Goal: Share content: Share content

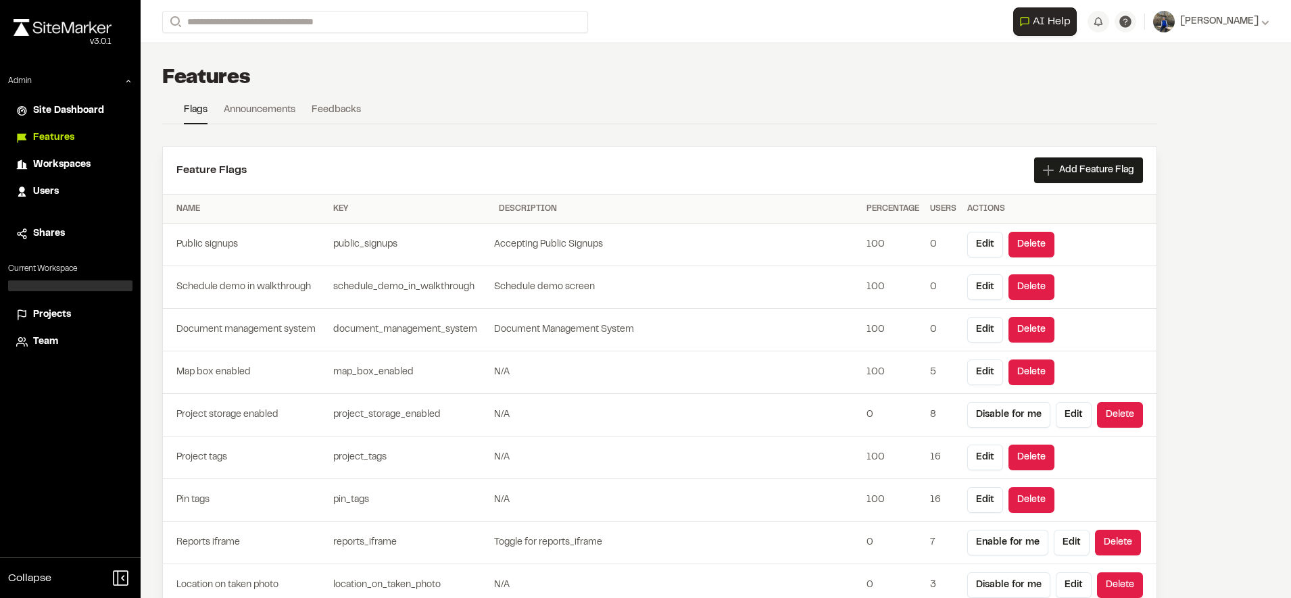
click at [48, 314] on span "Projects" at bounding box center [52, 315] width 38 height 15
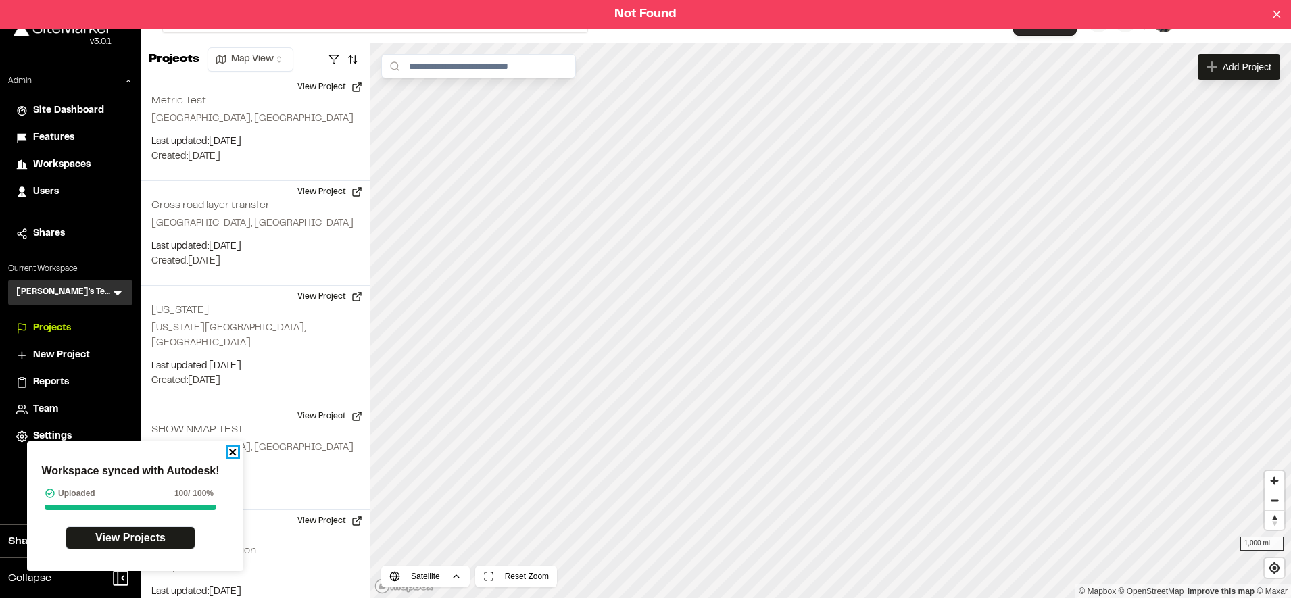
click at [231, 454] on icon "close" at bounding box center [232, 452] width 7 height 7
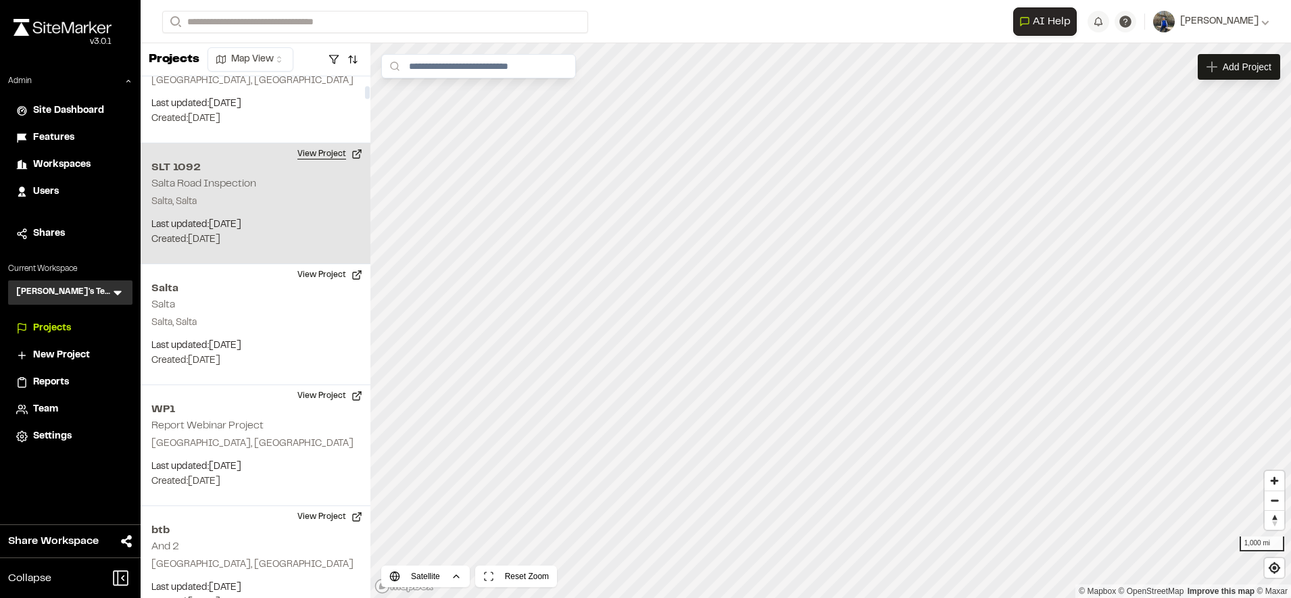
scroll to position [366, 0]
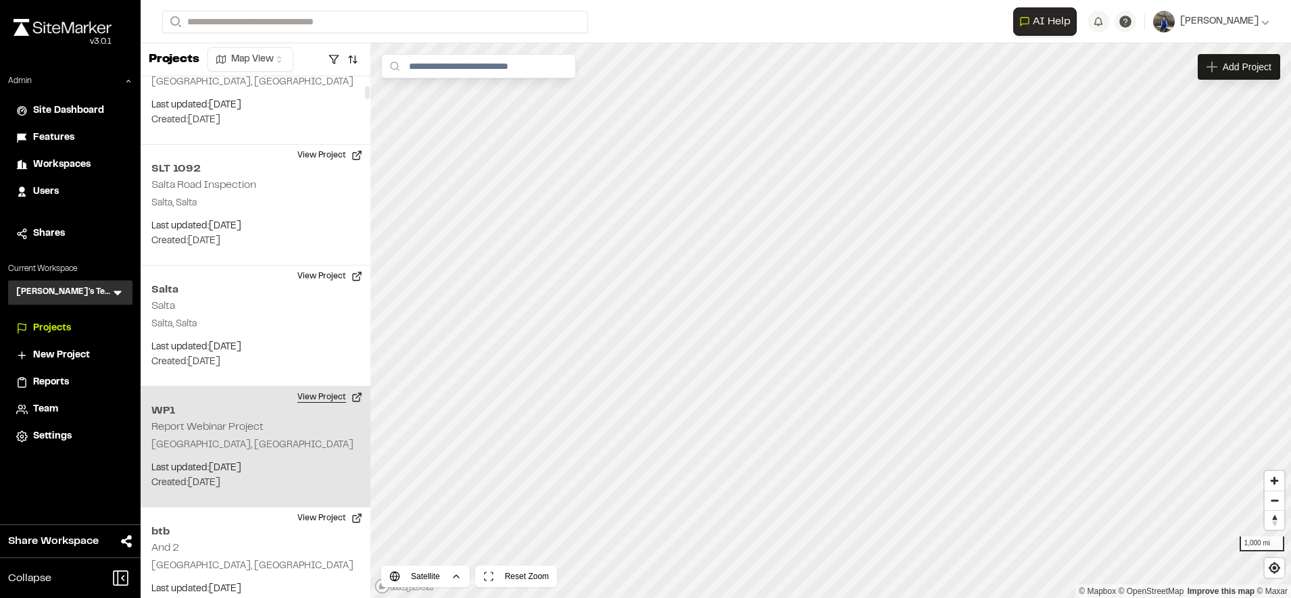
click at [339, 387] on button "View Project" at bounding box center [329, 398] width 81 height 22
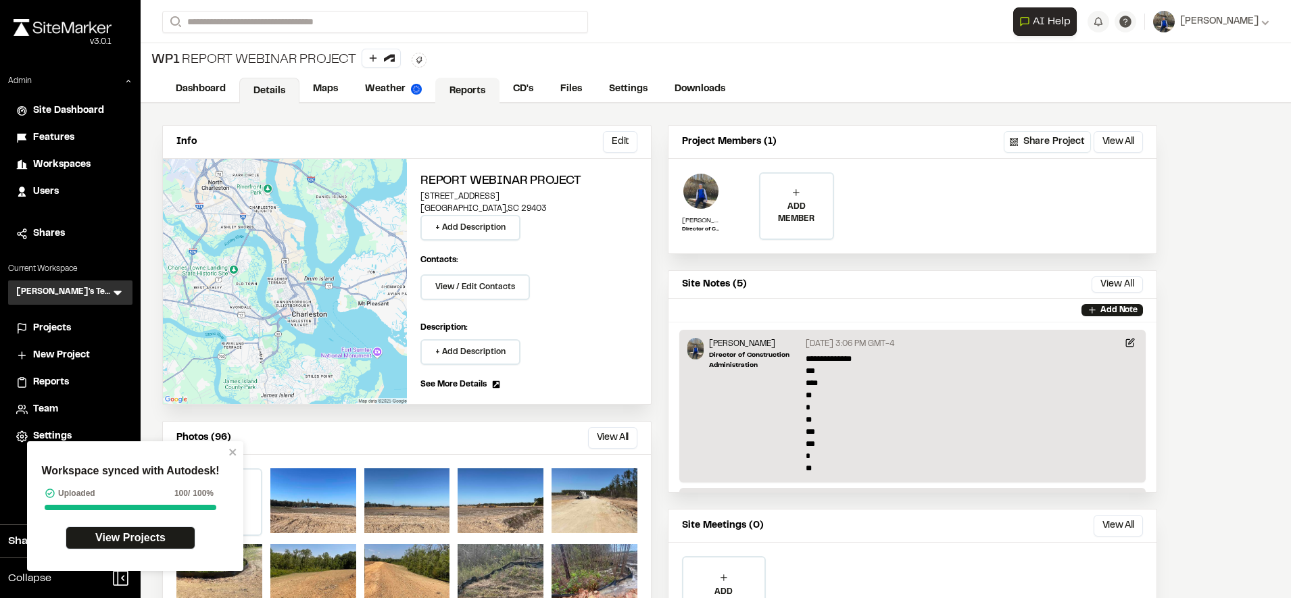
click at [462, 93] on link "Reports" at bounding box center [467, 91] width 64 height 26
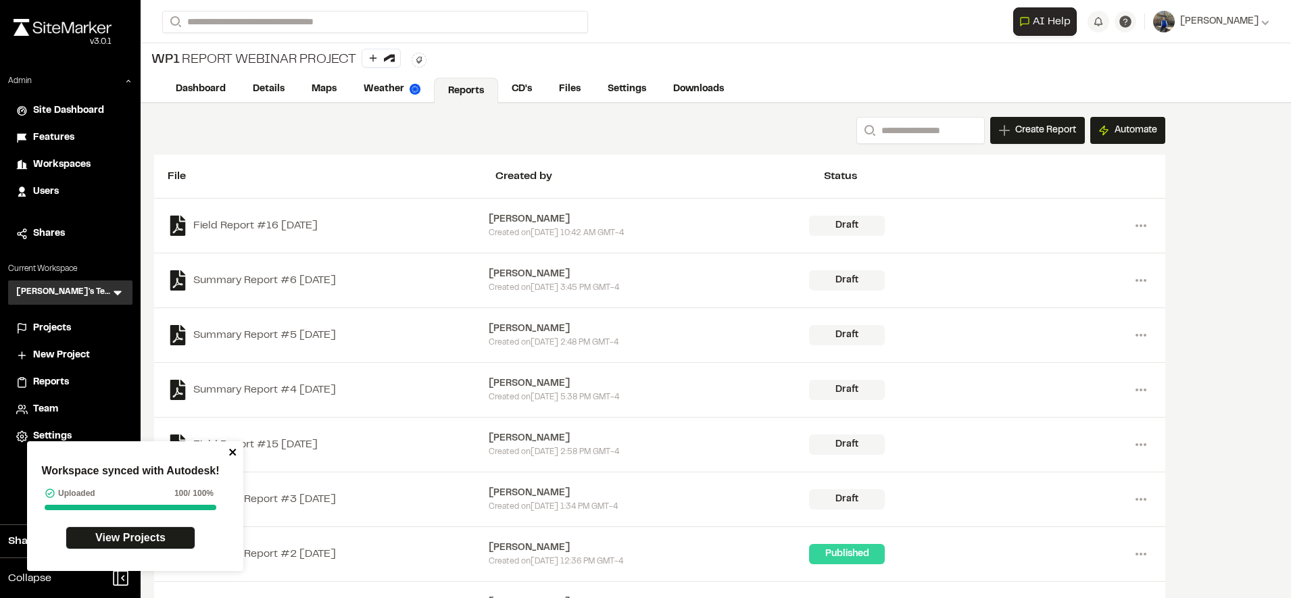
click at [235, 454] on icon "close" at bounding box center [232, 452] width 7 height 7
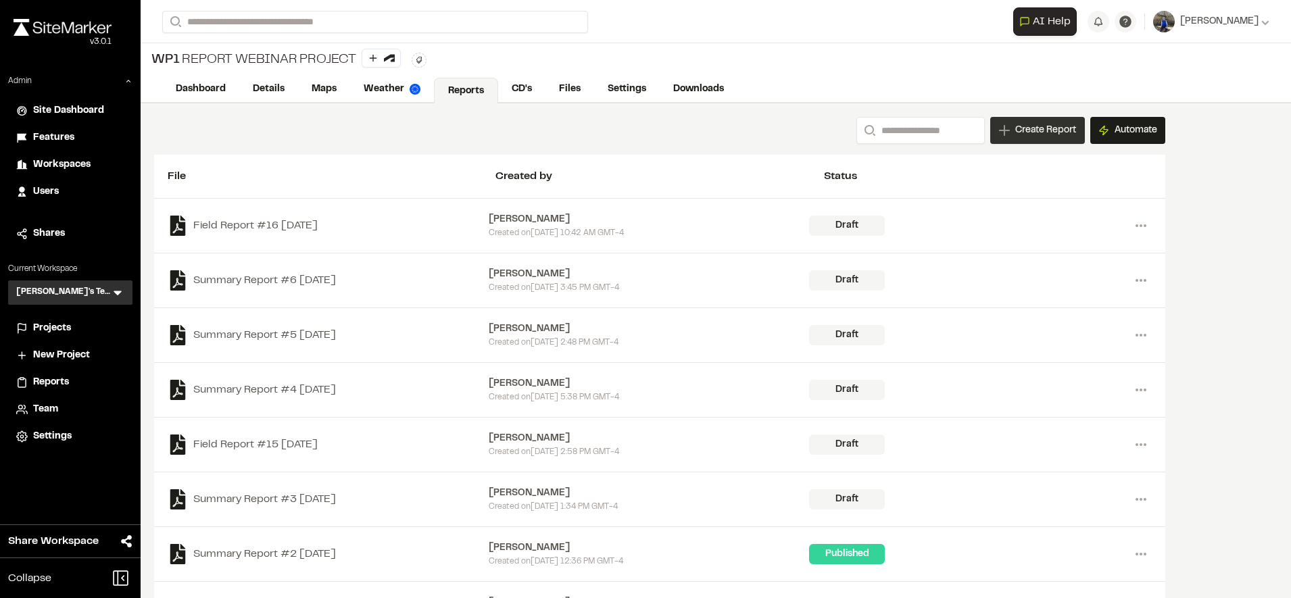
click at [1015, 139] on div "Create Report" at bounding box center [1037, 130] width 95 height 27
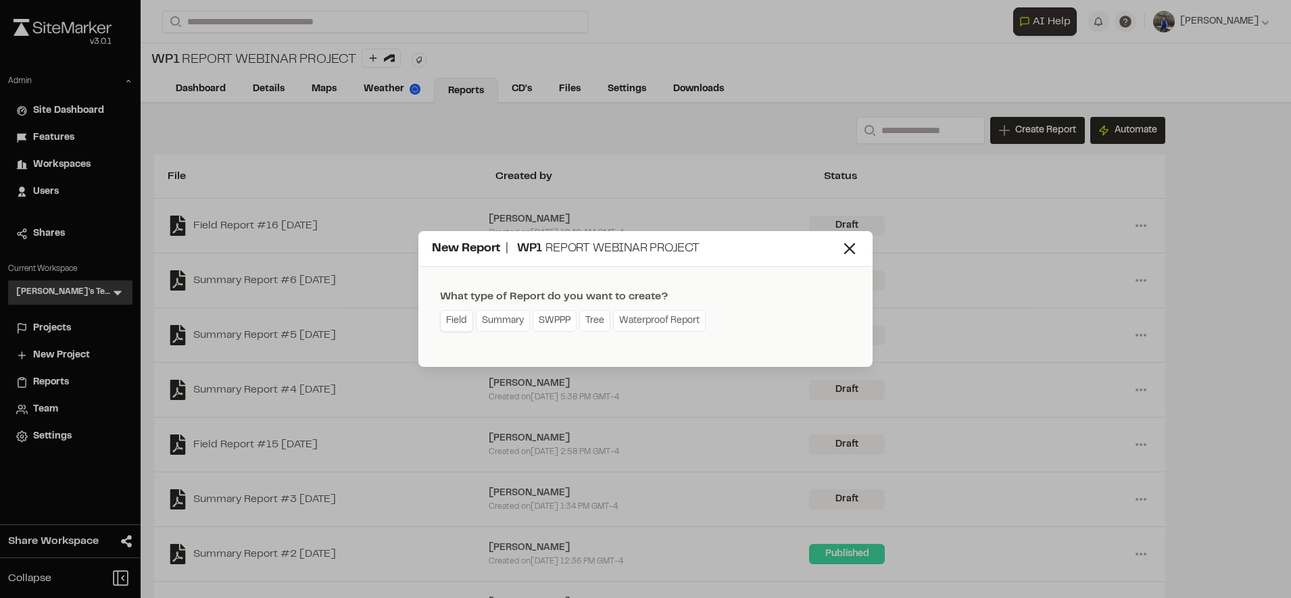
click at [467, 319] on link "Field" at bounding box center [456, 321] width 33 height 22
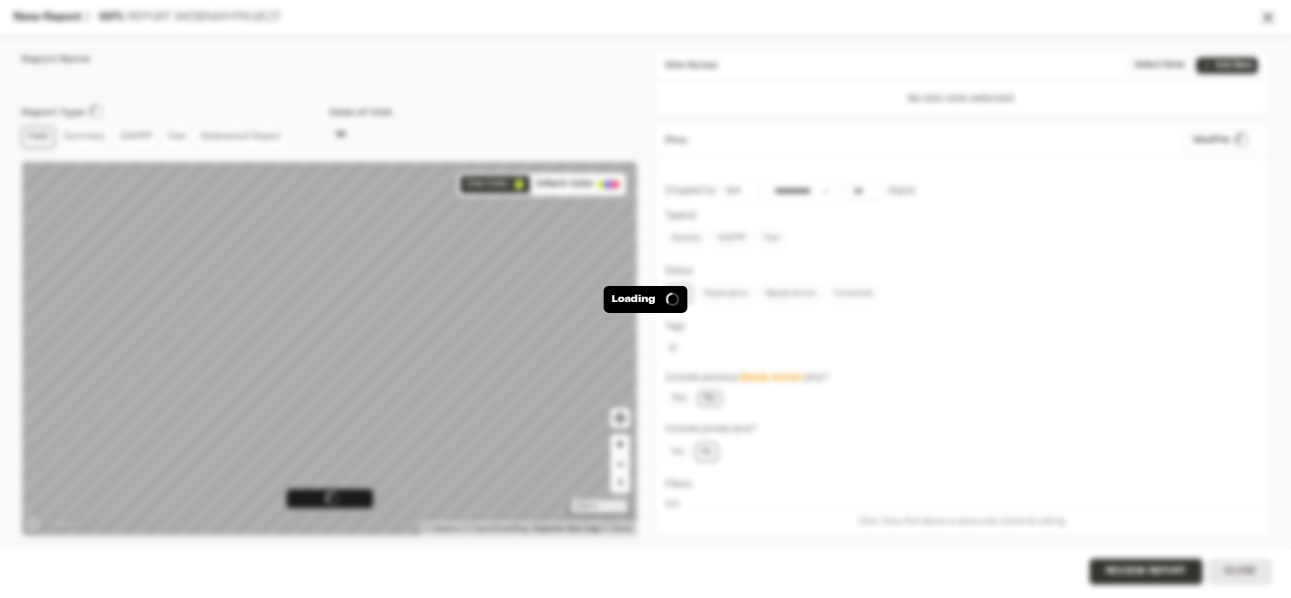
type input "**********"
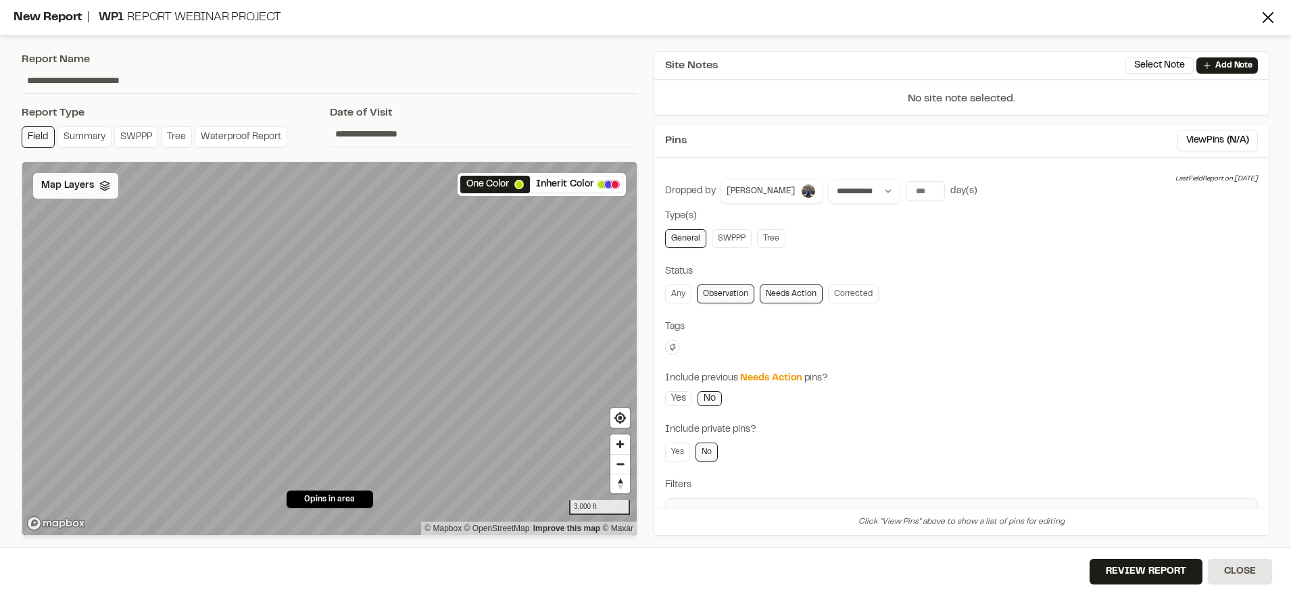
click at [103, 191] on div "Map Layers" at bounding box center [75, 186] width 85 height 26
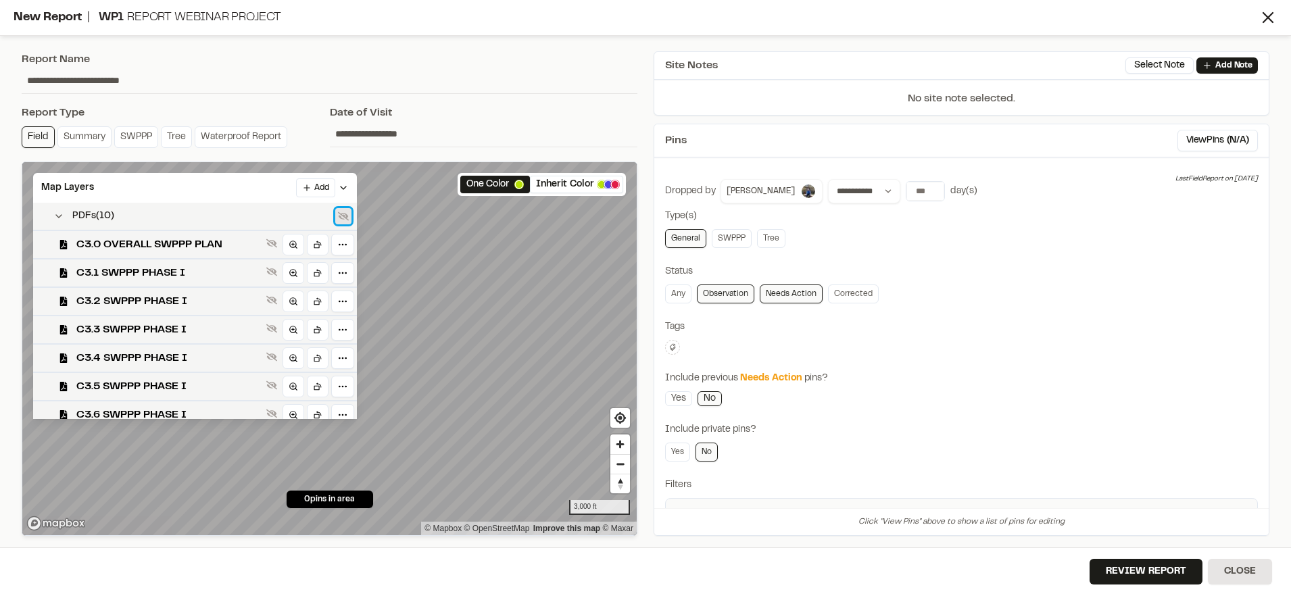
click at [341, 214] on icon at bounding box center [343, 216] width 11 height 11
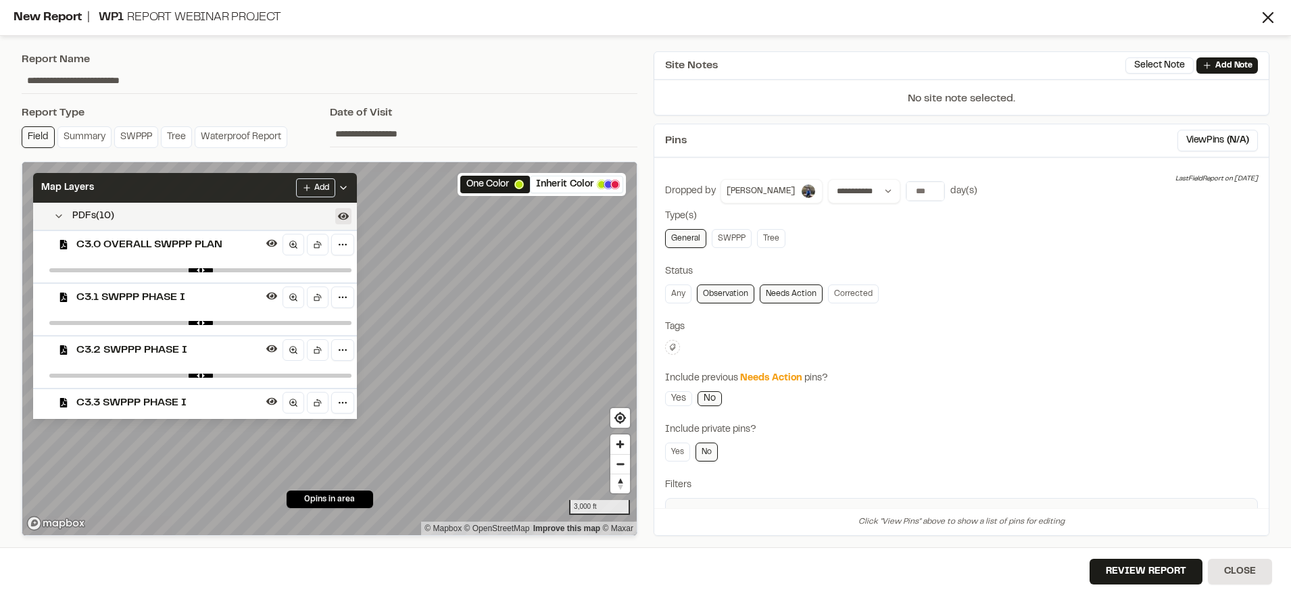
click at [242, 184] on div "Map Layers Add" at bounding box center [195, 188] width 324 height 30
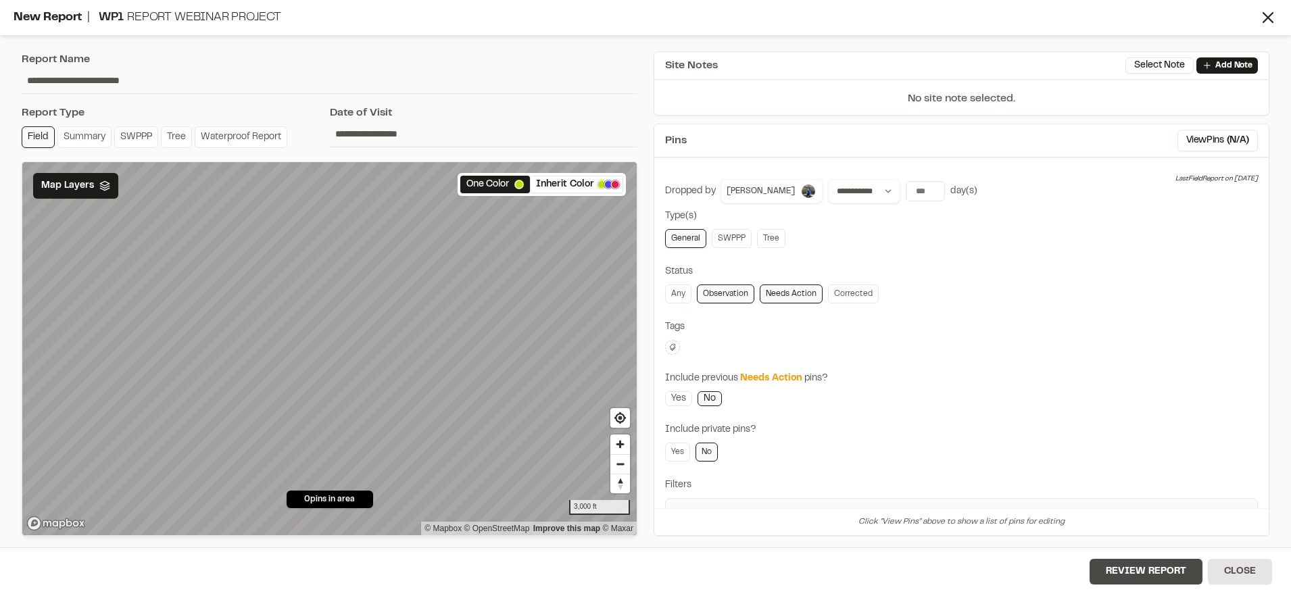
click at [1124, 574] on button "Review Report" at bounding box center [1146, 572] width 113 height 26
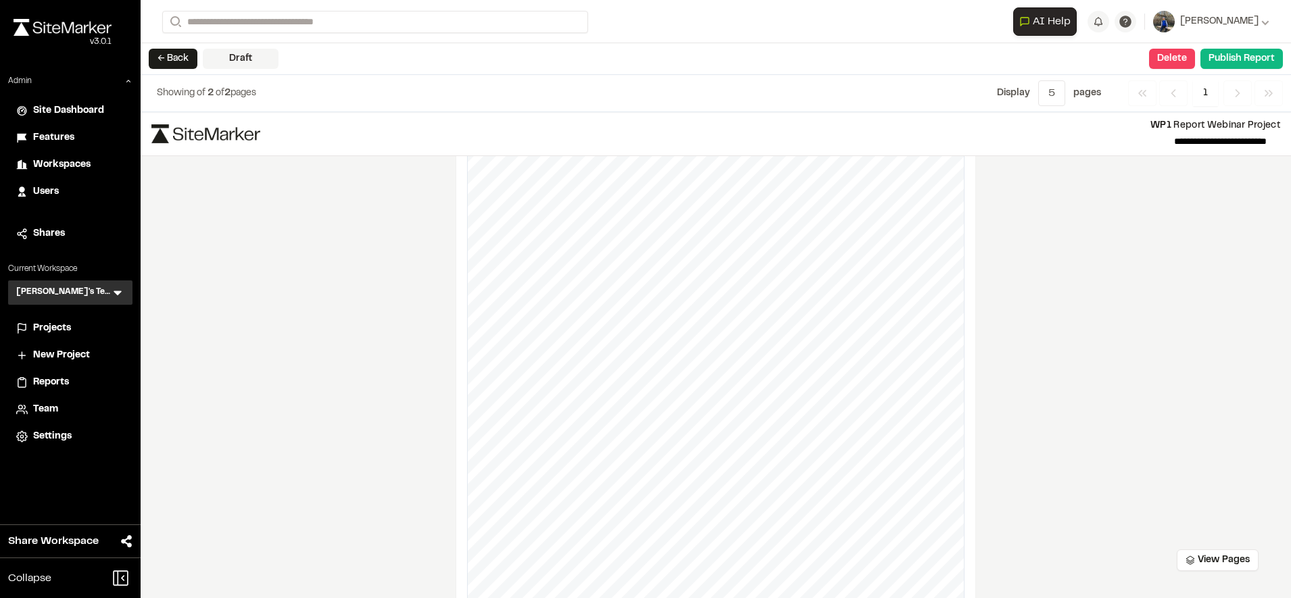
scroll to position [671, 0]
click at [1001, 408] on div "**********" at bounding box center [716, 355] width 1150 height 486
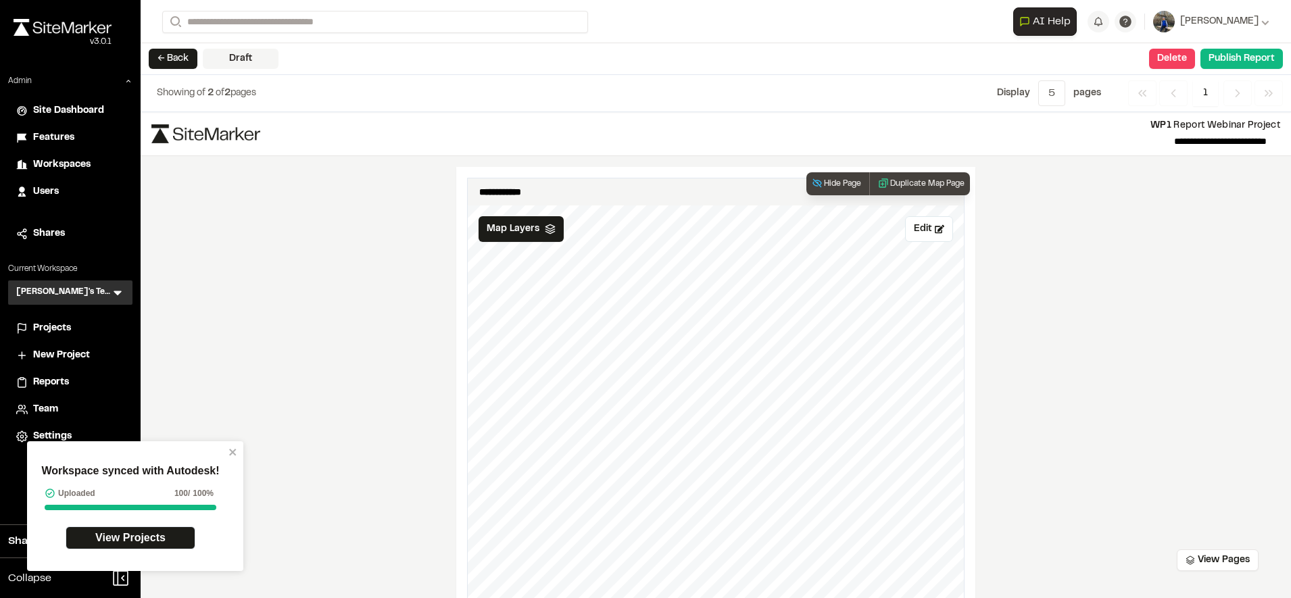
scroll to position [449, 0]
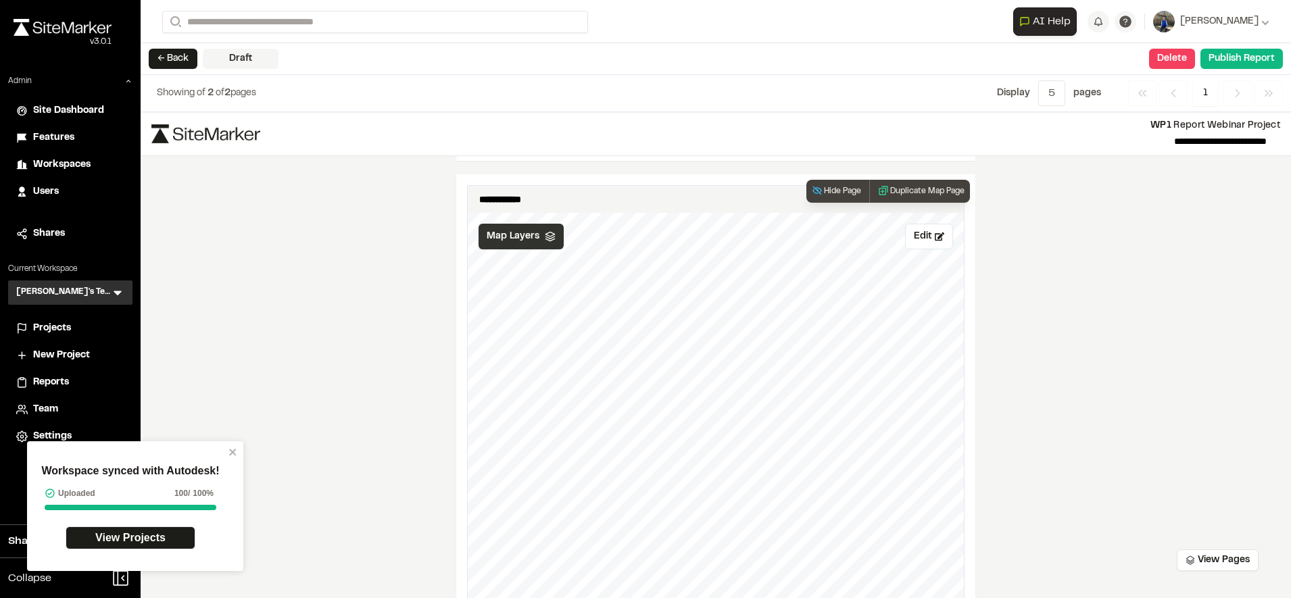
click at [512, 247] on div "Map Layers" at bounding box center [521, 237] width 85 height 26
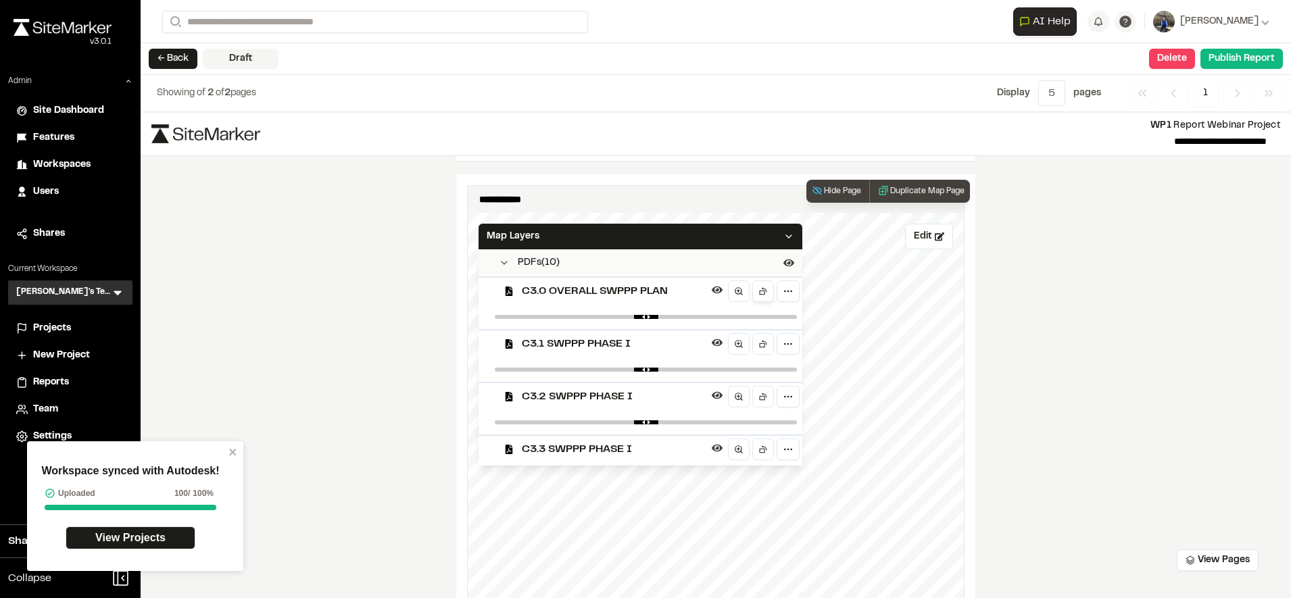
click at [757, 297] on link at bounding box center [763, 292] width 22 height 22
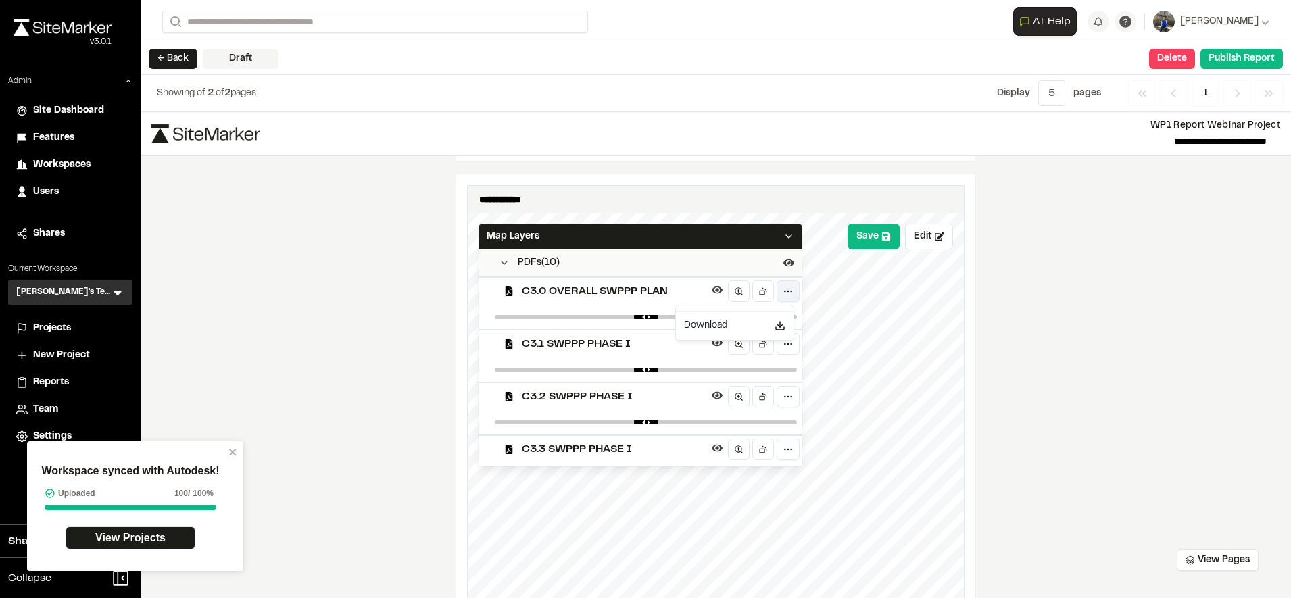
click at [785, 293] on html "Workspace synced with Autodesk! Uploaded 100 / 100% View Projects Close sidebar…" at bounding box center [645, 299] width 1291 height 598
click at [731, 291] on html "Workspace synced with Autodesk! Uploaded 100 / 100% View Projects Close sidebar…" at bounding box center [645, 299] width 1291 height 598
click at [734, 291] on icon at bounding box center [738, 291] width 9 height 9
click at [758, 340] on icon at bounding box center [762, 343] width 9 height 9
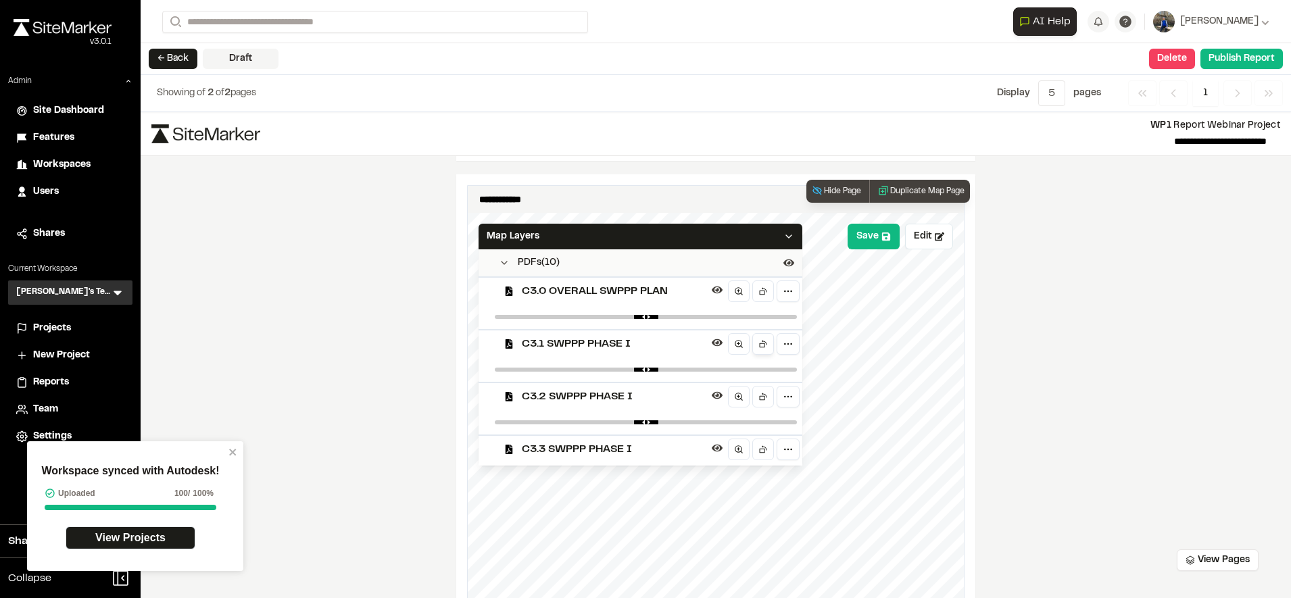
click at [758, 340] on icon at bounding box center [762, 343] width 9 height 9
click at [758, 293] on icon at bounding box center [762, 291] width 9 height 9
click at [1069, 381] on div "**********" at bounding box center [716, 355] width 1150 height 486
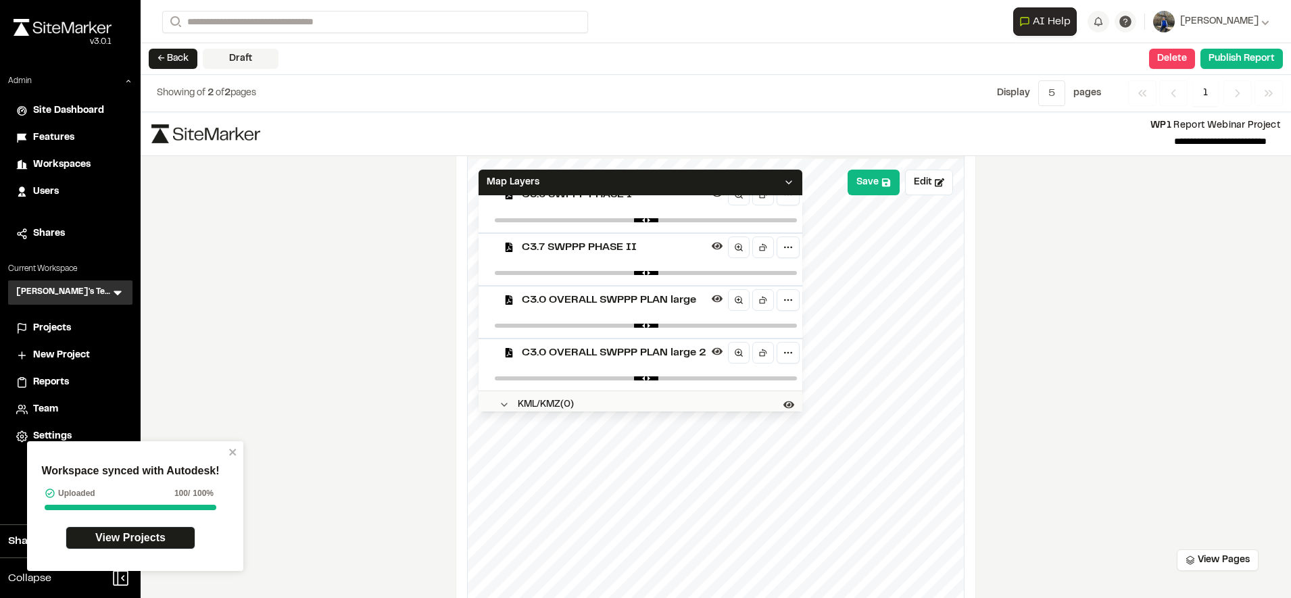
scroll to position [360, 0]
click at [760, 254] on link at bounding box center [765, 248] width 22 height 22
click at [763, 350] on icon at bounding box center [765, 351] width 5 height 5
click at [882, 187] on icon at bounding box center [886, 182] width 8 height 8
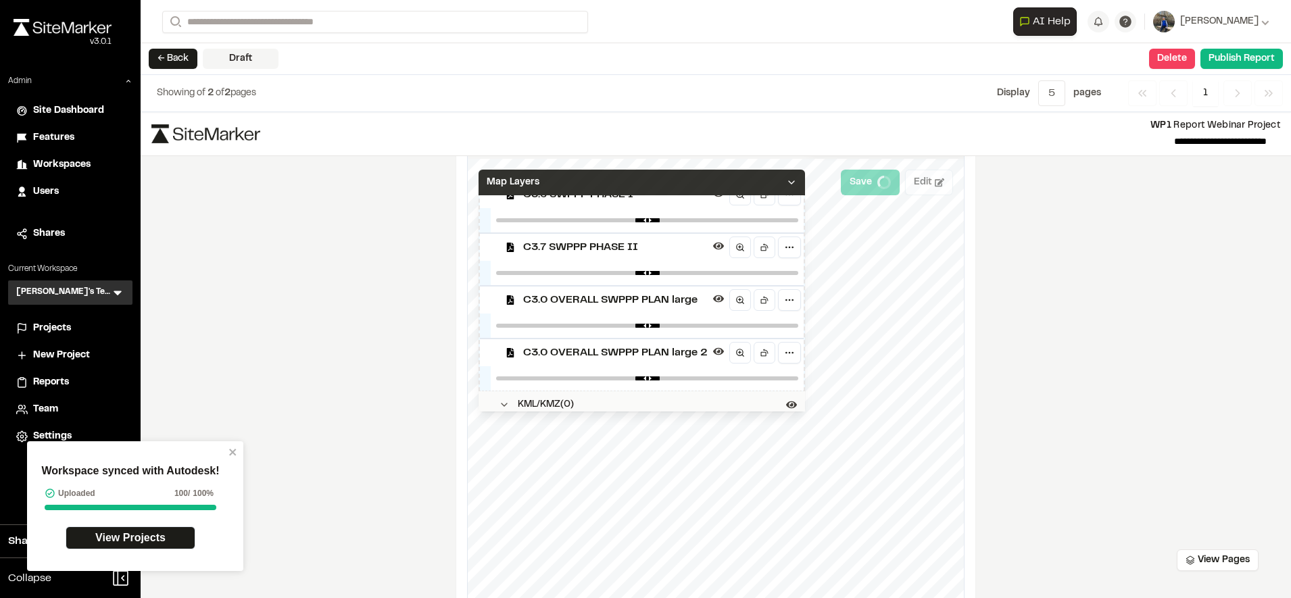
click at [777, 181] on div "Map Layers" at bounding box center [642, 183] width 326 height 26
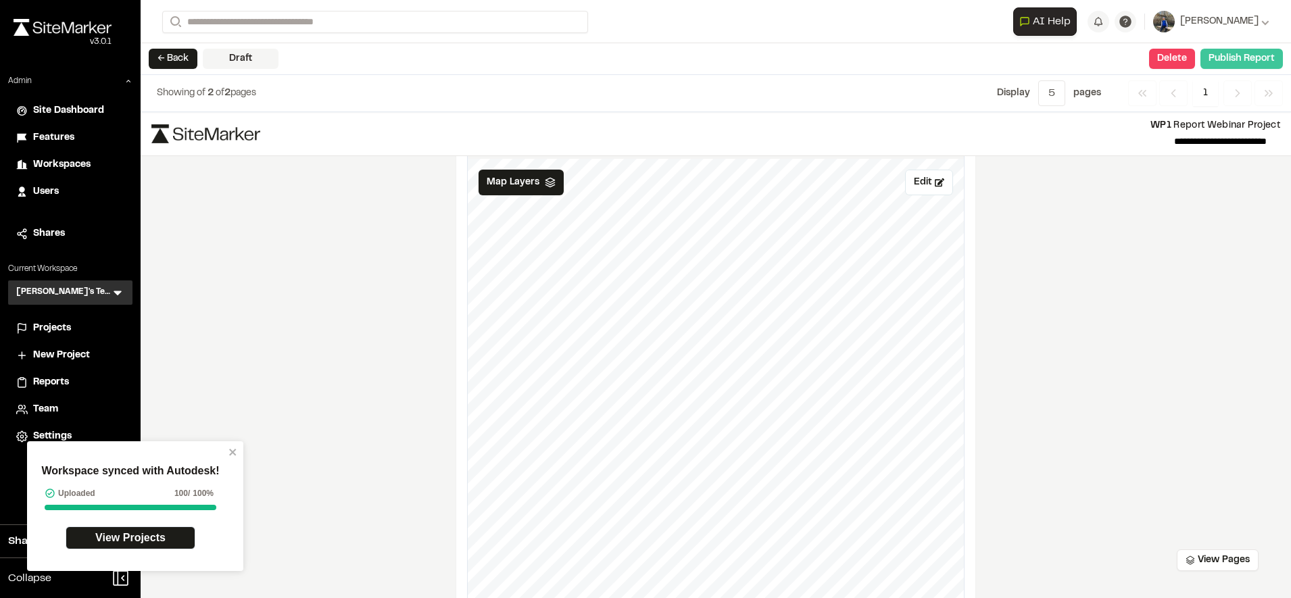
click at [1252, 66] on button "Publish Report" at bounding box center [1241, 59] width 82 height 20
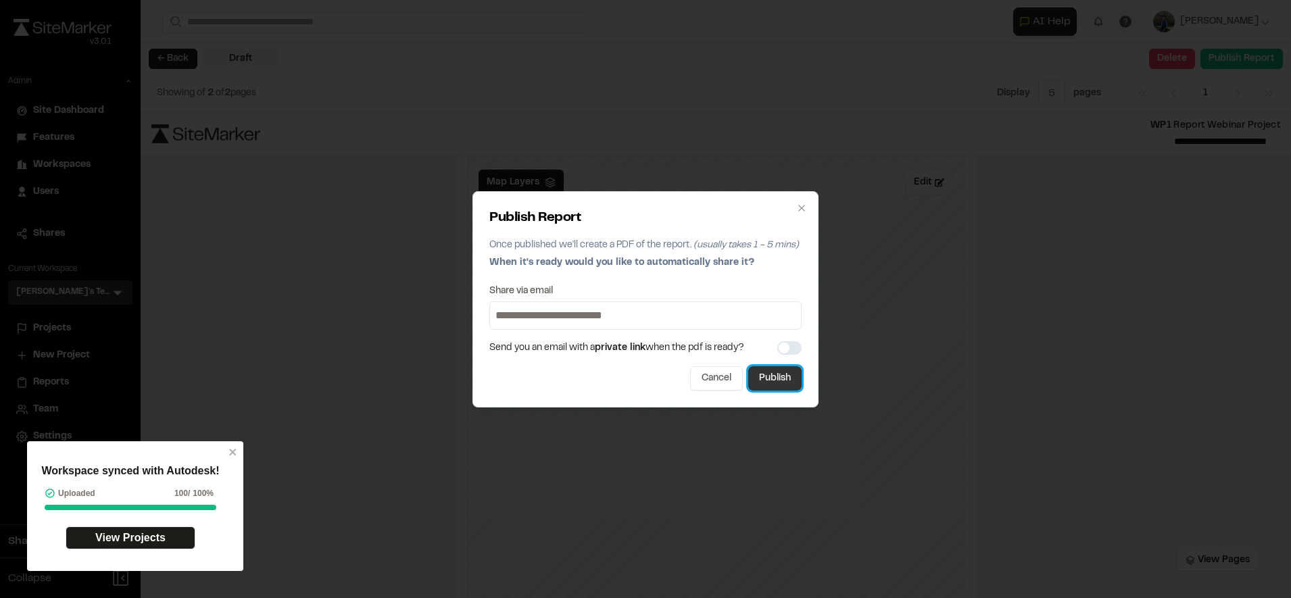
click at [773, 377] on button "Publish" at bounding box center [774, 378] width 53 height 24
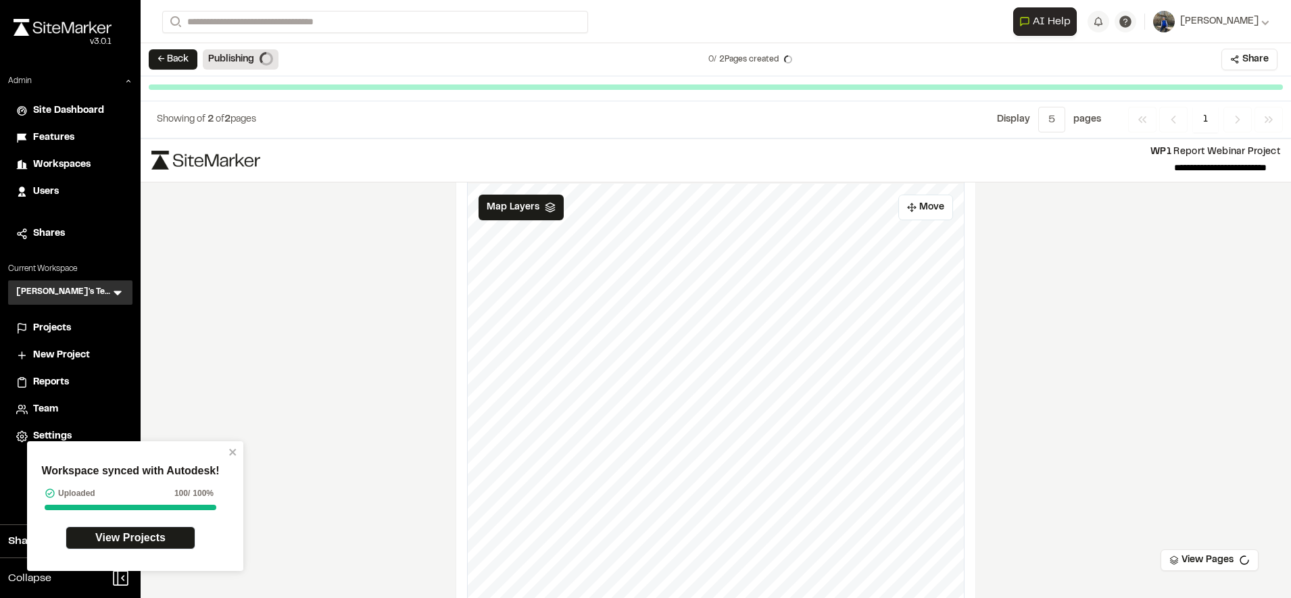
click at [68, 331] on span "Projects" at bounding box center [52, 328] width 38 height 15
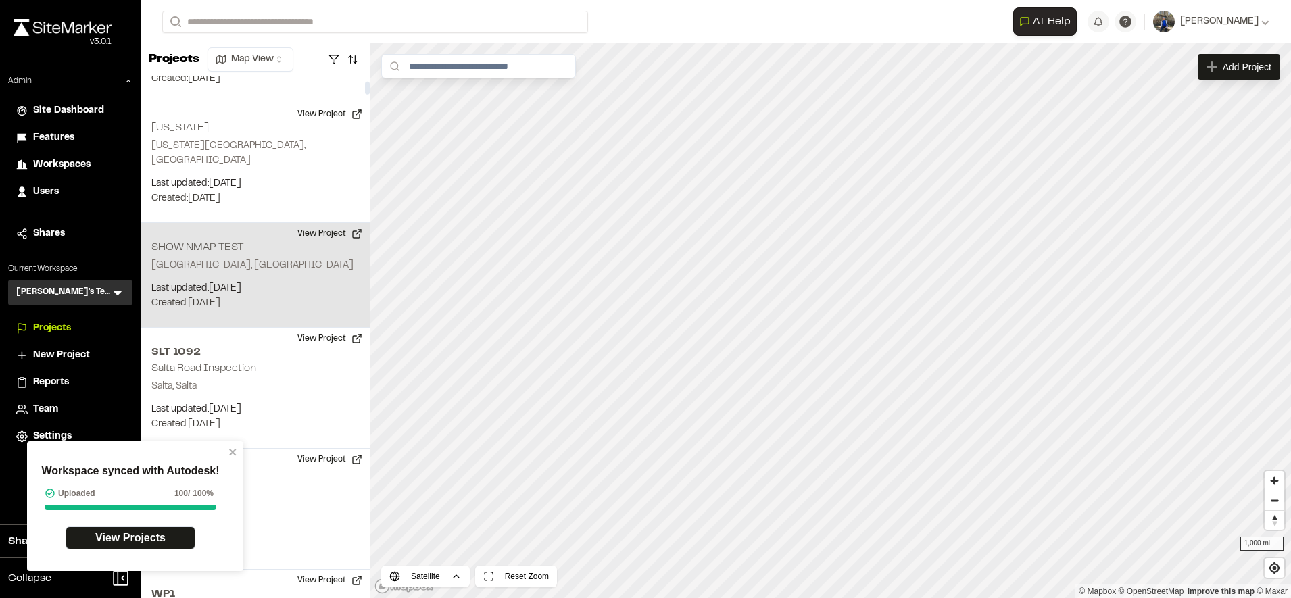
scroll to position [182, 0]
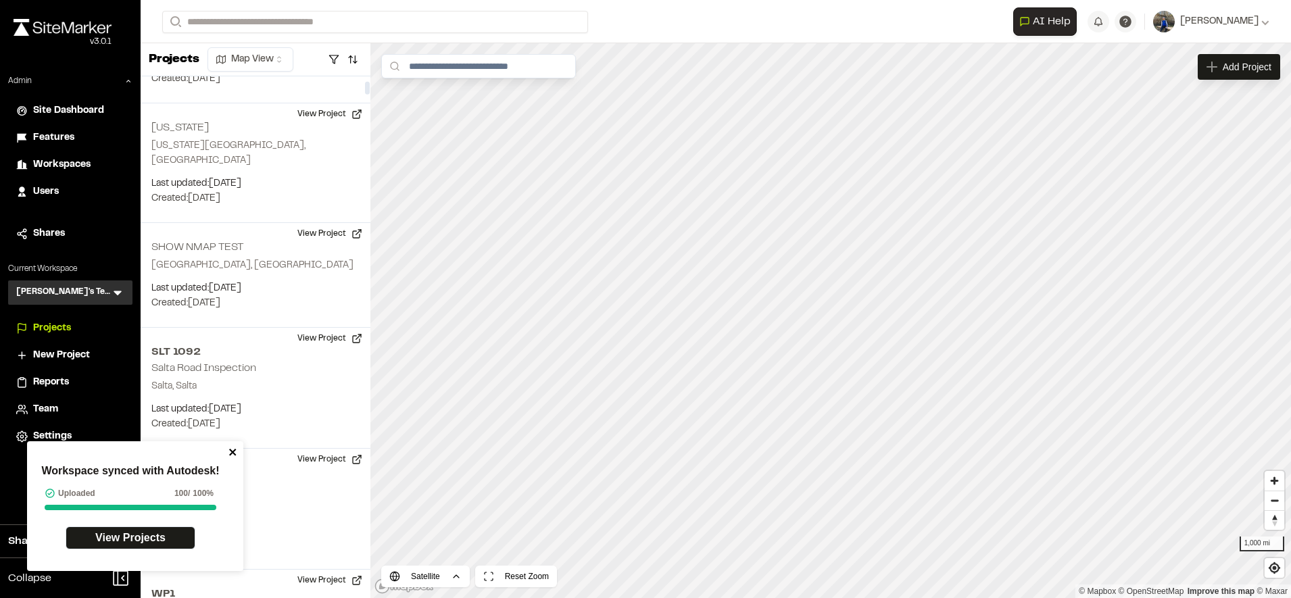
click at [235, 452] on icon "close" at bounding box center [232, 452] width 9 height 11
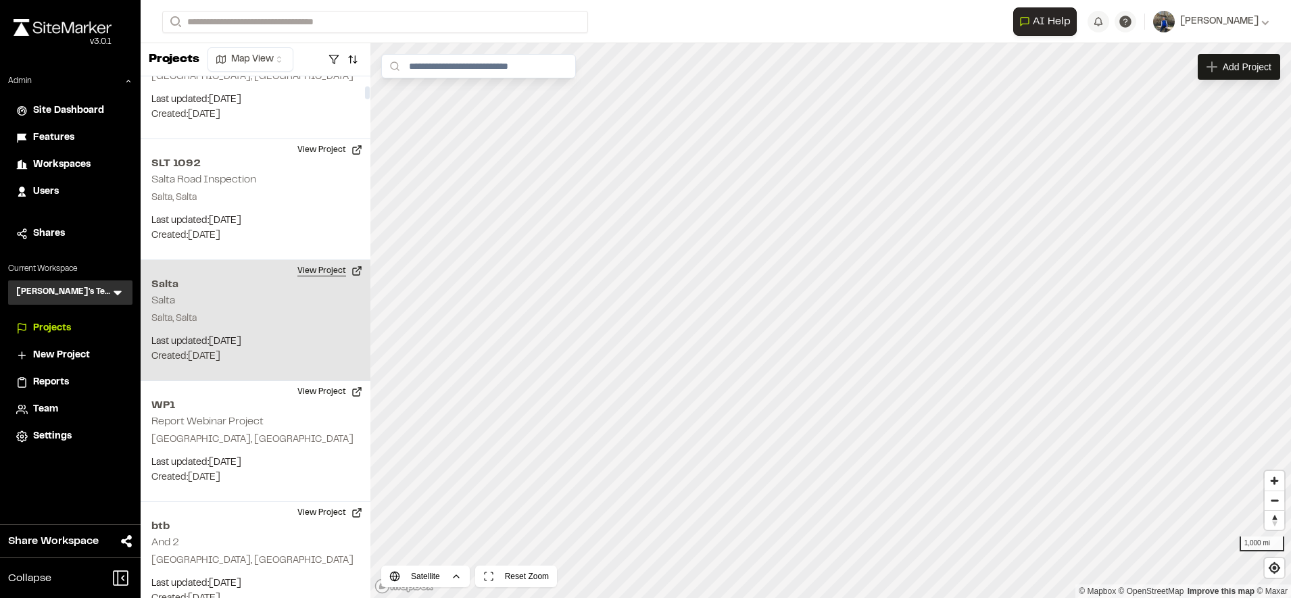
scroll to position [372, 0]
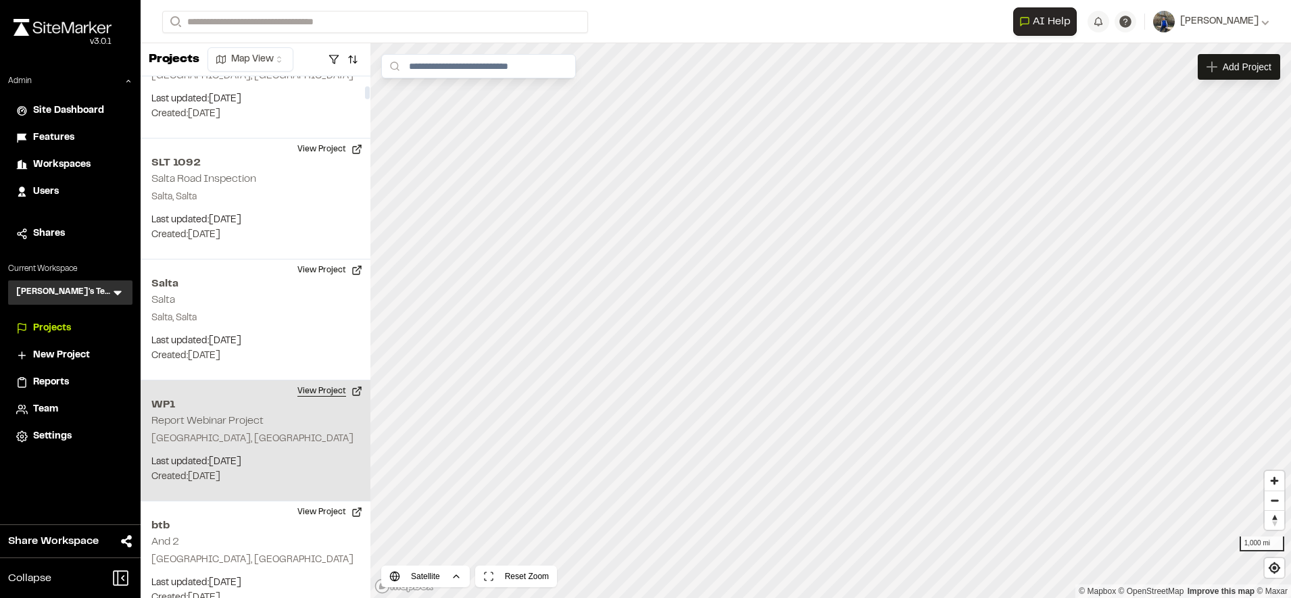
click at [342, 381] on button "View Project" at bounding box center [329, 392] width 81 height 22
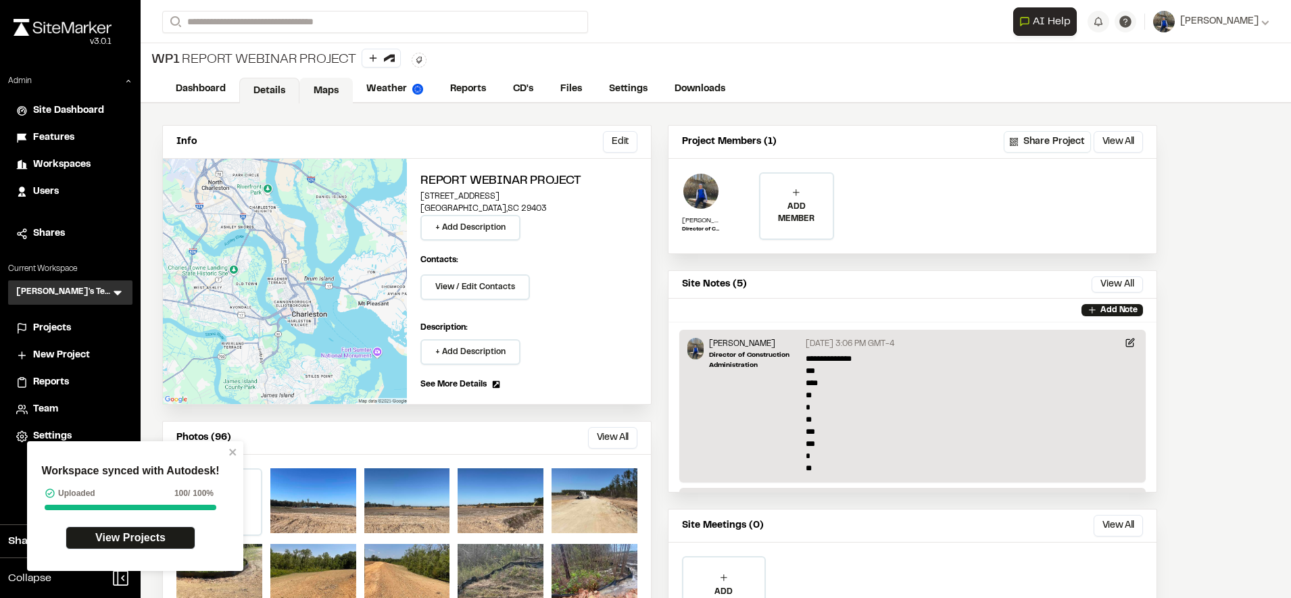
click at [324, 83] on link "Maps" at bounding box center [325, 91] width 53 height 26
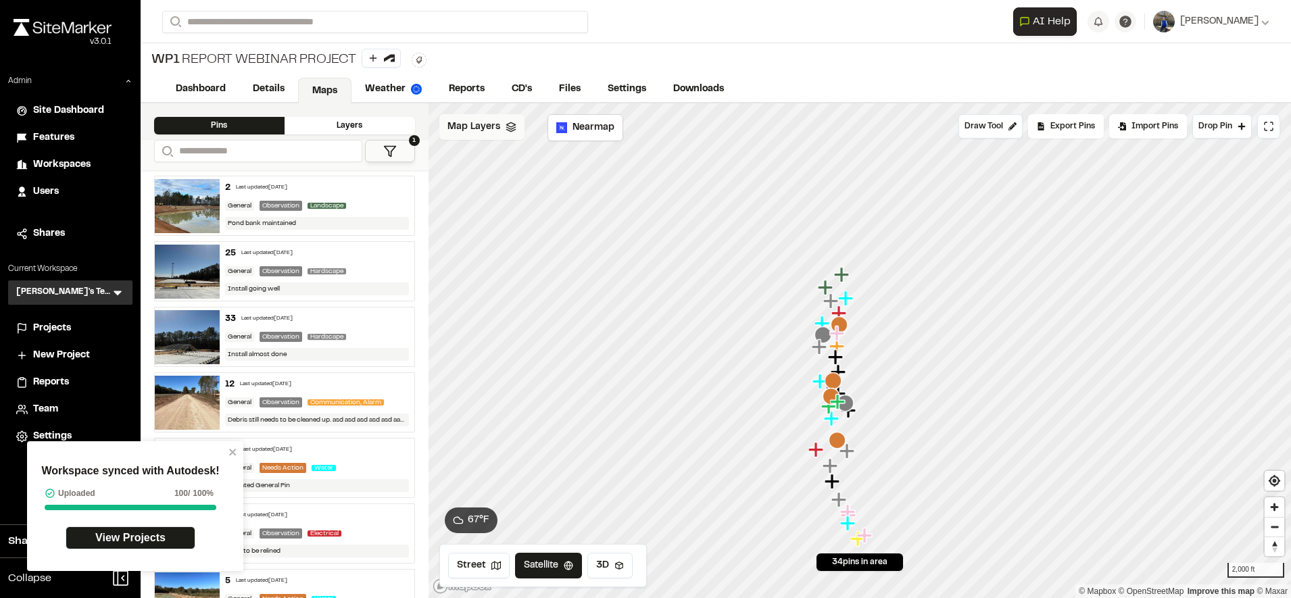
click at [490, 134] on span "Map Layers" at bounding box center [473, 127] width 53 height 15
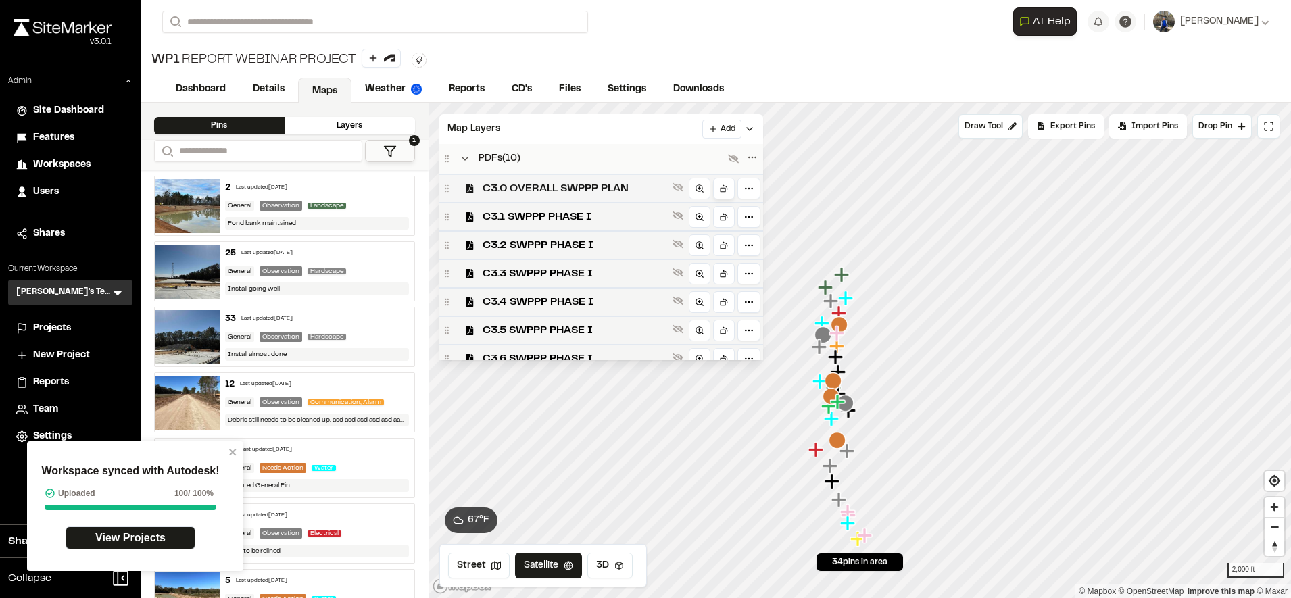
click at [716, 191] on link at bounding box center [724, 189] width 22 height 22
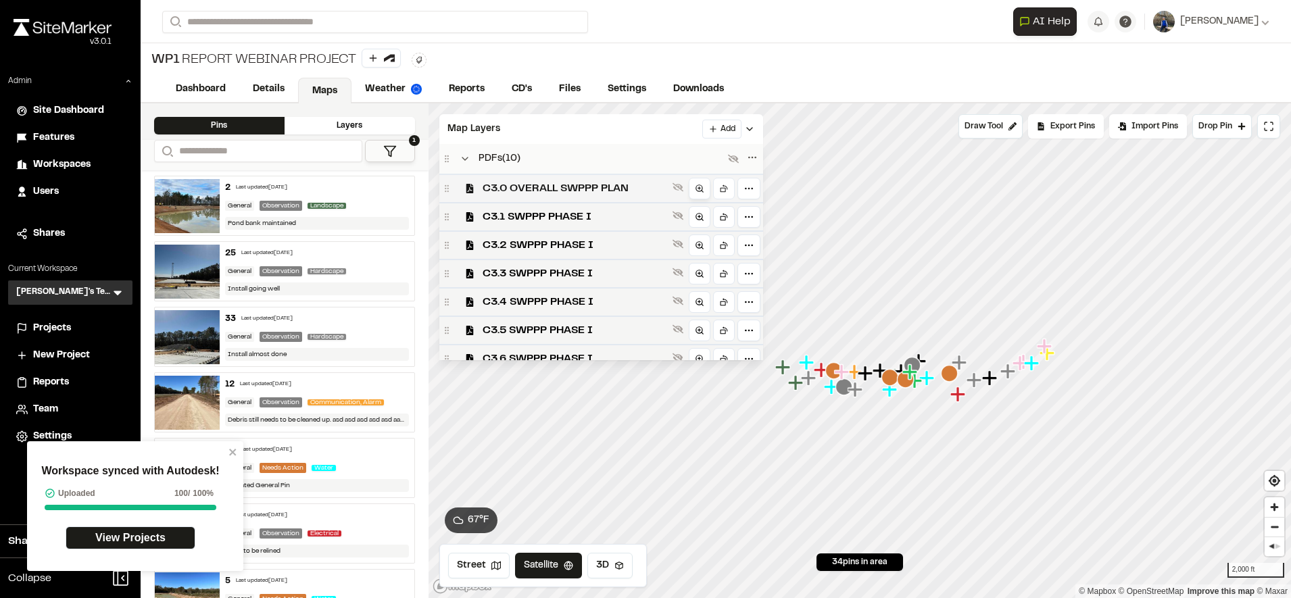
click at [704, 189] on icon at bounding box center [699, 188] width 9 height 9
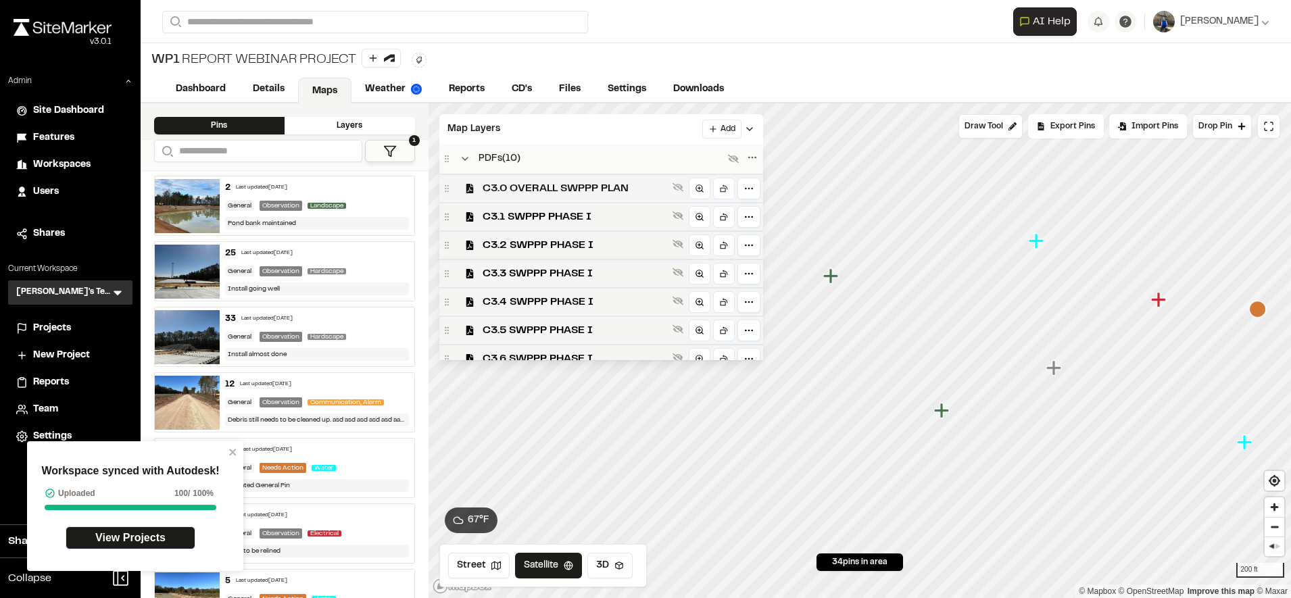
click at [617, 188] on span "C3.0 OVERALL SWPPP PLAN" at bounding box center [575, 188] width 185 height 16
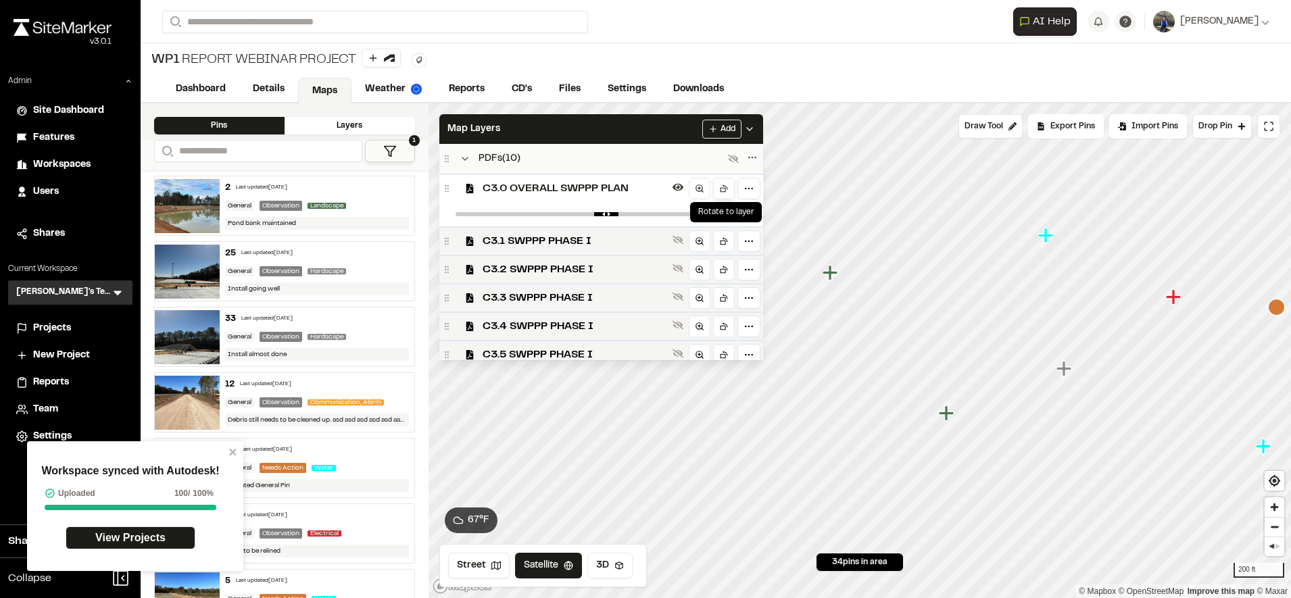
click at [726, 193] on icon at bounding box center [723, 188] width 9 height 9
click at [721, 314] on div "C3.4 SWPPP PHASE I" at bounding box center [601, 326] width 324 height 28
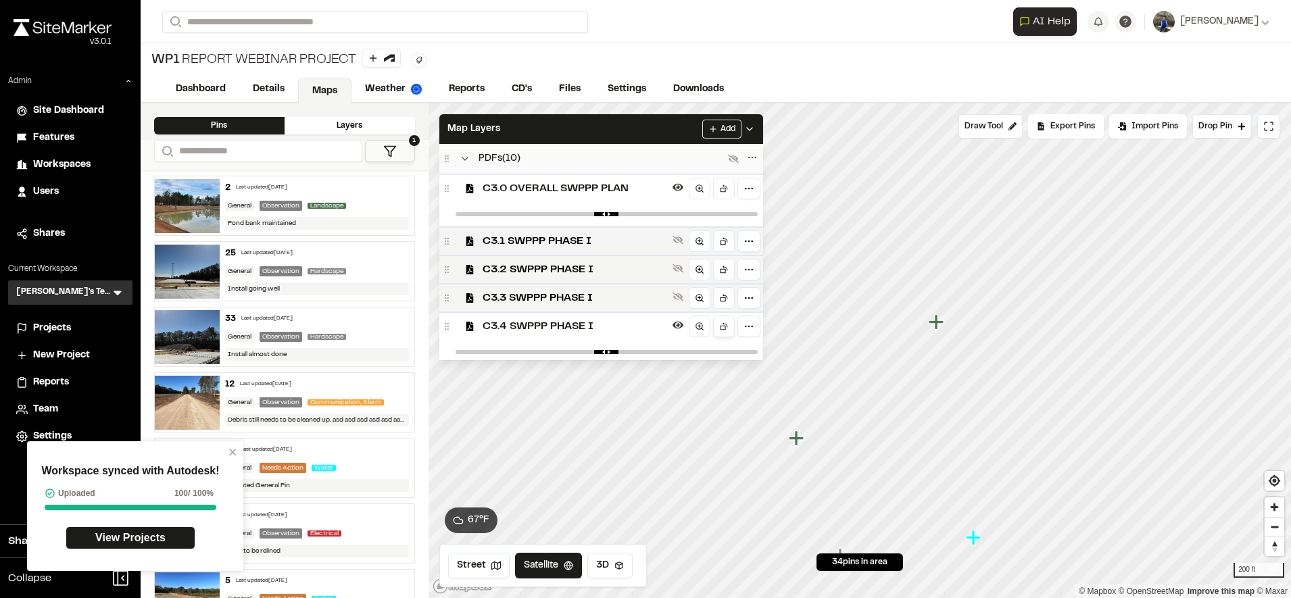
click at [722, 320] on link at bounding box center [724, 327] width 22 height 22
click at [724, 293] on icon at bounding box center [723, 297] width 9 height 9
click at [633, 189] on span "C3.0 OVERALL SWPPP PLAN" at bounding box center [575, 188] width 185 height 16
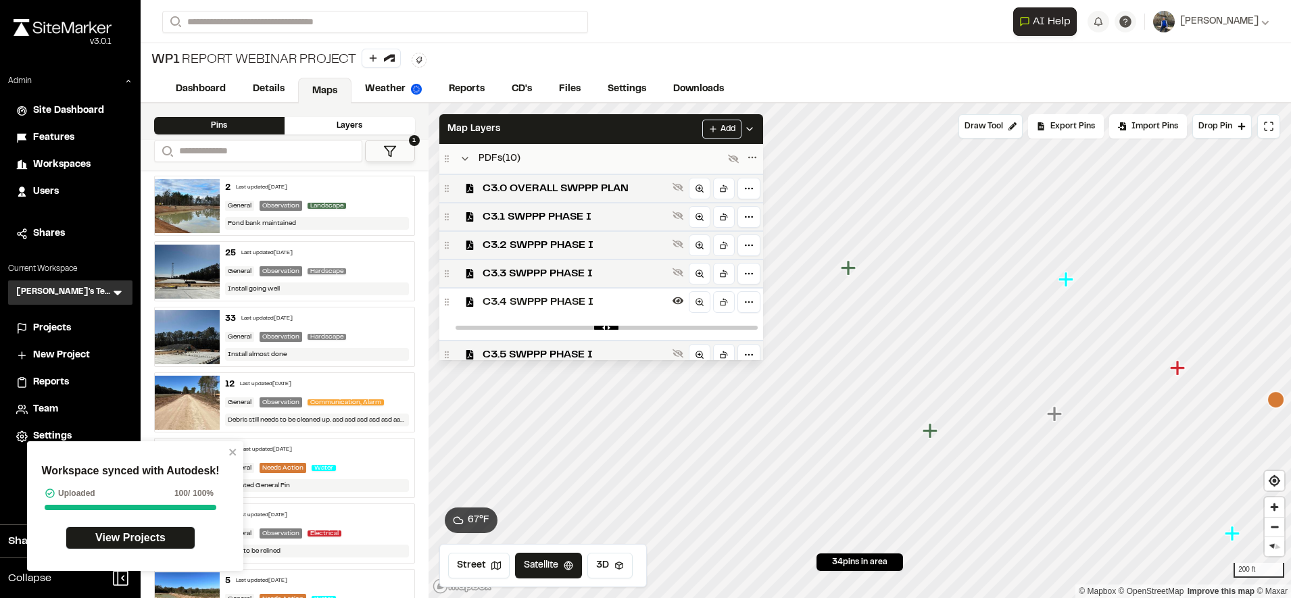
click at [624, 306] on span "C3.4 SWPPP PHASE I" at bounding box center [575, 302] width 185 height 16
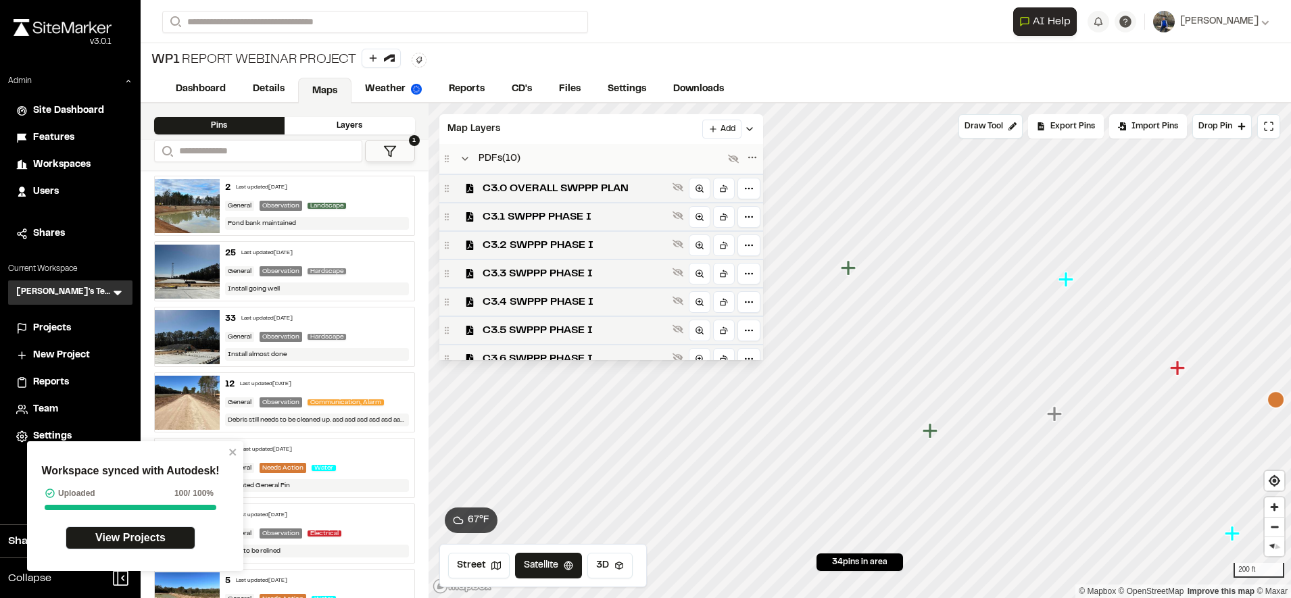
click at [624, 306] on span "C3.4 SWPPP PHASE I" at bounding box center [575, 302] width 185 height 16
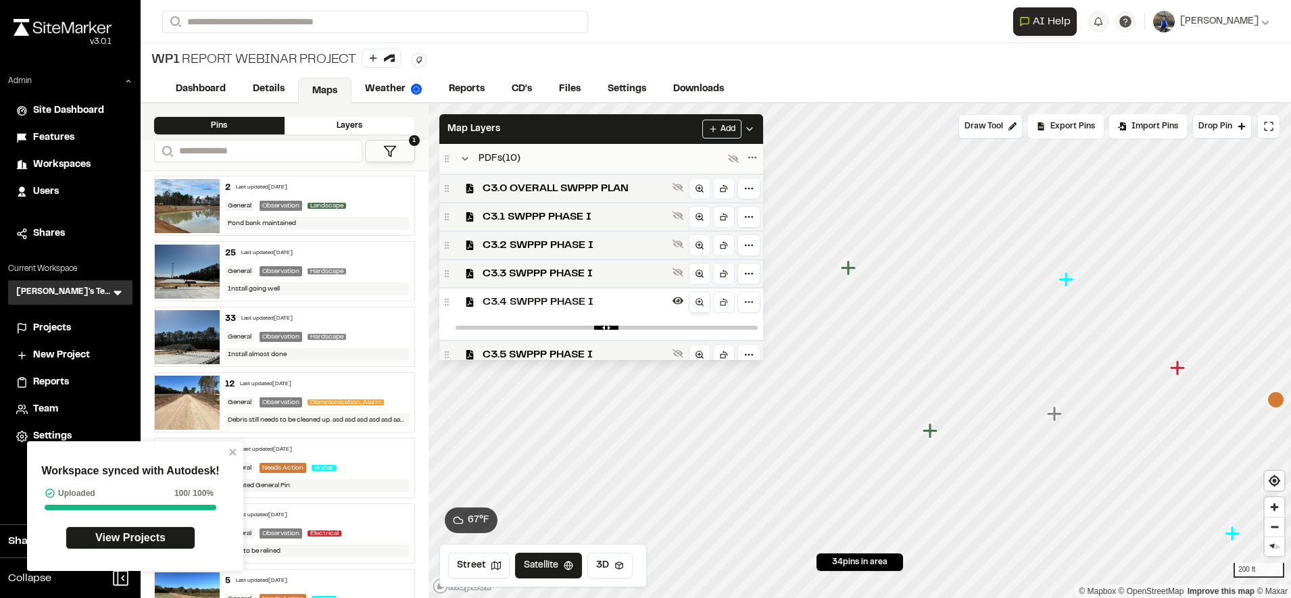
click at [689, 299] on link at bounding box center [700, 302] width 22 height 22
click at [723, 302] on icon at bounding box center [723, 301] width 9 height 9
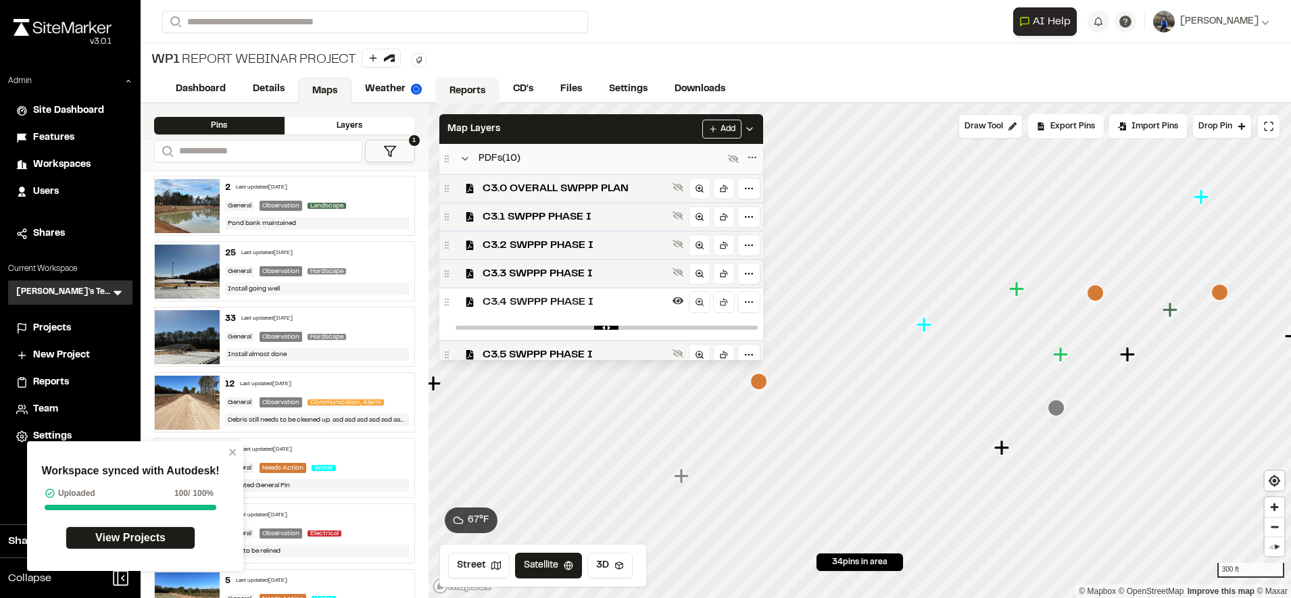
click at [474, 99] on link "Reports" at bounding box center [467, 91] width 64 height 26
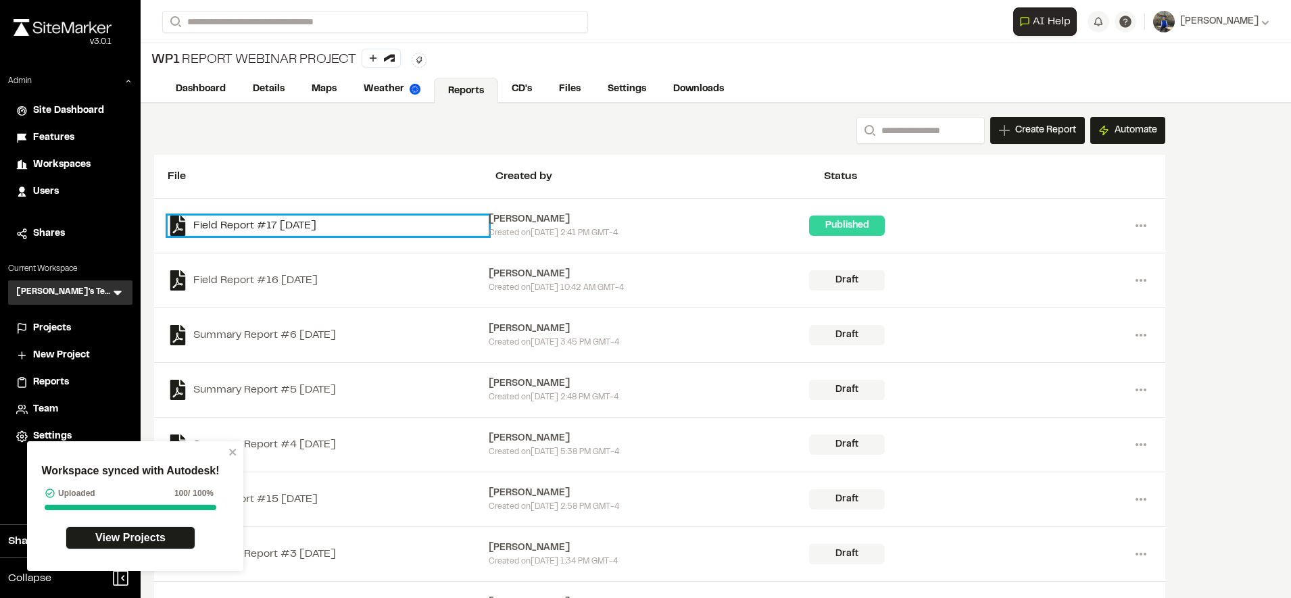
click at [314, 218] on link "Field Report #17 [DATE]" at bounding box center [328, 226] width 321 height 20
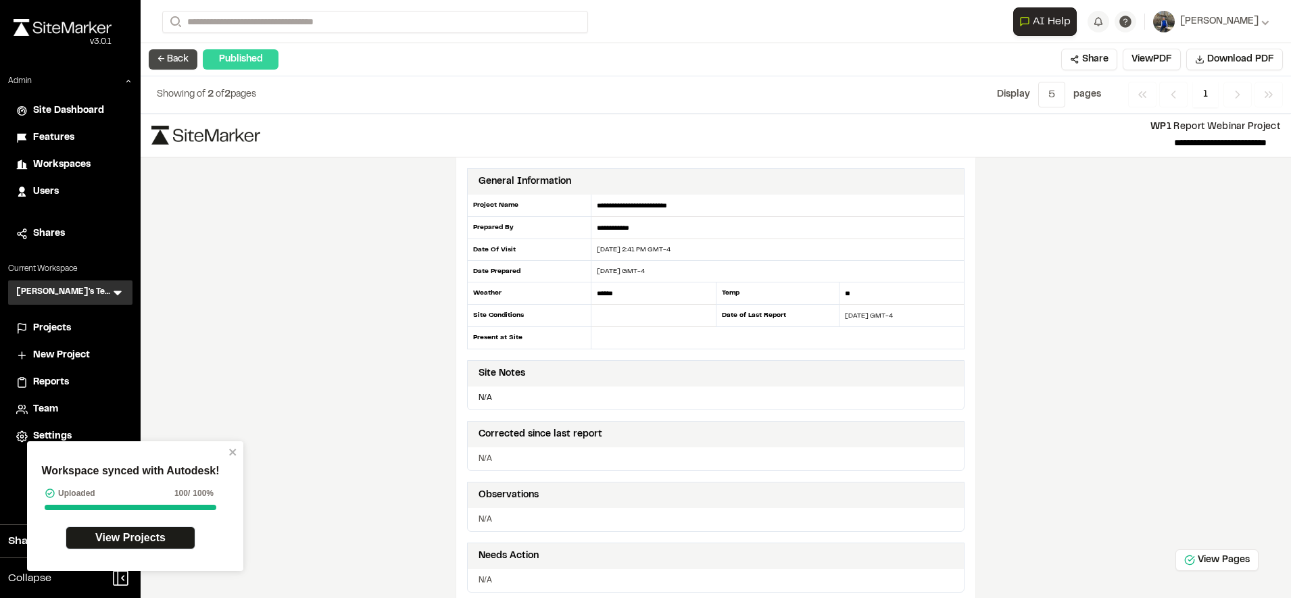
click at [185, 57] on button "← Back" at bounding box center [173, 59] width 49 height 20
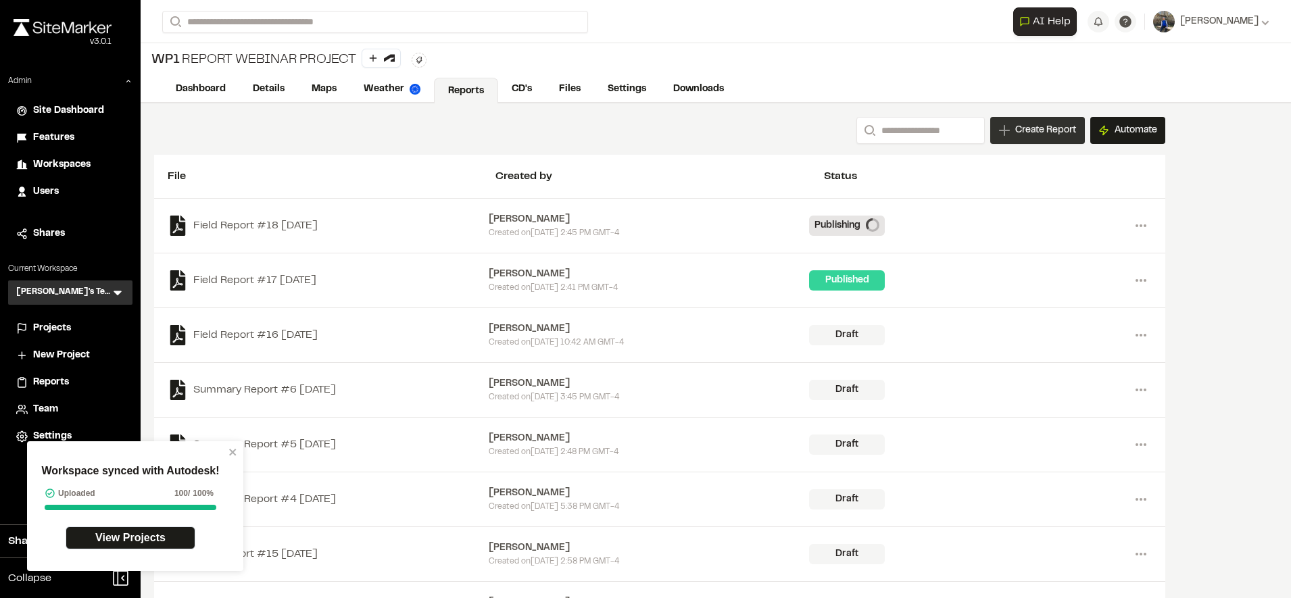
click at [1034, 135] on span "Create Report" at bounding box center [1045, 130] width 61 height 15
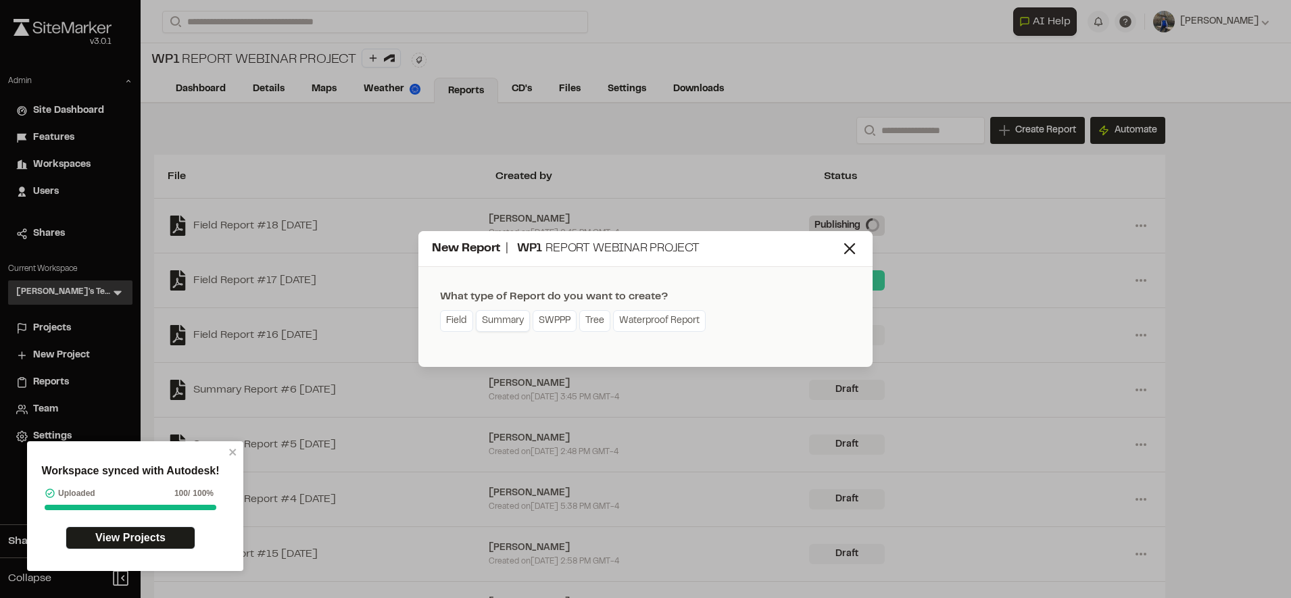
click at [476, 317] on link "Summary" at bounding box center [503, 321] width 54 height 22
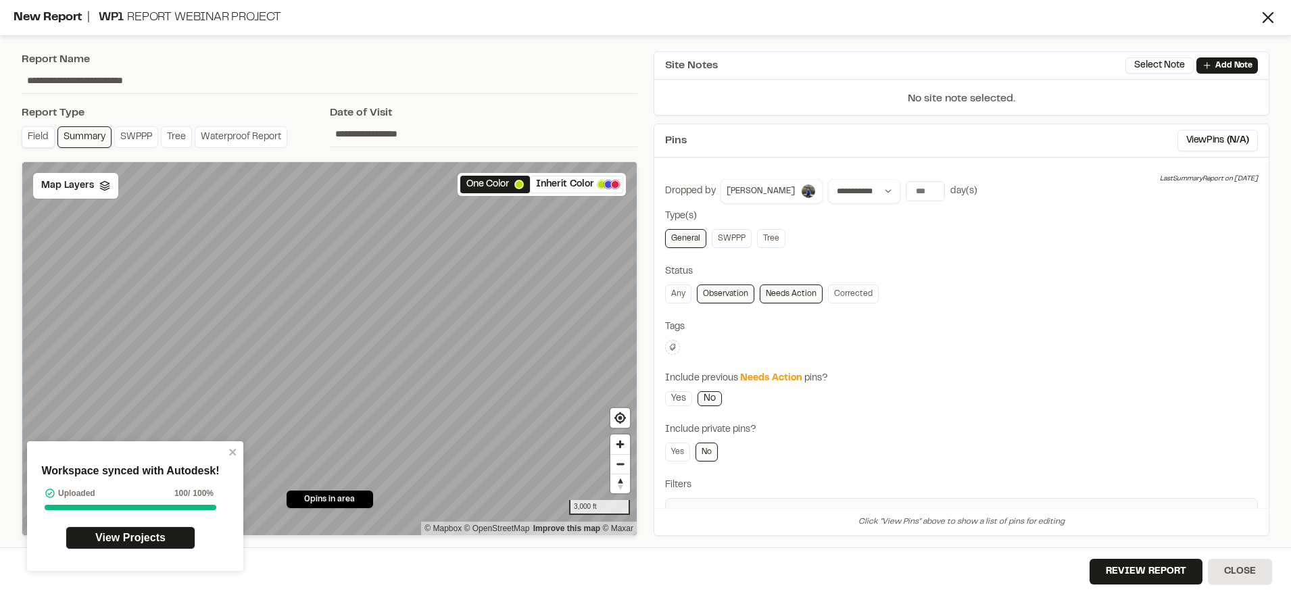
click at [38, 145] on link "Field" at bounding box center [38, 137] width 33 height 22
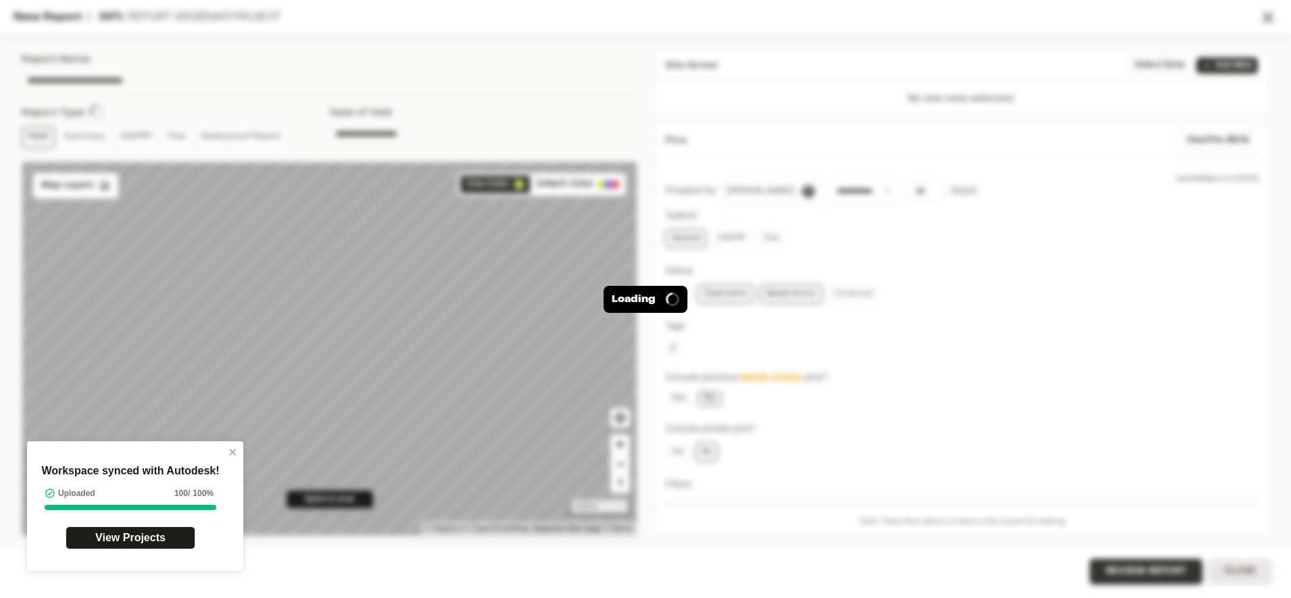
type input "**********"
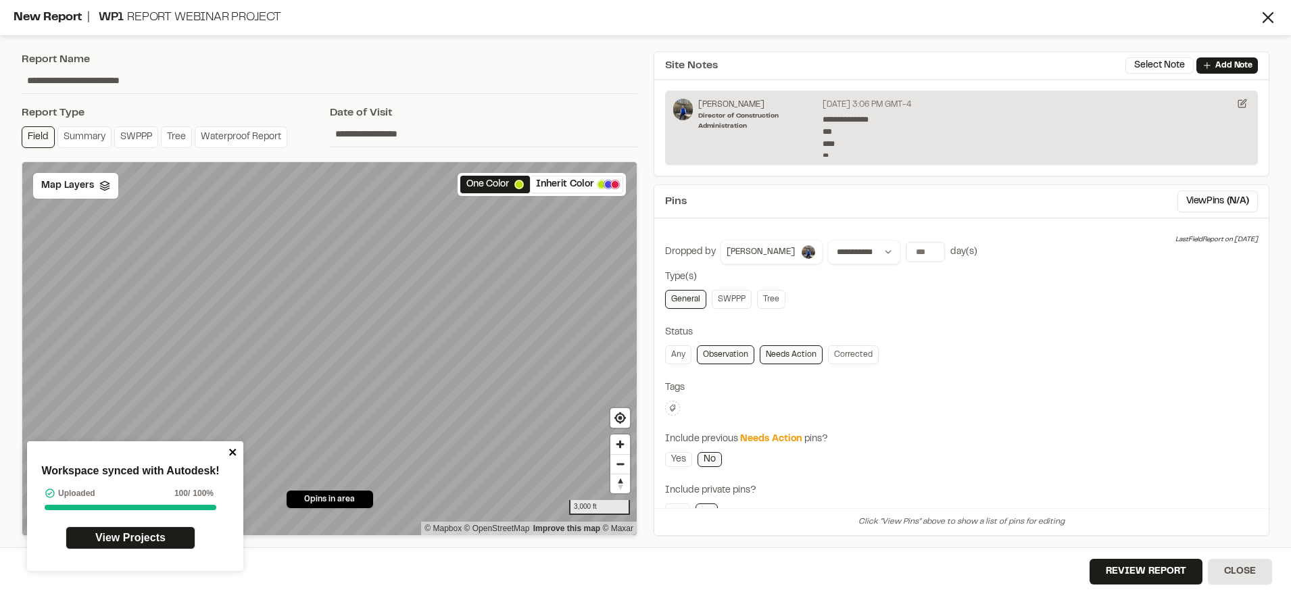
click at [234, 450] on icon "close" at bounding box center [232, 452] width 7 height 7
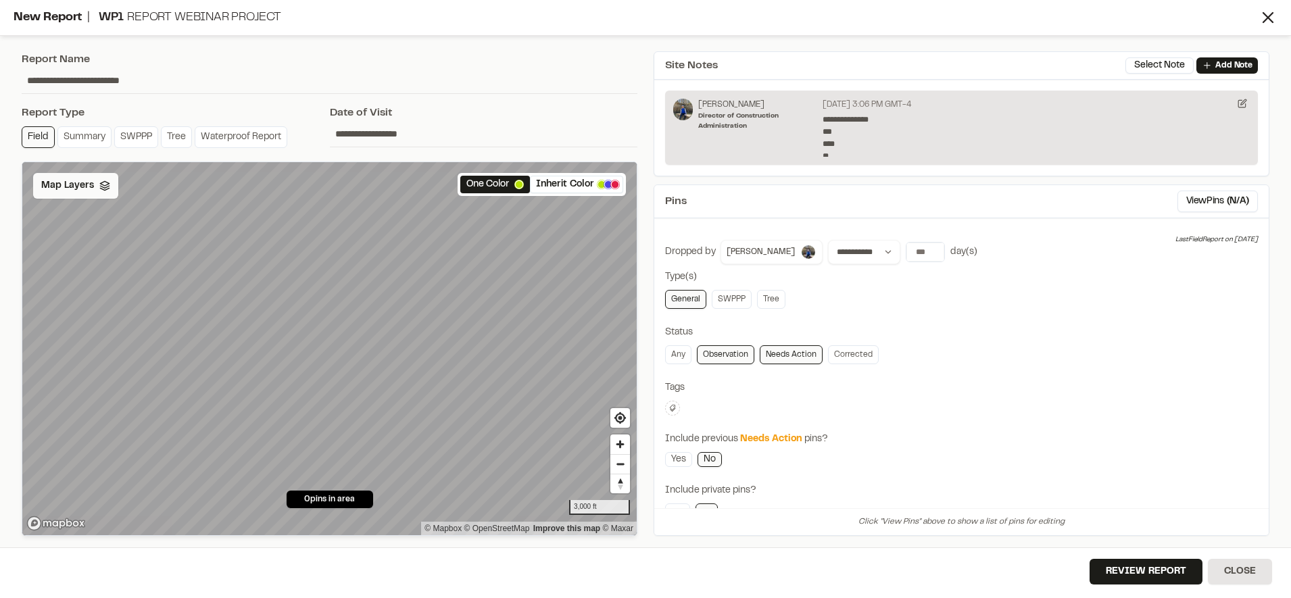
click at [103, 187] on icon at bounding box center [104, 185] width 11 height 11
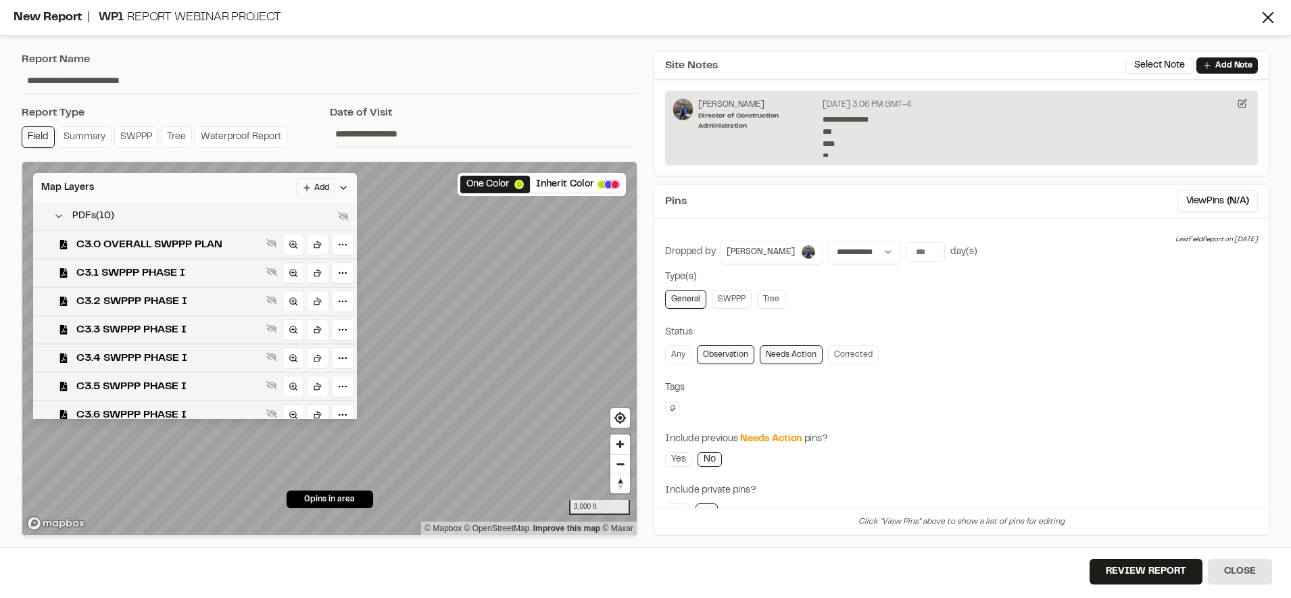
click at [341, 208] on div "PDFs ( 10 )" at bounding box center [195, 216] width 324 height 27
click at [341, 215] on icon at bounding box center [343, 216] width 11 height 11
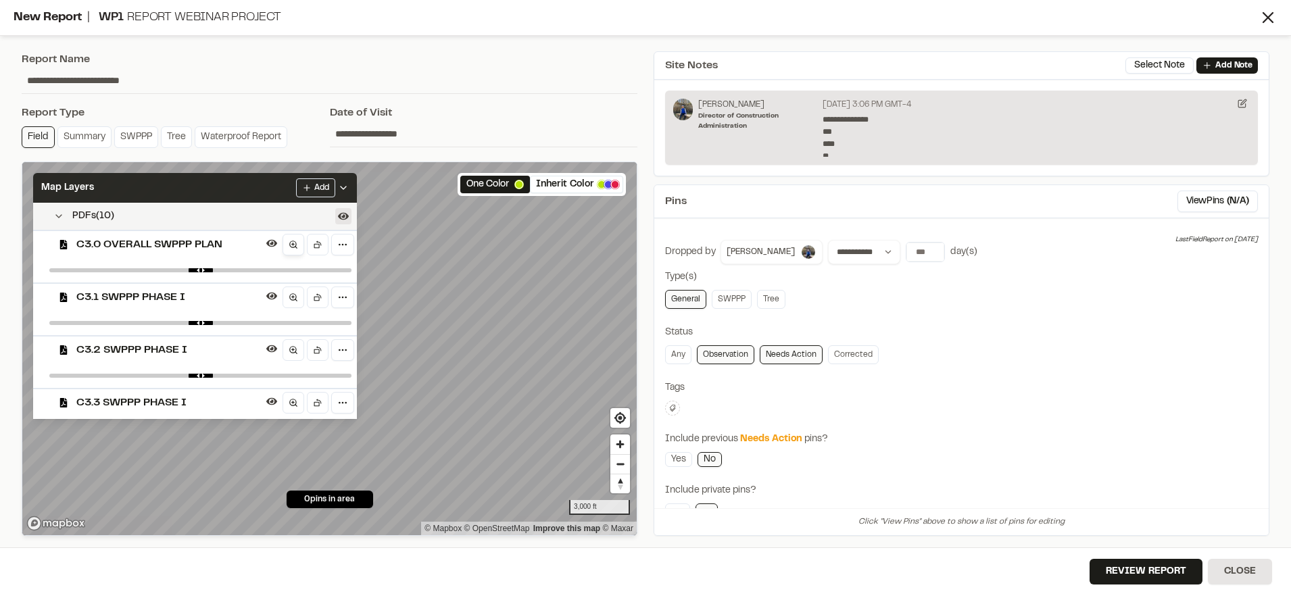
click at [296, 245] on icon at bounding box center [293, 244] width 9 height 9
click at [319, 243] on icon at bounding box center [317, 244] width 9 height 9
click at [273, 189] on div "Map Layers Add" at bounding box center [195, 188] width 324 height 30
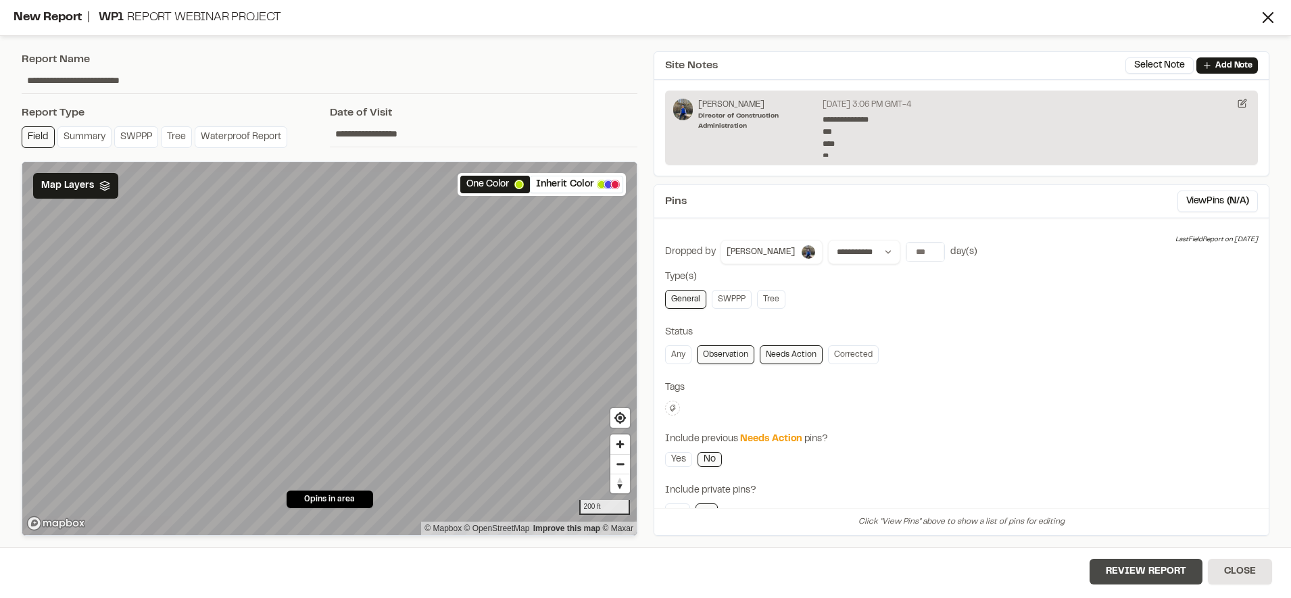
click at [1129, 572] on button "Review Report" at bounding box center [1146, 572] width 113 height 26
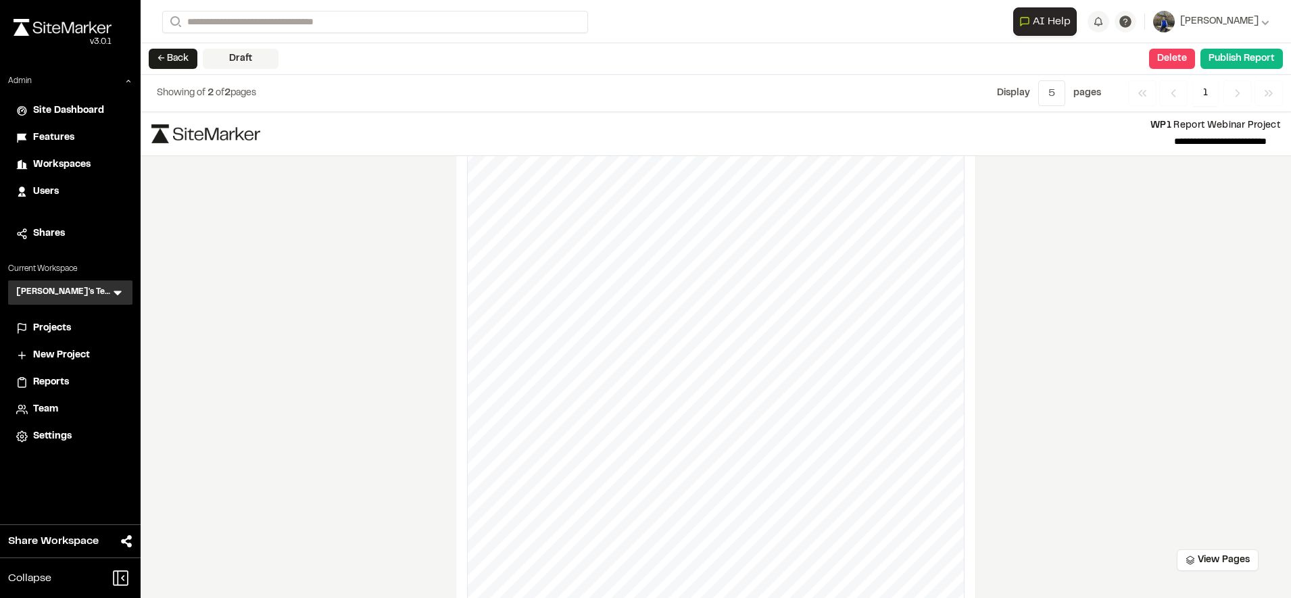
scroll to position [729, 0]
click at [170, 52] on button "← Back" at bounding box center [173, 59] width 49 height 20
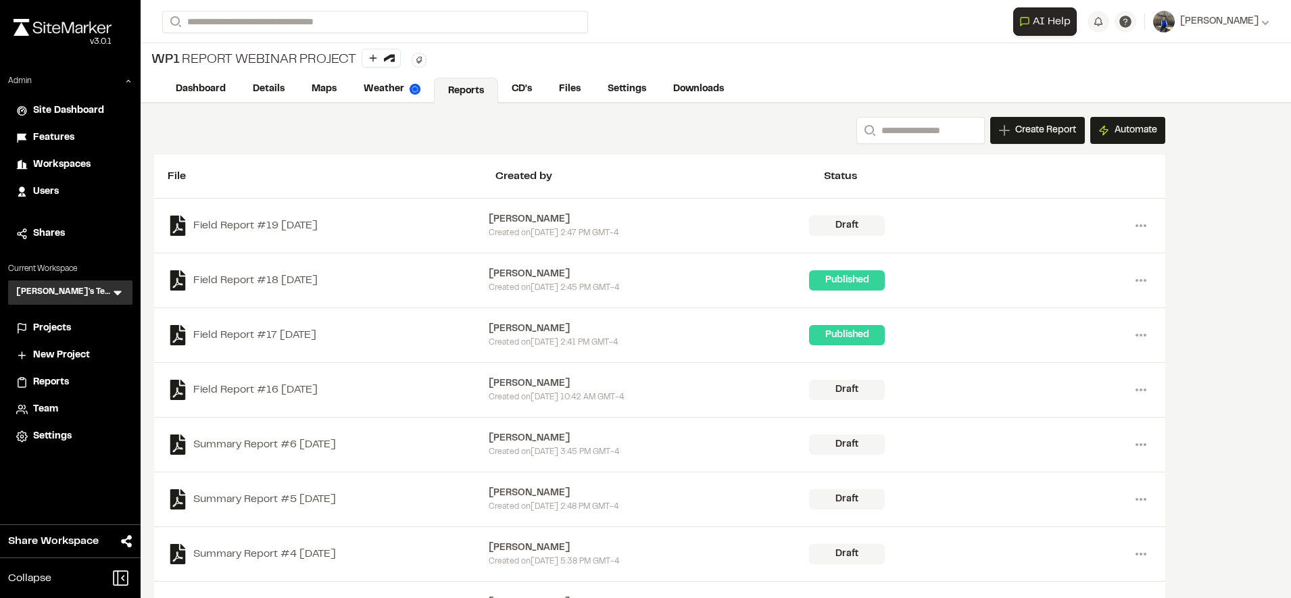
click at [72, 131] on span "Features" at bounding box center [53, 137] width 41 height 15
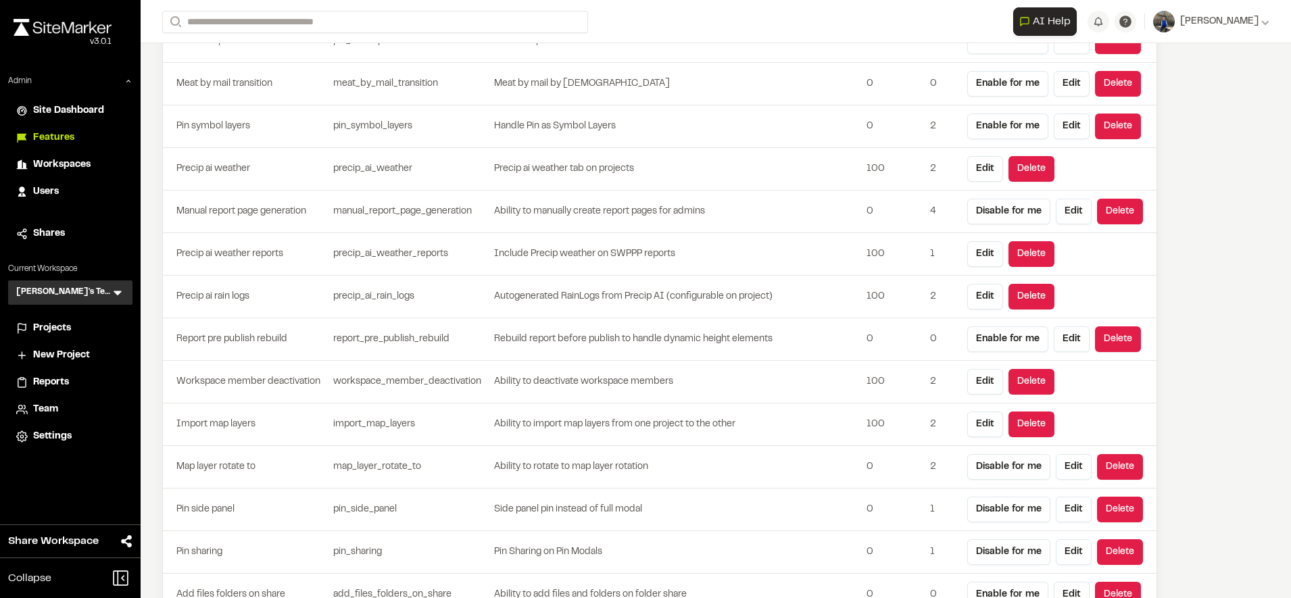
scroll to position [3973, 0]
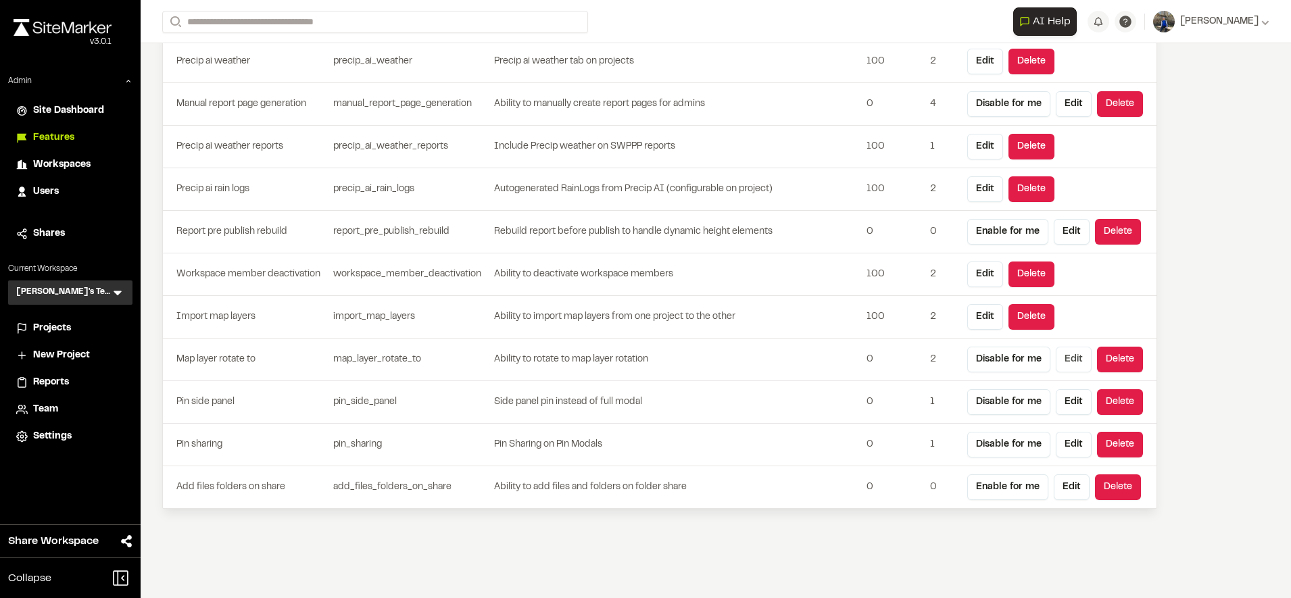
click at [1067, 362] on button "Edit" at bounding box center [1074, 360] width 36 height 26
type input "**********"
type input "*"
type input "*****"
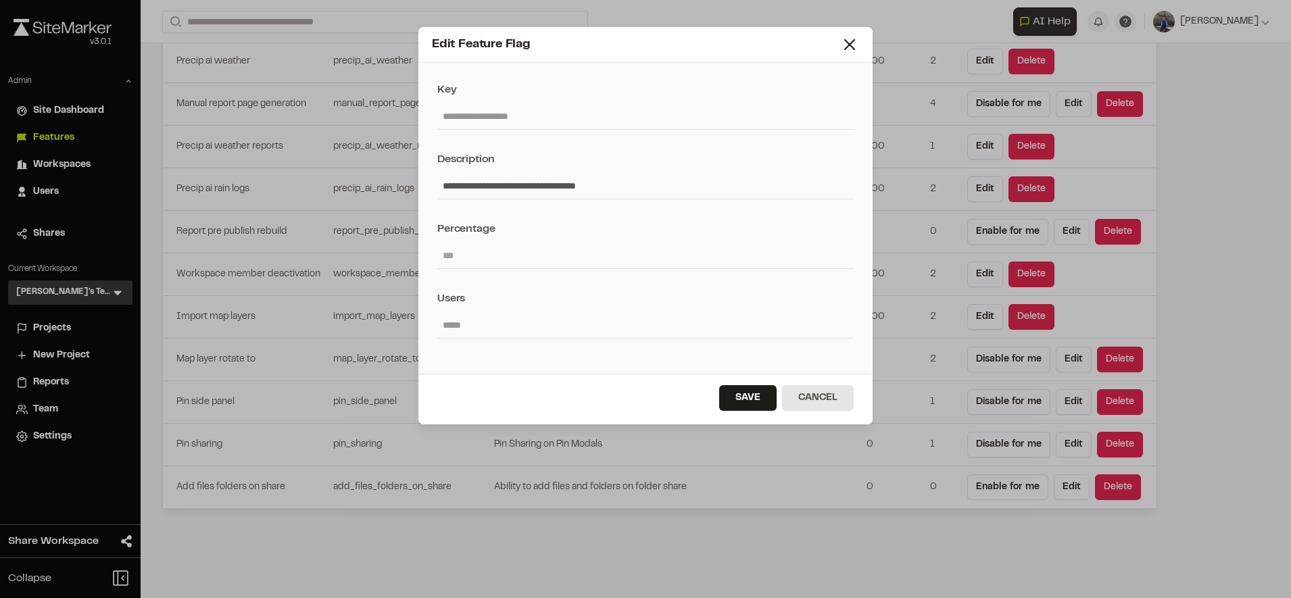
click at [714, 257] on input "*" at bounding box center [645, 256] width 416 height 26
type input "***"
click at [766, 394] on button "Save" at bounding box center [747, 398] width 57 height 26
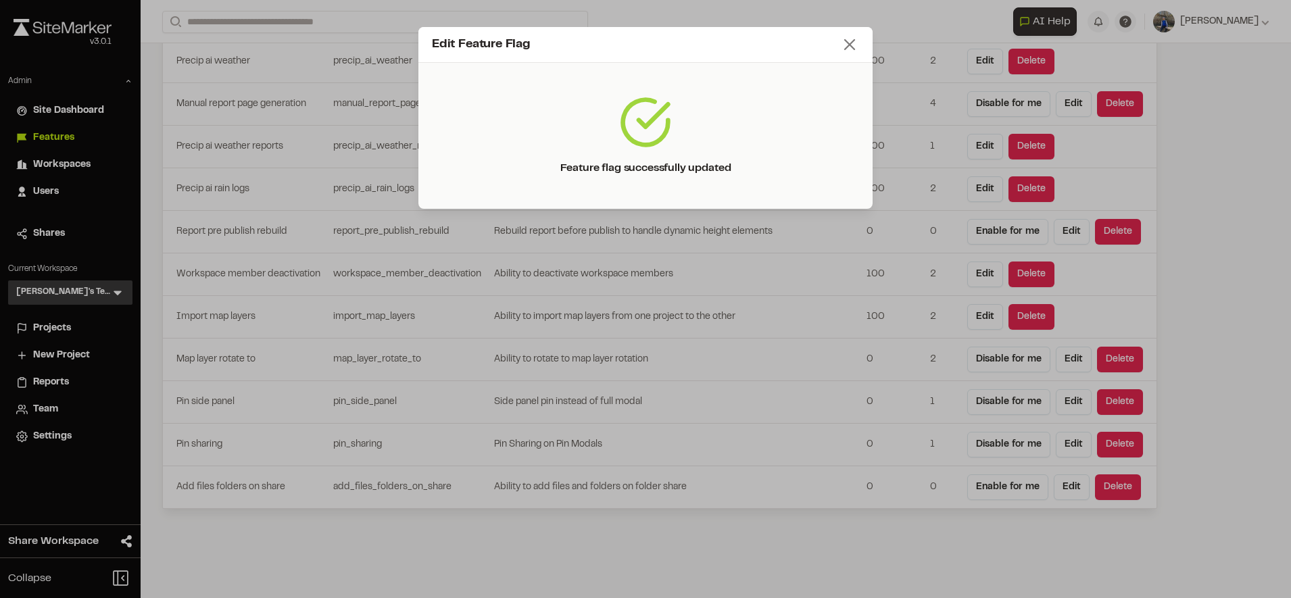
click at [850, 47] on icon at bounding box center [849, 44] width 19 height 19
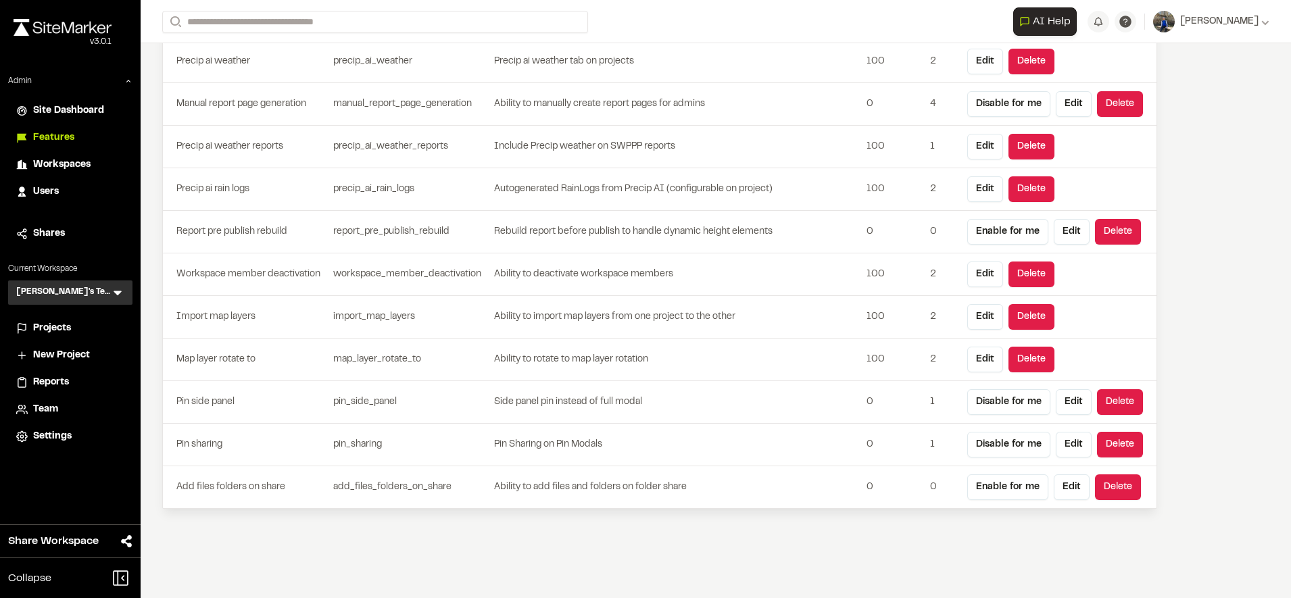
click at [64, 319] on li "Projects" at bounding box center [70, 329] width 124 height 26
click at [64, 331] on span "Projects" at bounding box center [52, 328] width 38 height 15
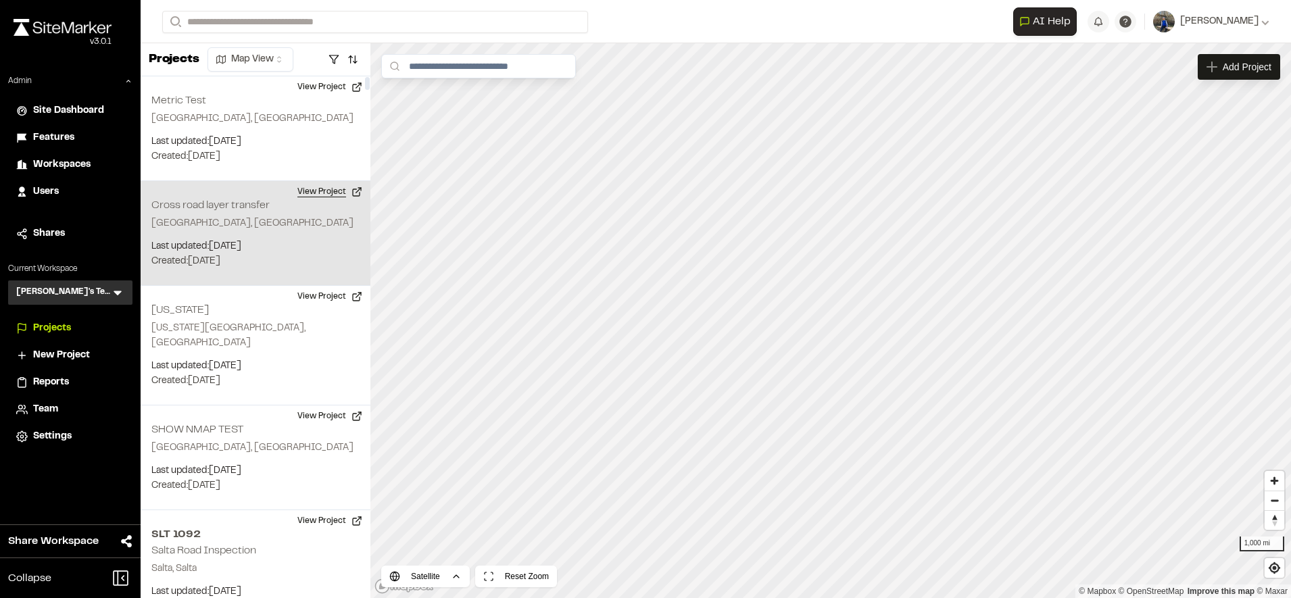
click at [340, 189] on button "View Project" at bounding box center [329, 192] width 81 height 22
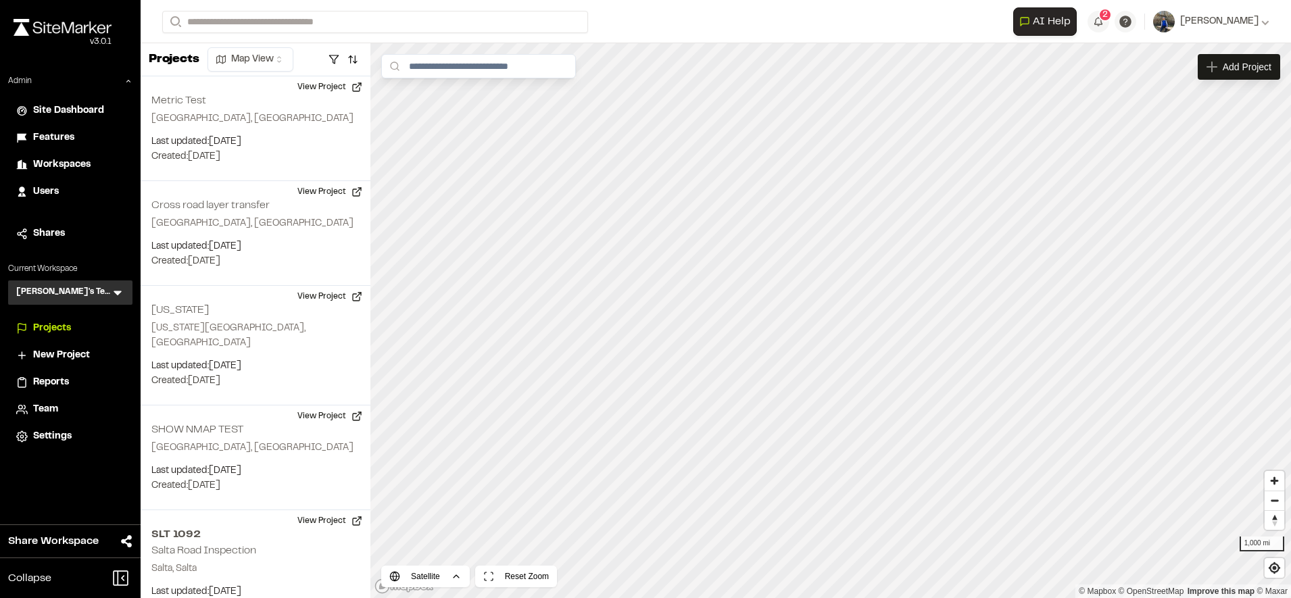
click at [55, 412] on span "Team" at bounding box center [45, 409] width 25 height 15
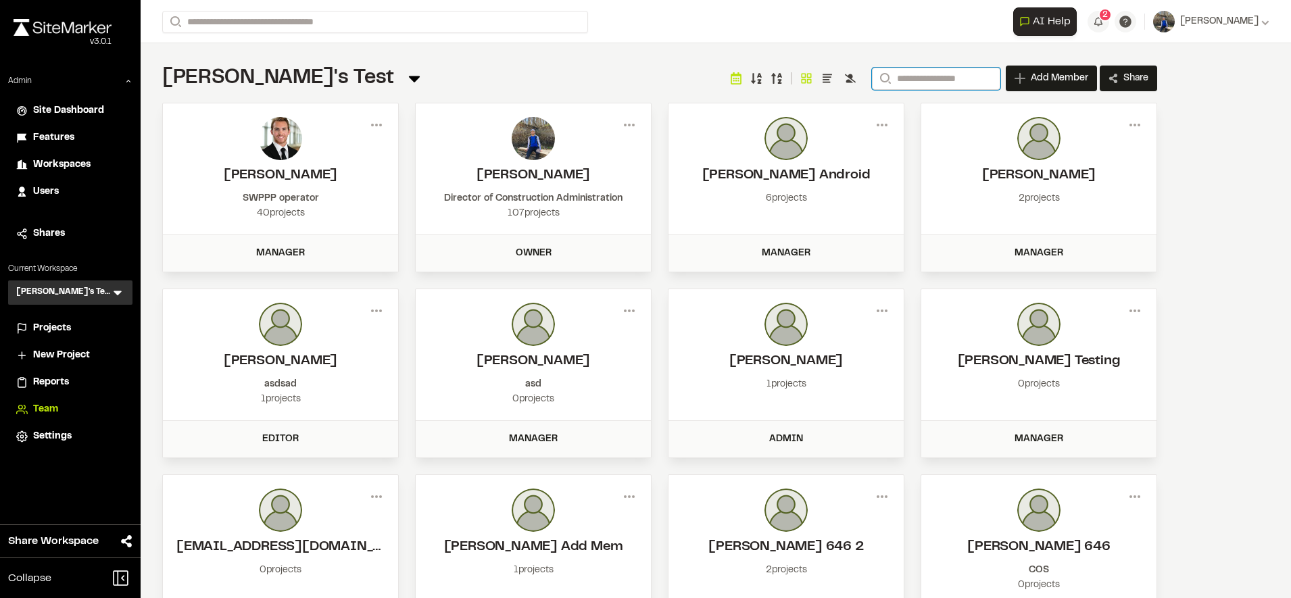
click at [950, 87] on input "Search" at bounding box center [936, 79] width 128 height 22
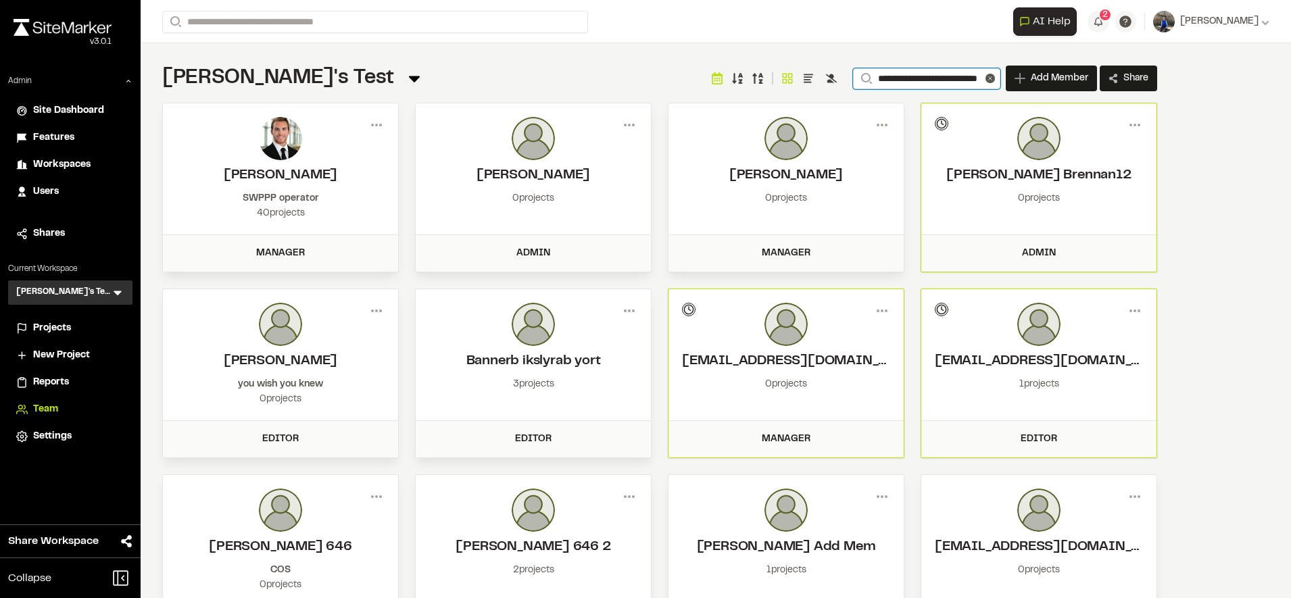
scroll to position [0, 31]
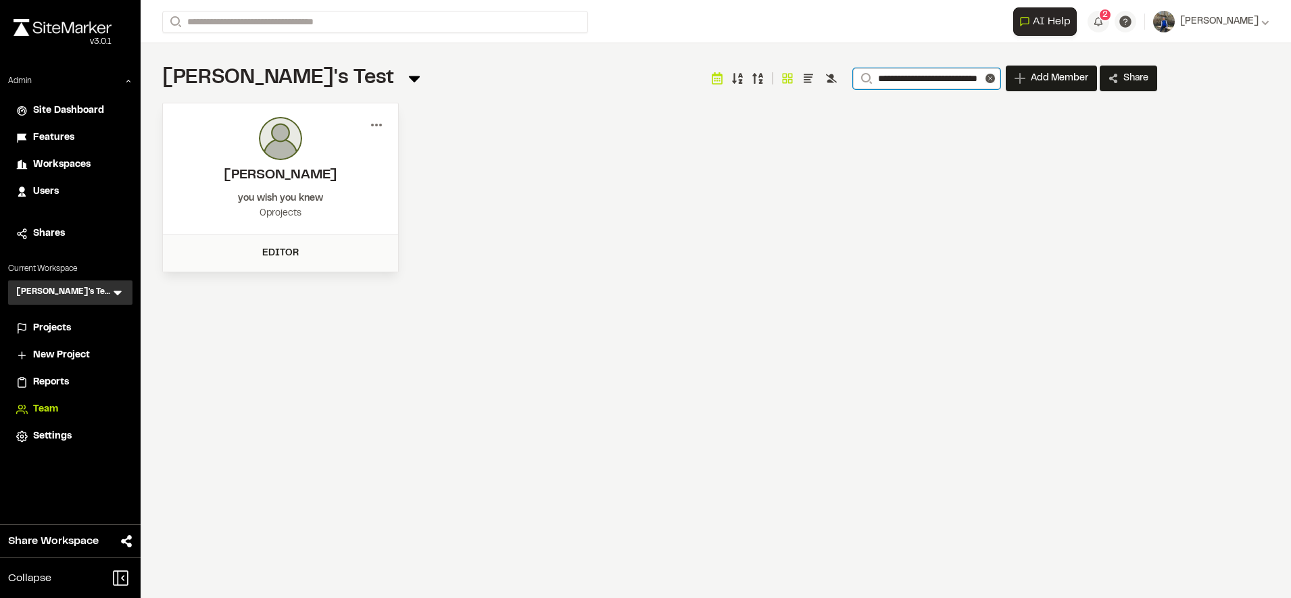
type input "**********"
click at [378, 117] on icon at bounding box center [377, 125] width 22 height 22
click at [347, 150] on div "View" at bounding box center [328, 153] width 118 height 20
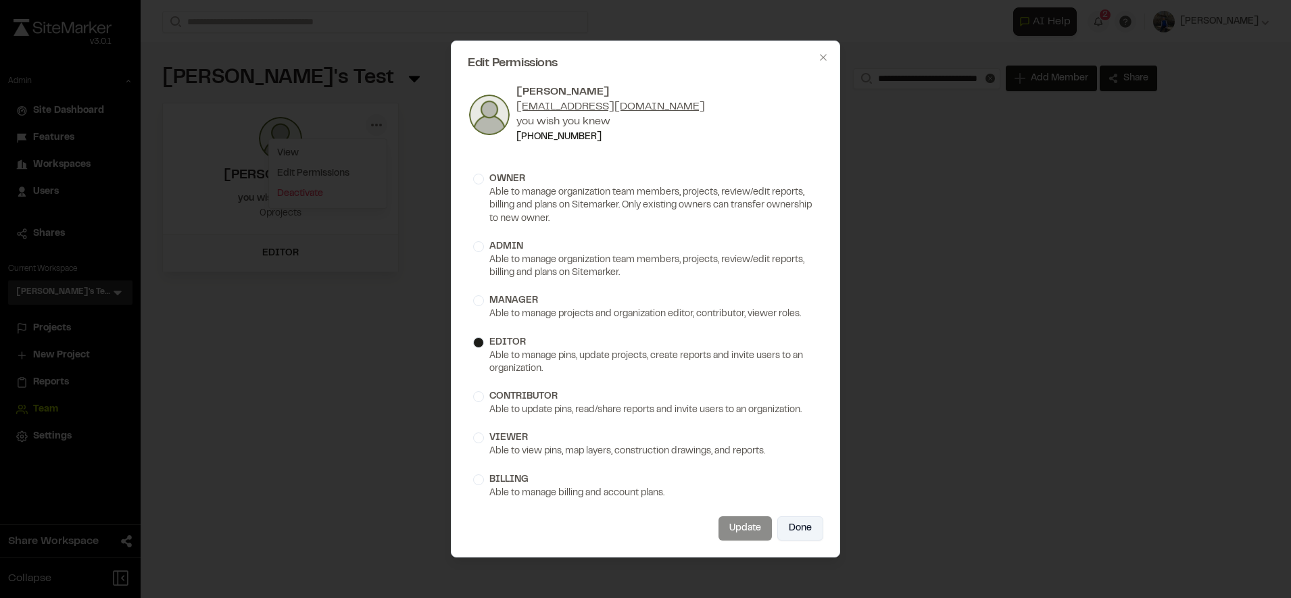
click at [802, 533] on button "Done" at bounding box center [800, 528] width 46 height 24
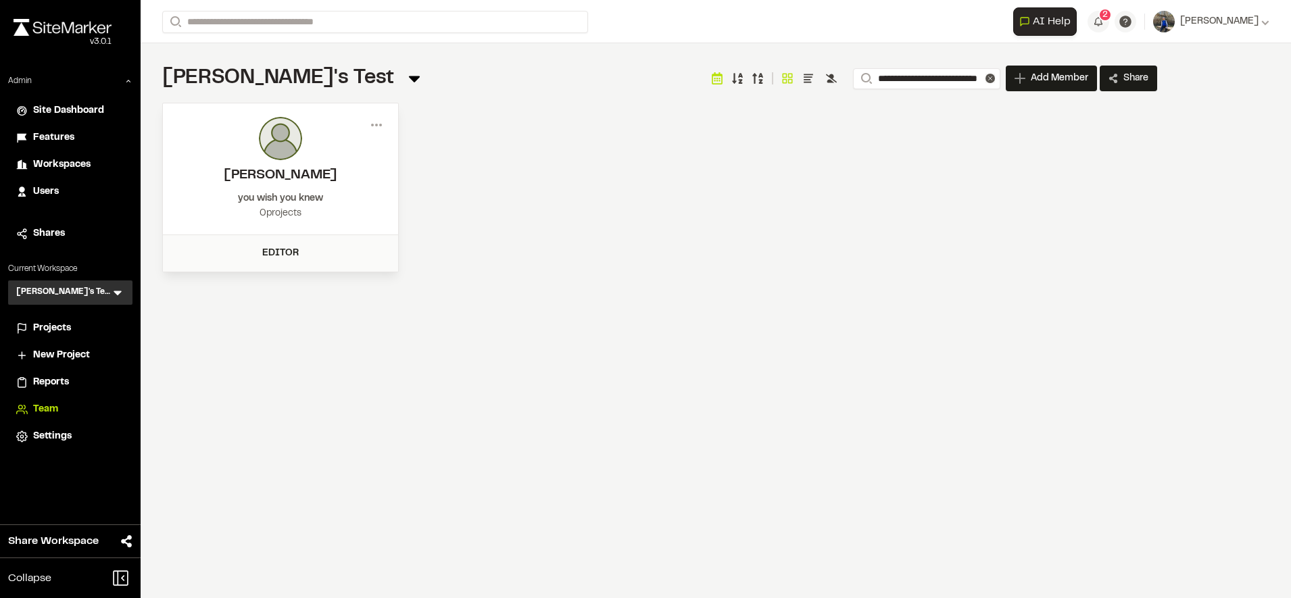
click at [45, 324] on span "Projects" at bounding box center [52, 328] width 38 height 15
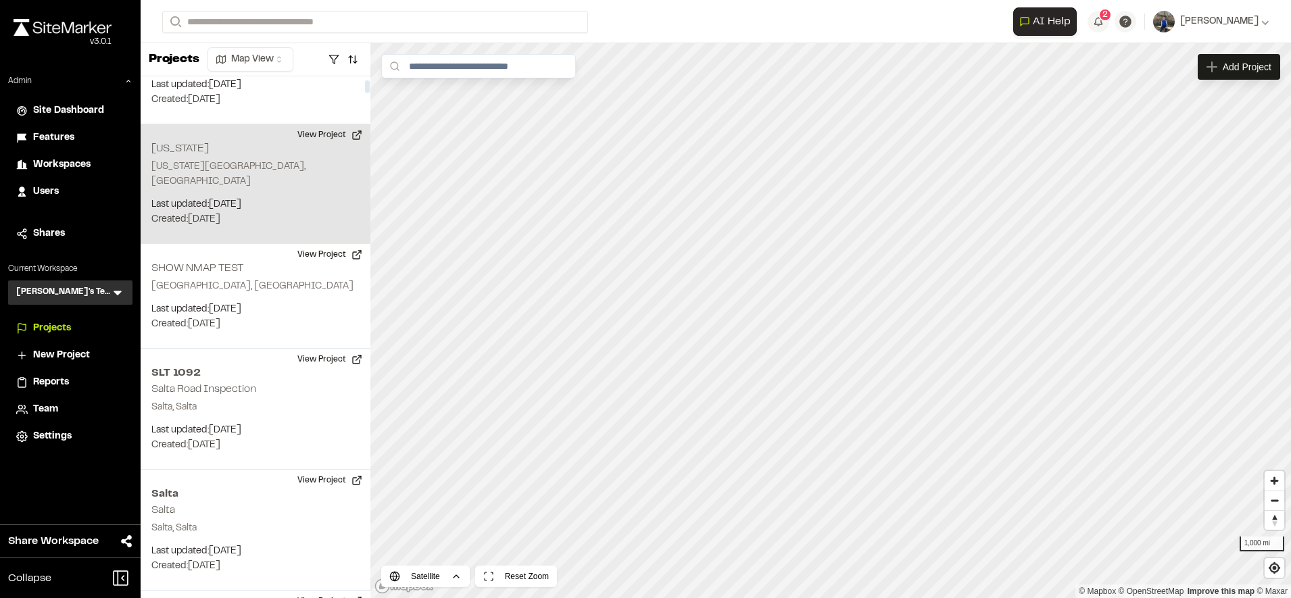
scroll to position [174, 0]
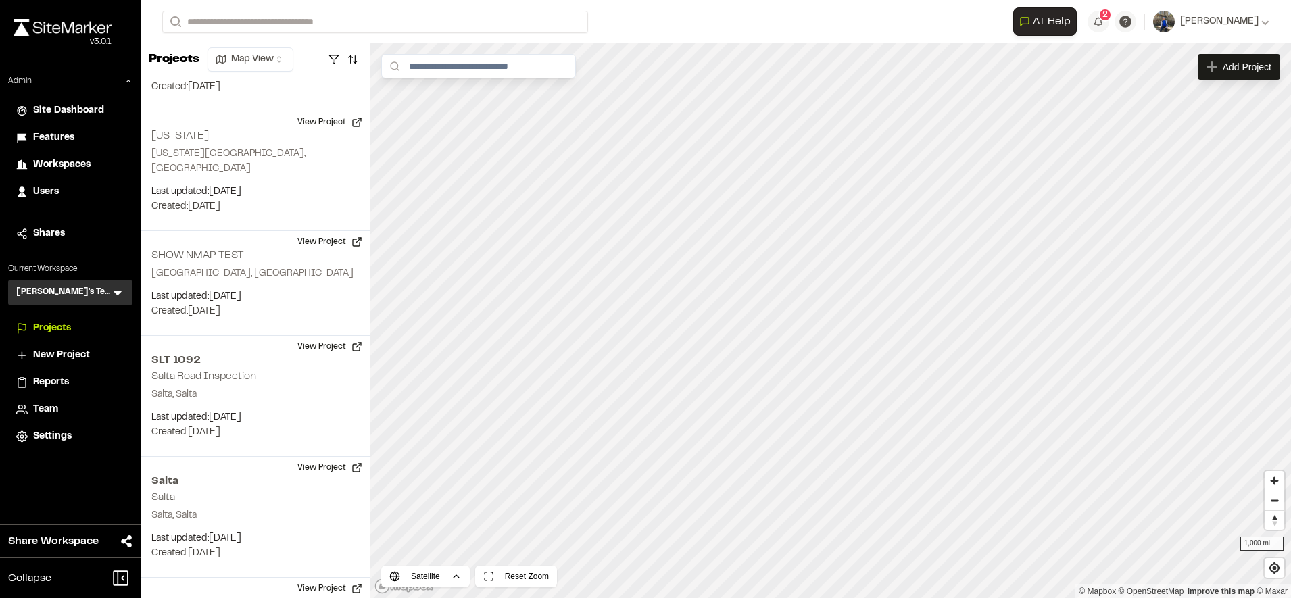
click at [72, 236] on div "Shares" at bounding box center [78, 233] width 91 height 15
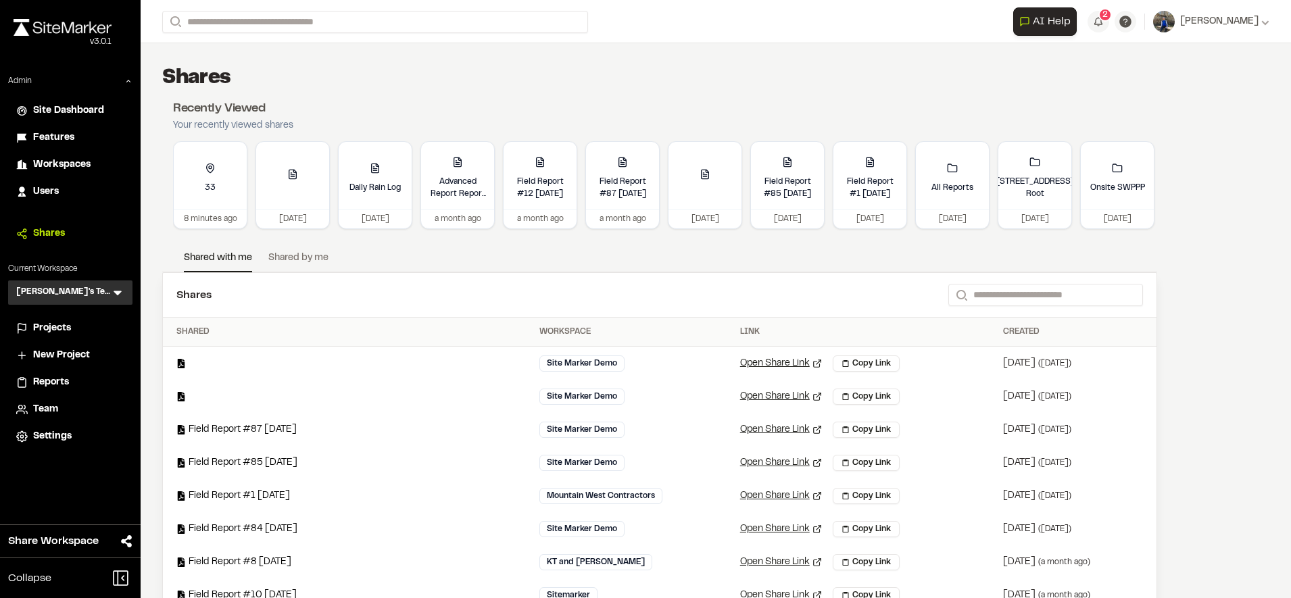
click at [274, 262] on link "Shared by me" at bounding box center [298, 261] width 60 height 20
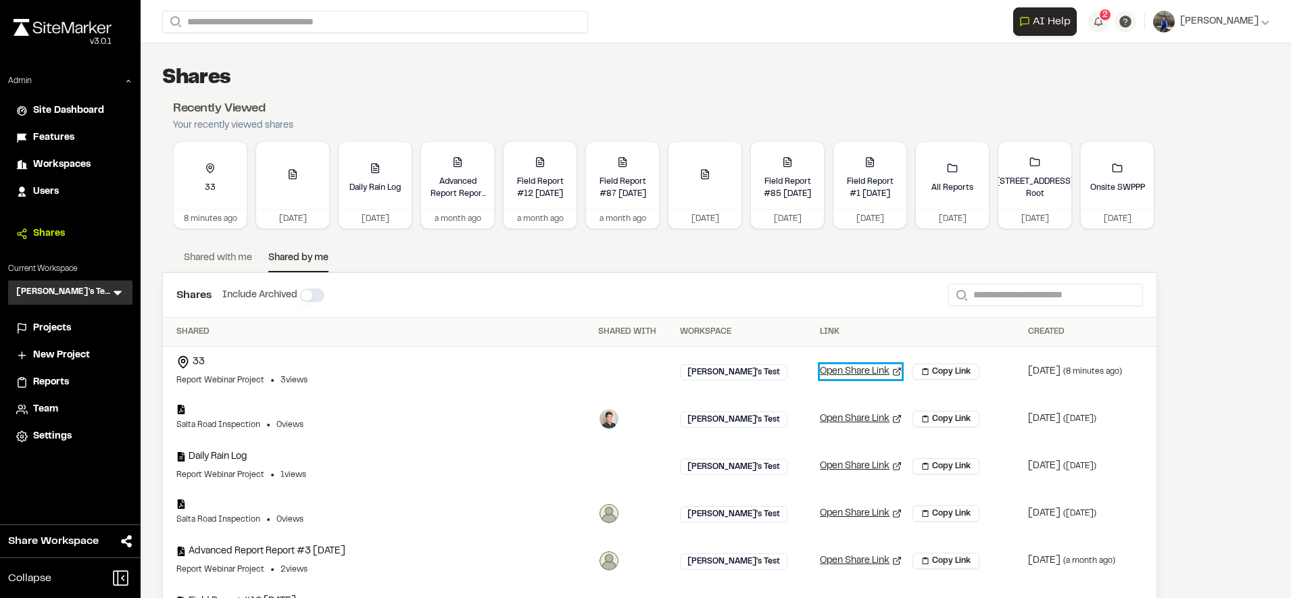
click at [844, 367] on link "Open Share Link" at bounding box center [861, 371] width 82 height 15
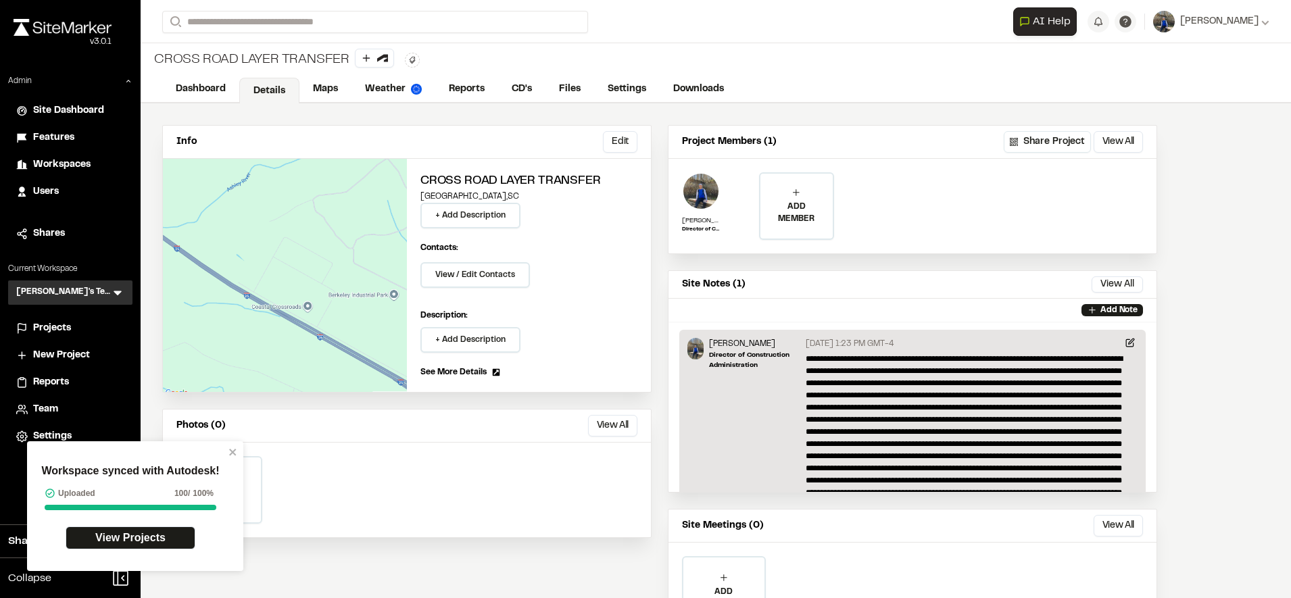
click at [72, 324] on div "Projects" at bounding box center [78, 328] width 91 height 15
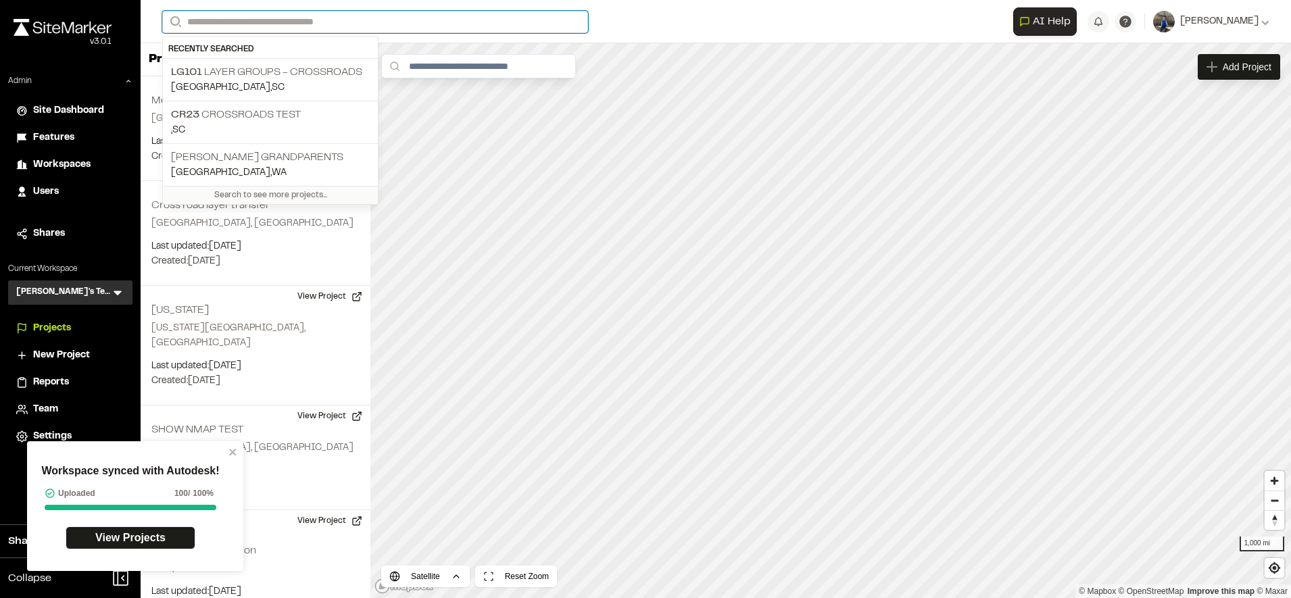
click at [357, 18] on input "Search" at bounding box center [375, 22] width 426 height 22
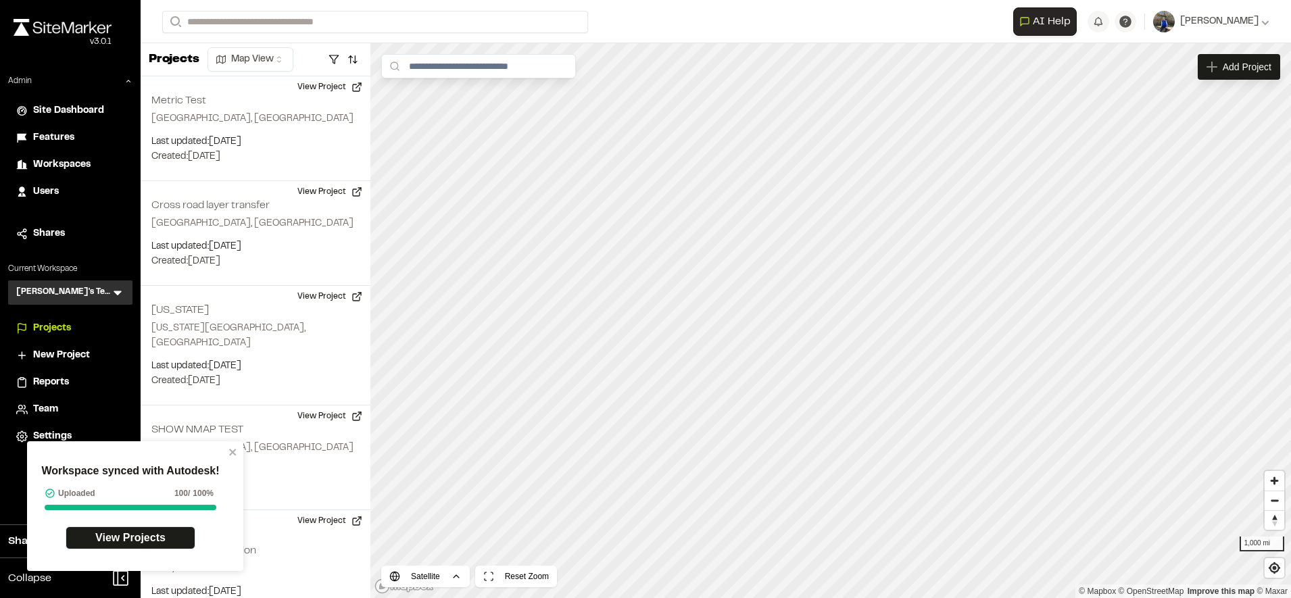
click at [59, 376] on span "Reports" at bounding box center [51, 382] width 36 height 15
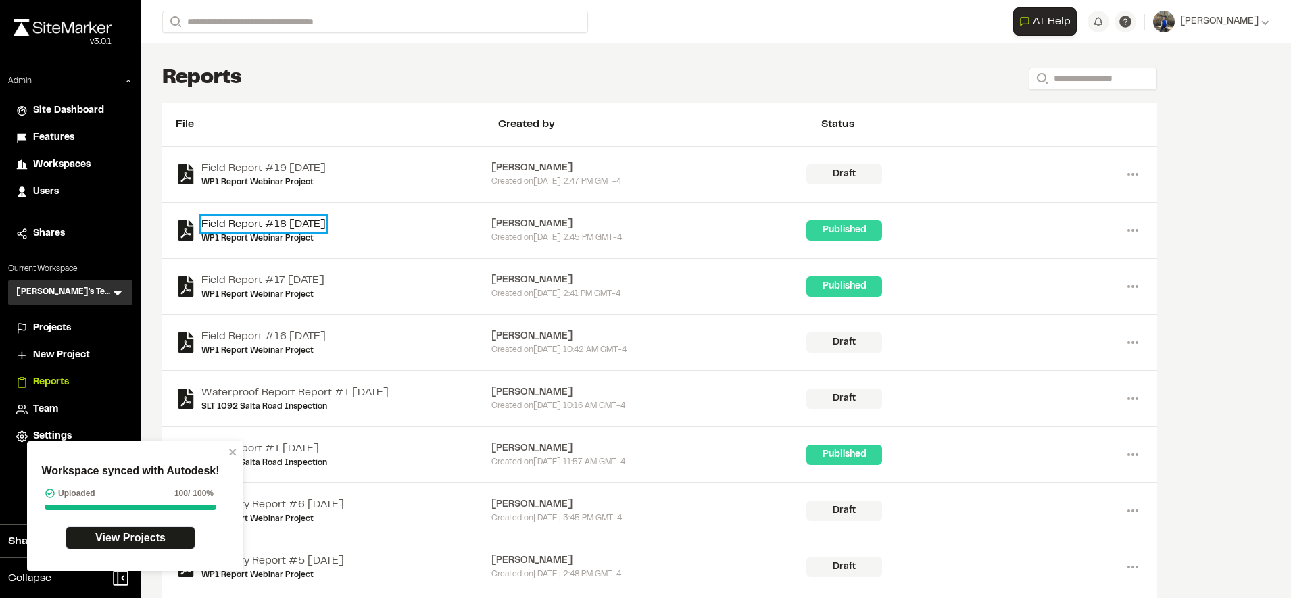
click at [326, 219] on link "Field Report #18 2025-10-13" at bounding box center [263, 224] width 124 height 16
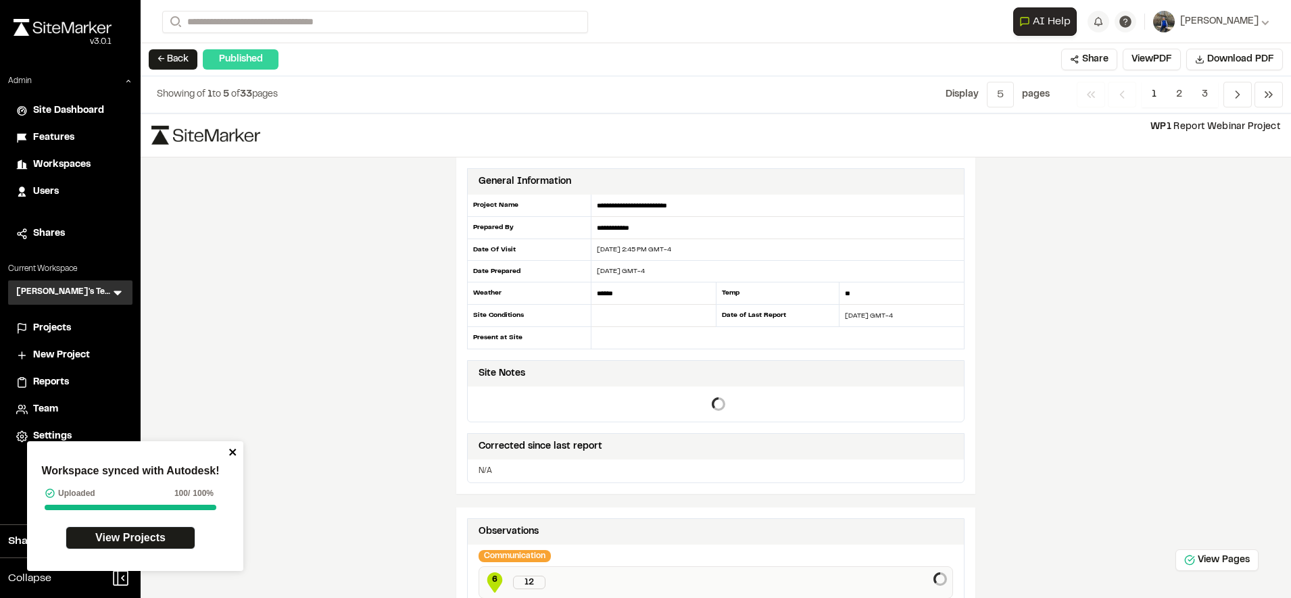
click at [233, 449] on icon "close" at bounding box center [232, 452] width 9 height 11
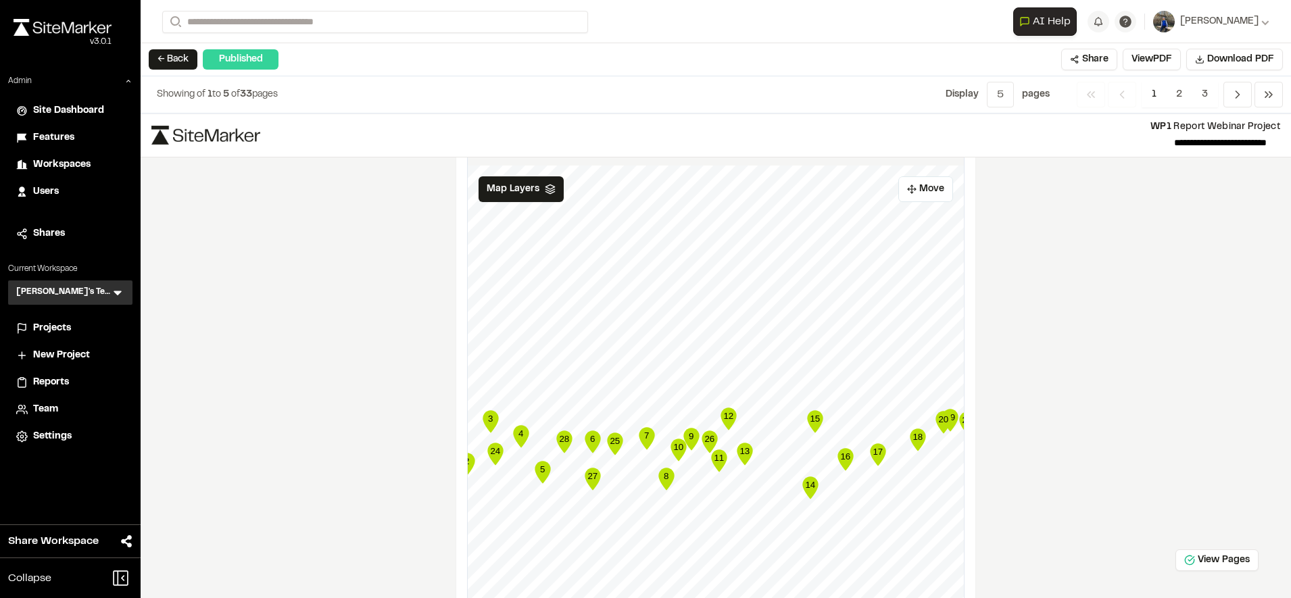
scroll to position [2108, 0]
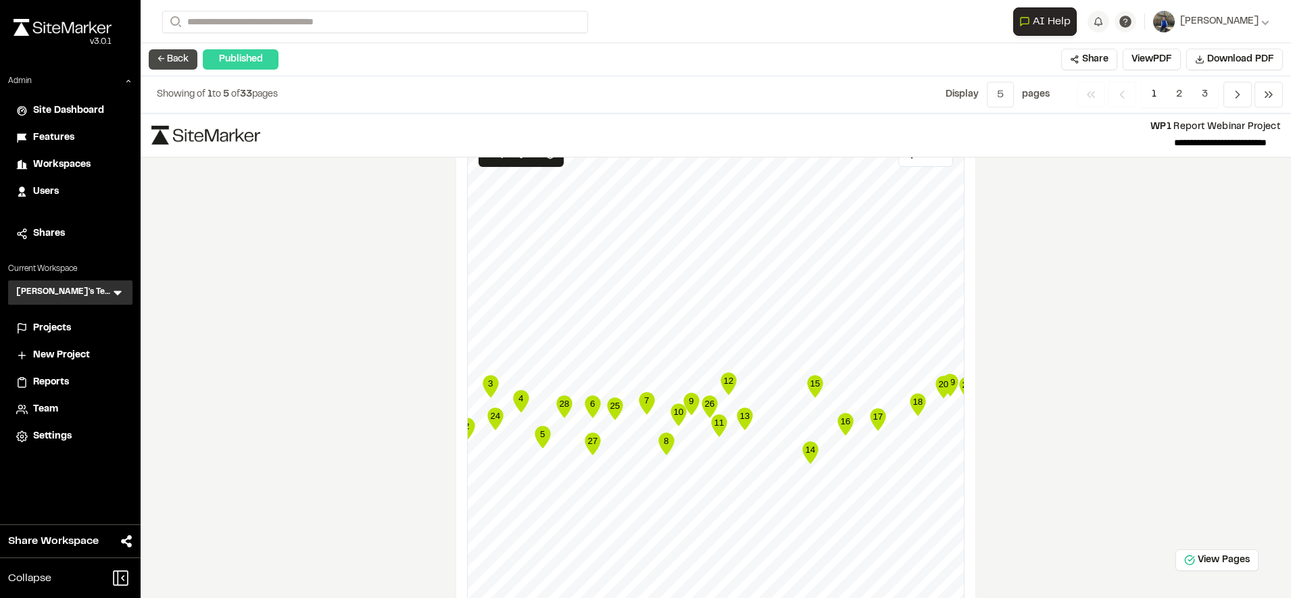
click at [171, 57] on button "← Back" at bounding box center [173, 59] width 49 height 20
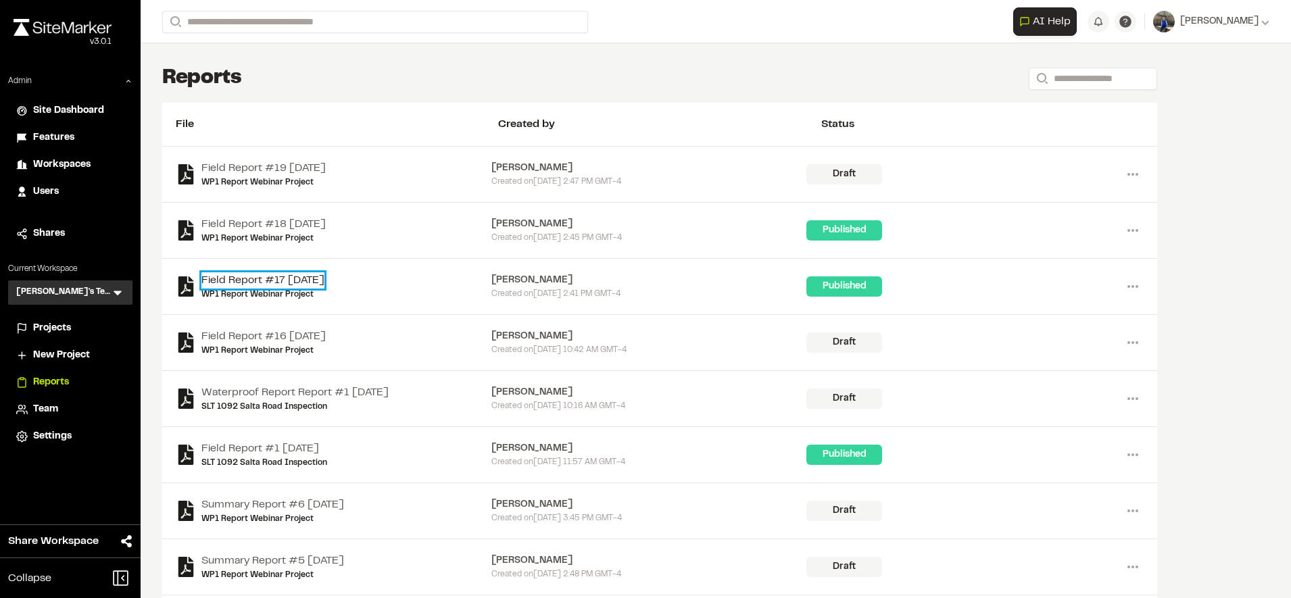
click at [314, 274] on link "Field Report #17 2025-10-13" at bounding box center [262, 280] width 123 height 16
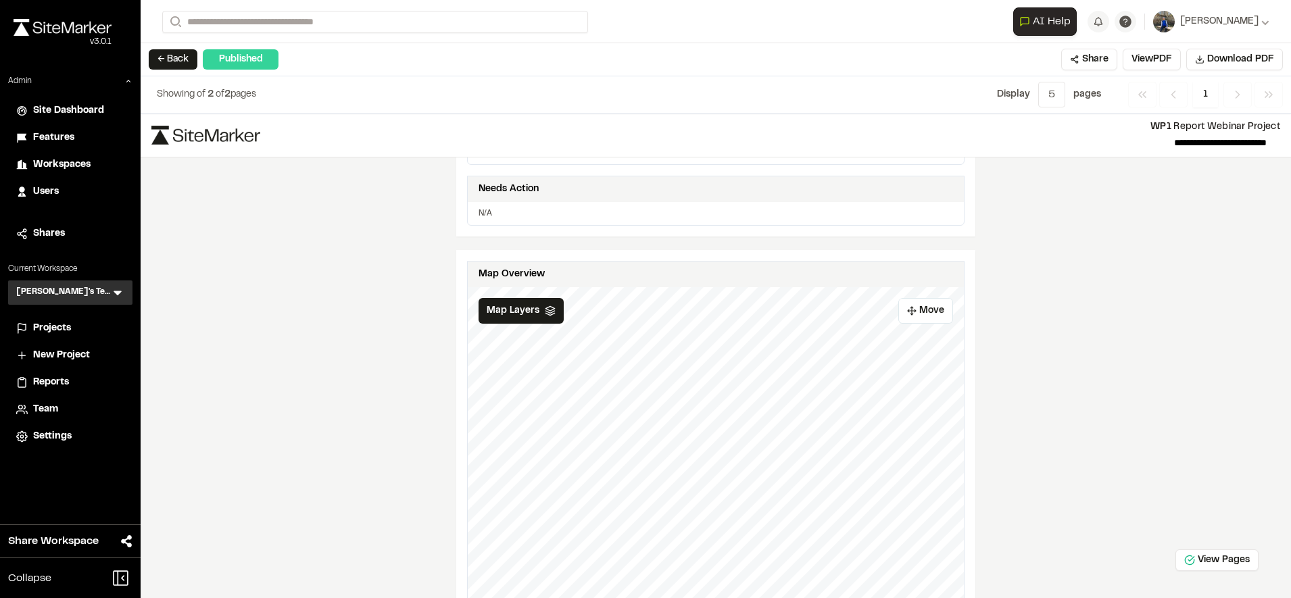
scroll to position [366, 0]
click at [512, 312] on span "Map Layers" at bounding box center [513, 312] width 53 height 15
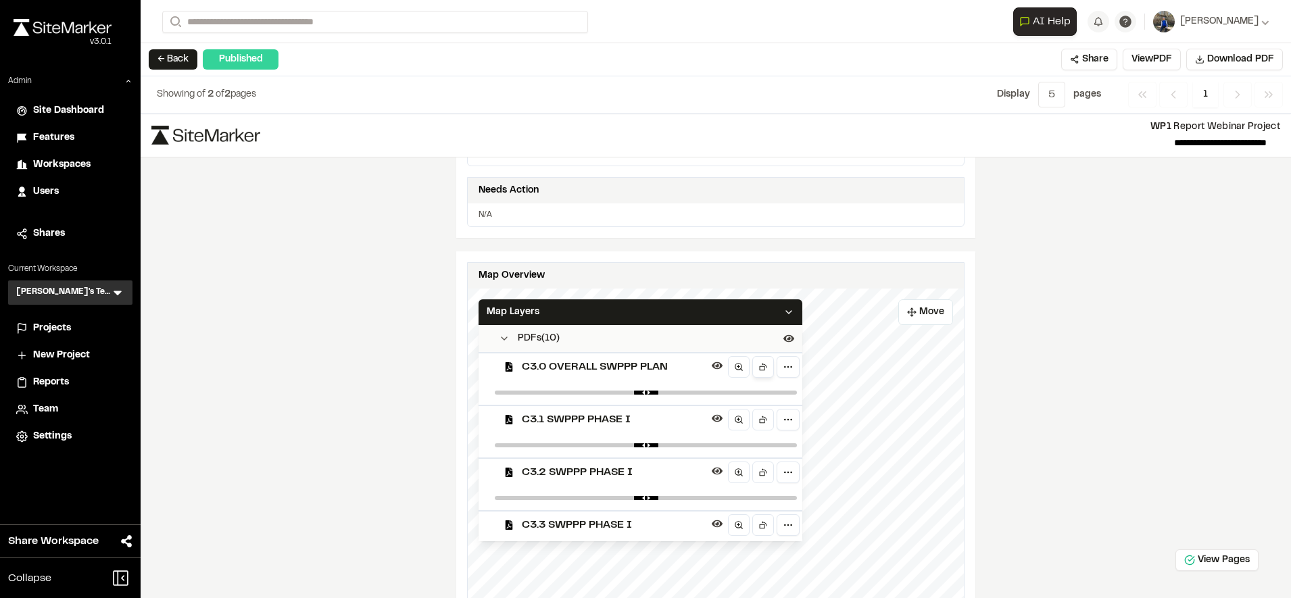
click at [758, 362] on icon at bounding box center [762, 366] width 9 height 9
click at [758, 416] on icon at bounding box center [762, 419] width 9 height 9
click at [760, 370] on icon at bounding box center [762, 368] width 5 height 5
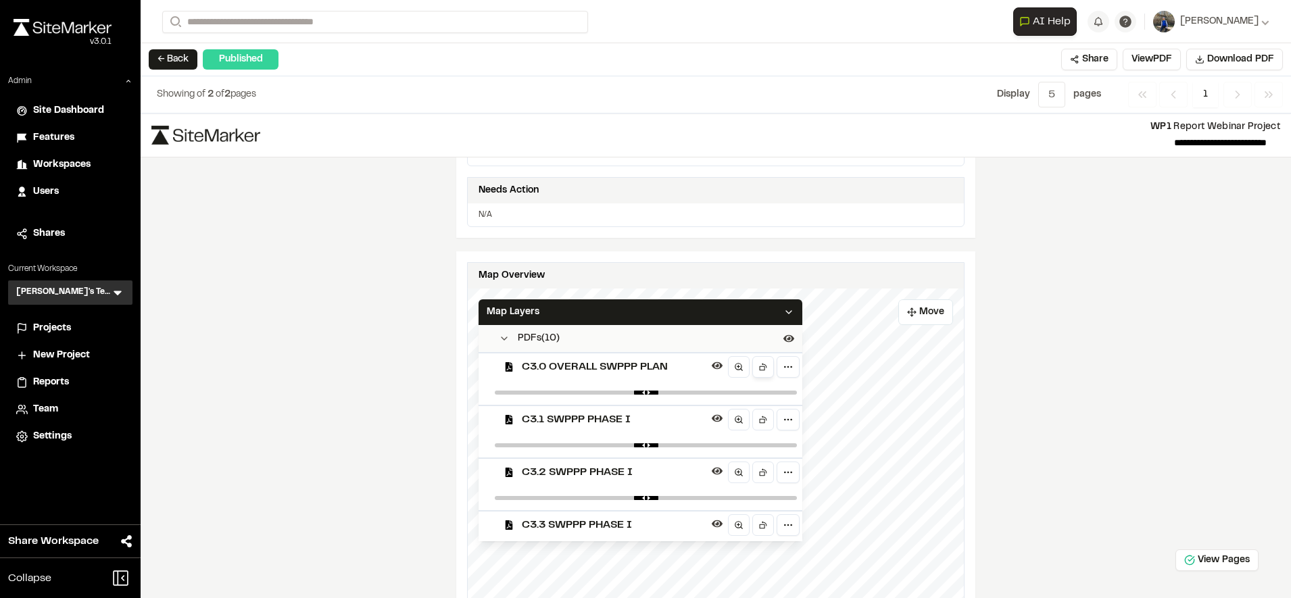
click at [760, 370] on icon at bounding box center [762, 368] width 5 height 5
click at [783, 311] on div "Map Layers" at bounding box center [641, 312] width 324 height 26
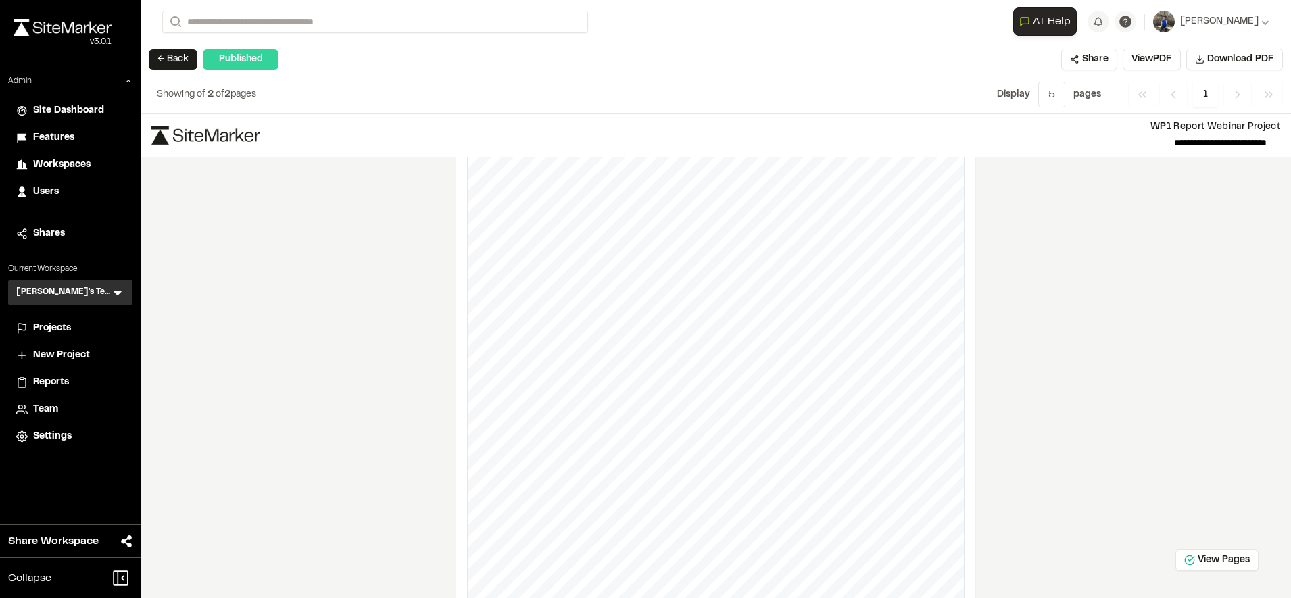
scroll to position [575, 0]
click at [1154, 58] on button "View PDF" at bounding box center [1152, 60] width 58 height 22
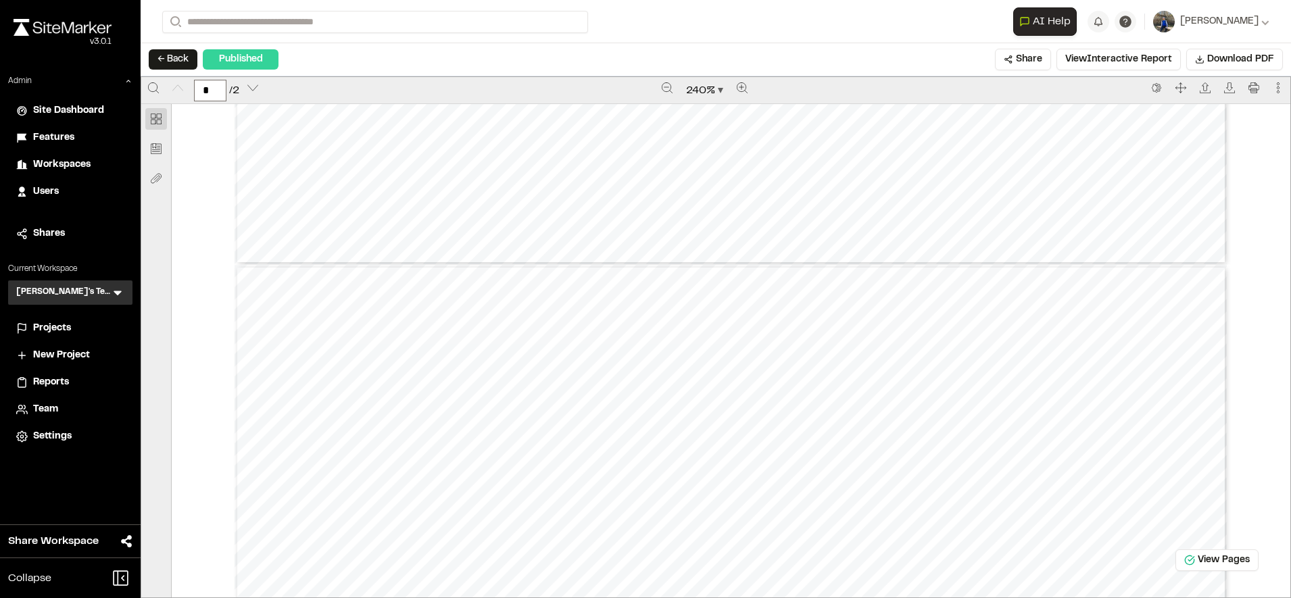
type input "*"
click at [168, 57] on button "← Back" at bounding box center [173, 59] width 49 height 20
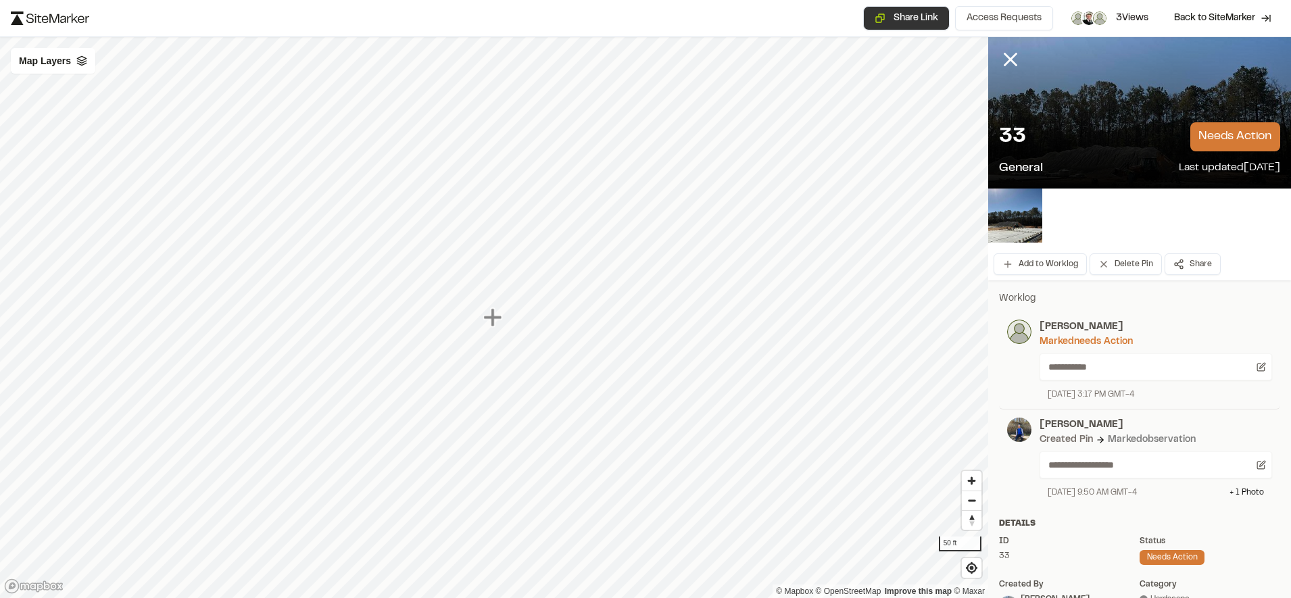
click at [926, 21] on button "Share Link" at bounding box center [906, 18] width 87 height 24
click at [1175, 258] on button "Share" at bounding box center [1193, 264] width 56 height 22
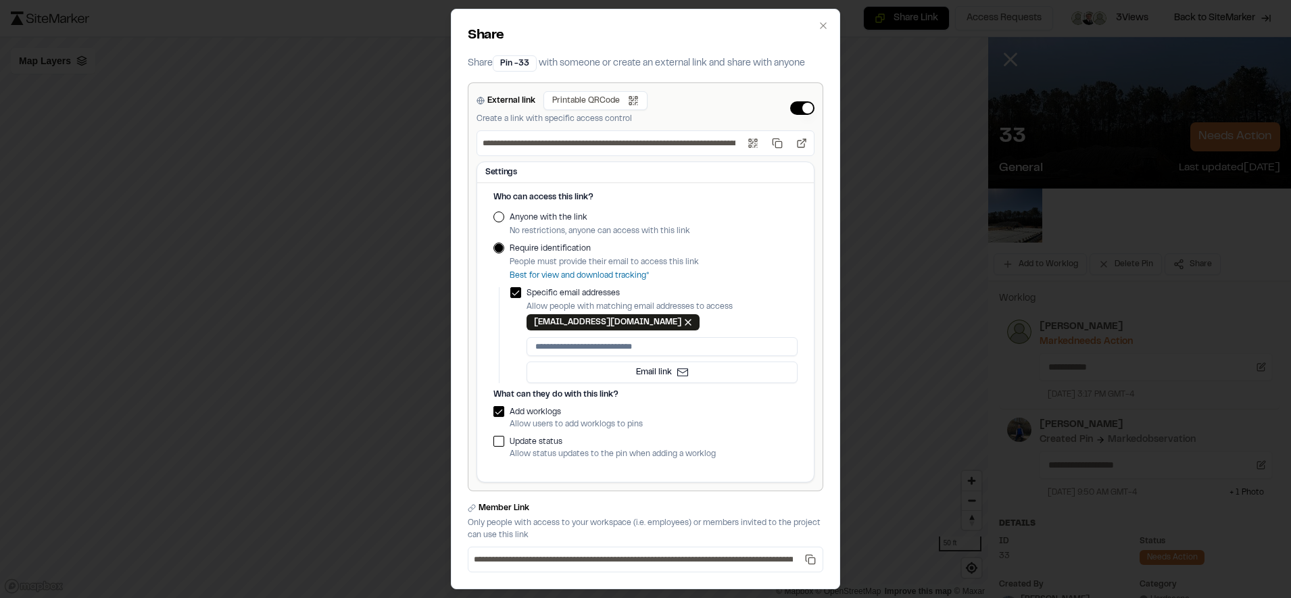
scroll to position [18, 0]
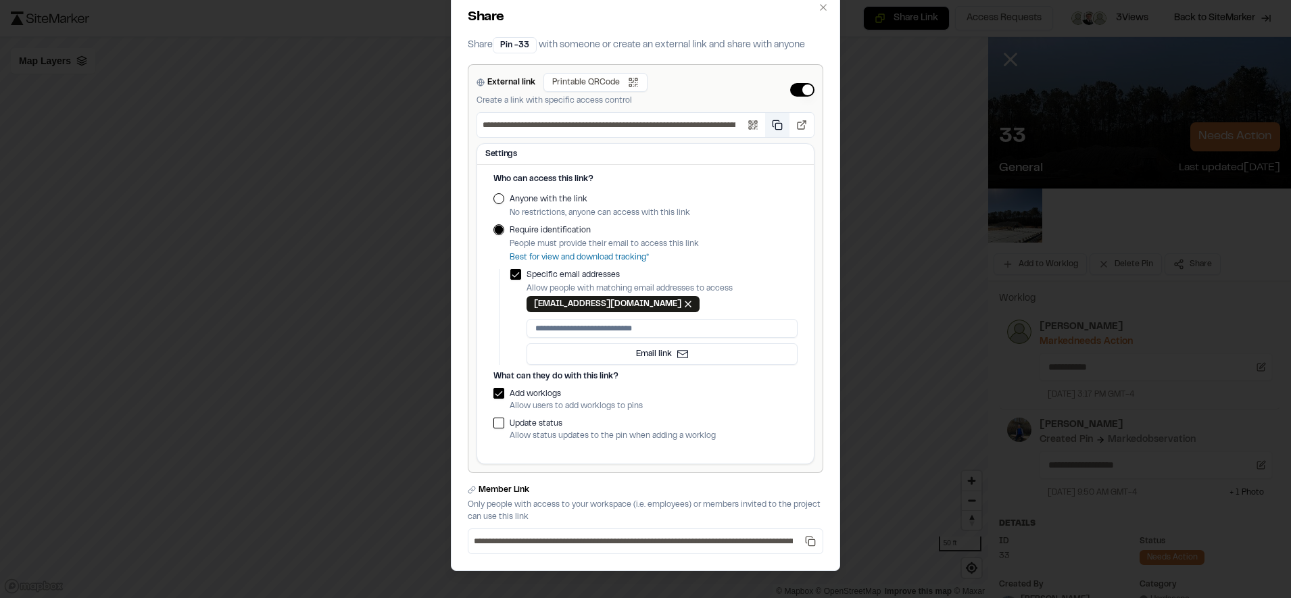
click at [769, 126] on button "Copy public link" at bounding box center [777, 125] width 24 height 24
click at [819, 12] on icon "button" at bounding box center [823, 7] width 11 height 11
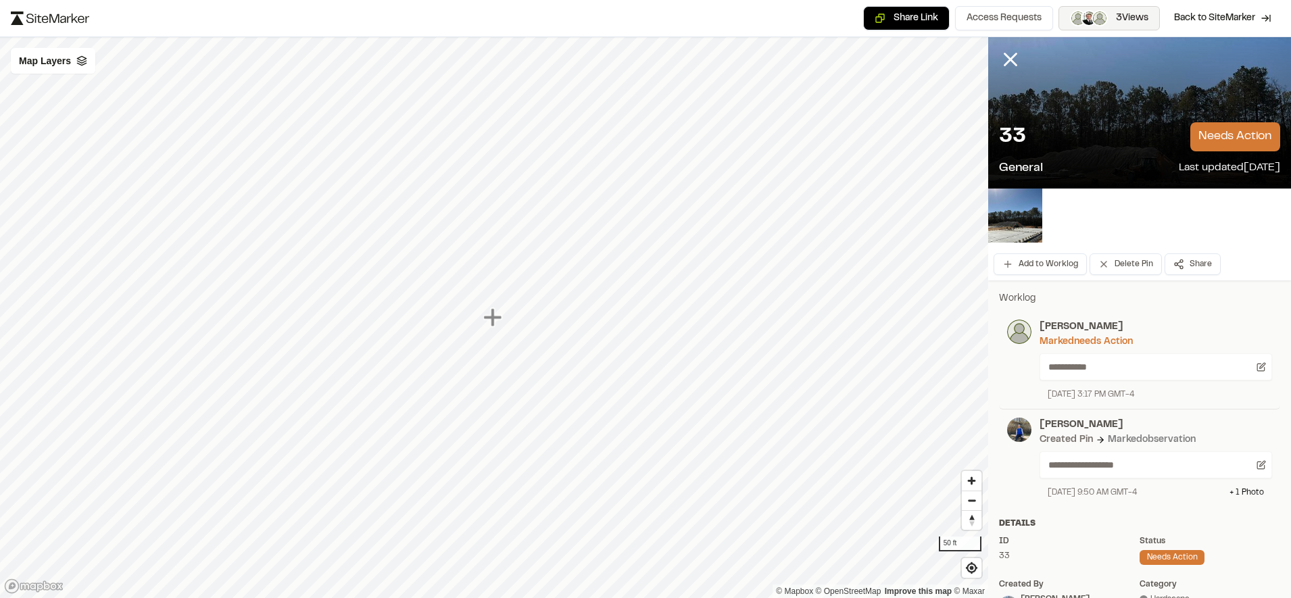
click at [1114, 7] on button "3 Views" at bounding box center [1108, 18] width 101 height 24
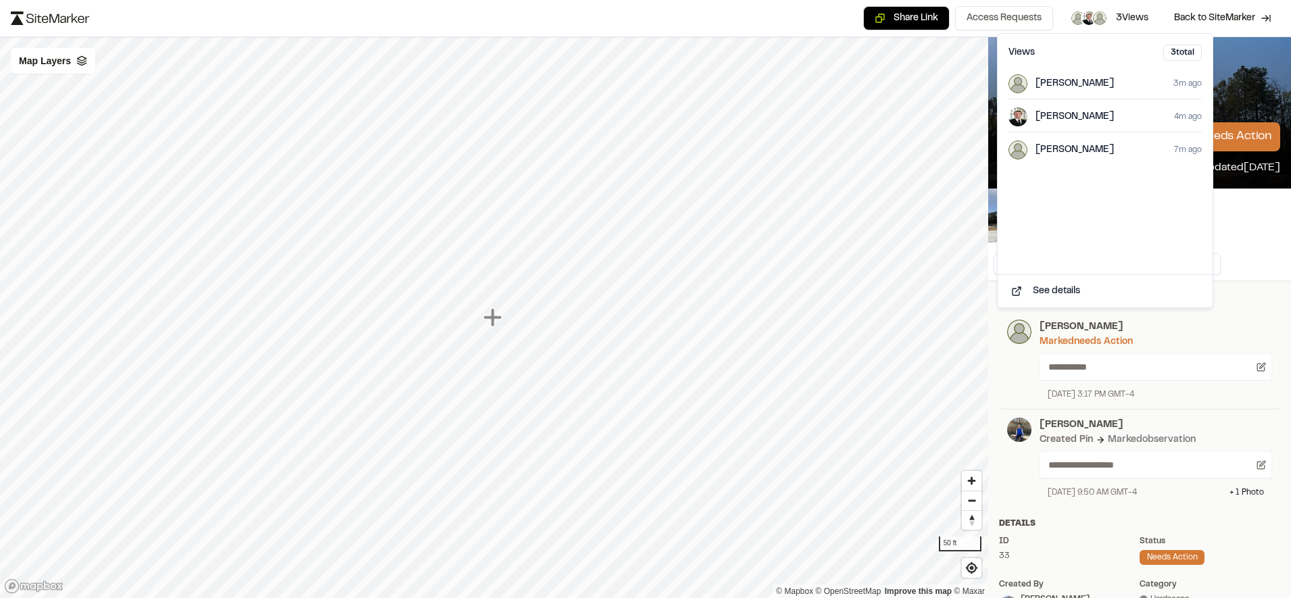
click at [1053, 152] on span "[PERSON_NAME]" at bounding box center [1075, 150] width 78 height 15
click at [1046, 295] on button "See details" at bounding box center [1105, 292] width 204 height 22
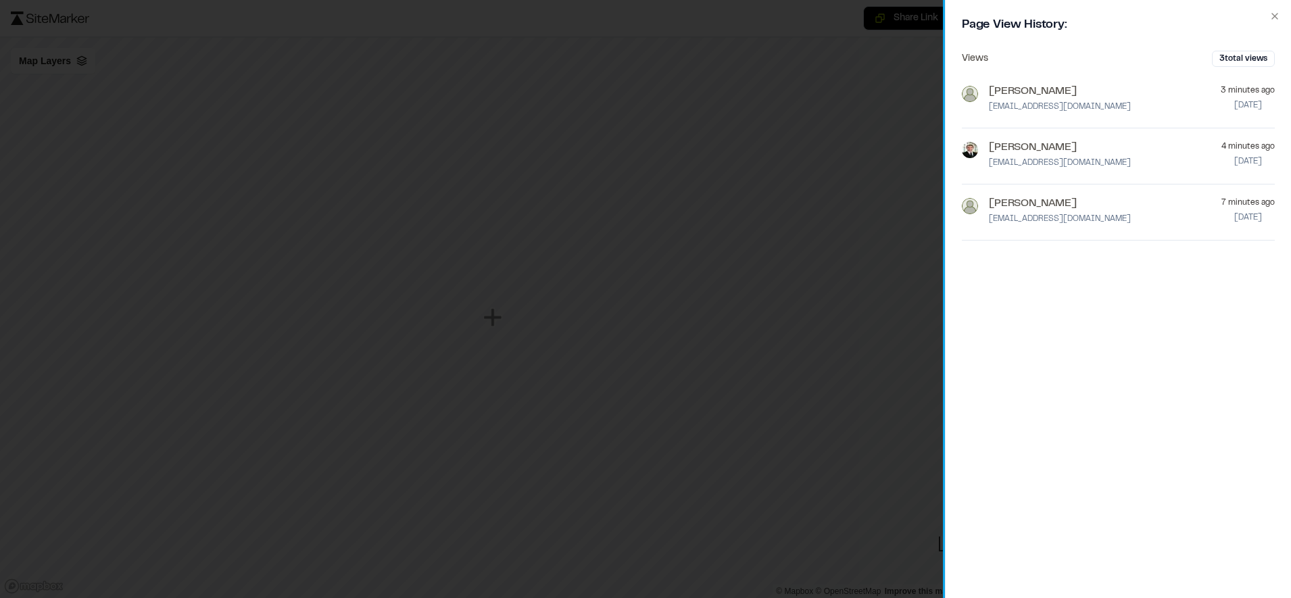
click at [1273, 7] on div "Close Page View History: Views 3 total views Troy troyirishbrennan+34@gmail.com…" at bounding box center [1118, 299] width 346 height 598
click at [1275, 18] on icon "button" at bounding box center [1274, 16] width 11 height 11
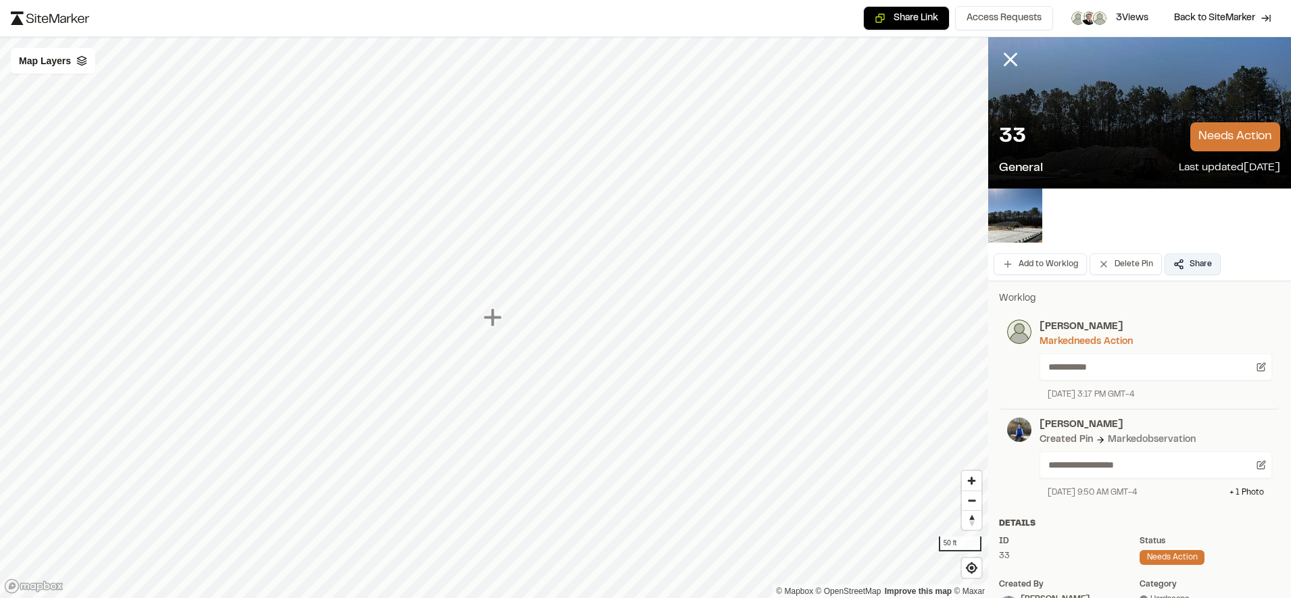
click at [1179, 266] on button "Share" at bounding box center [1193, 264] width 56 height 22
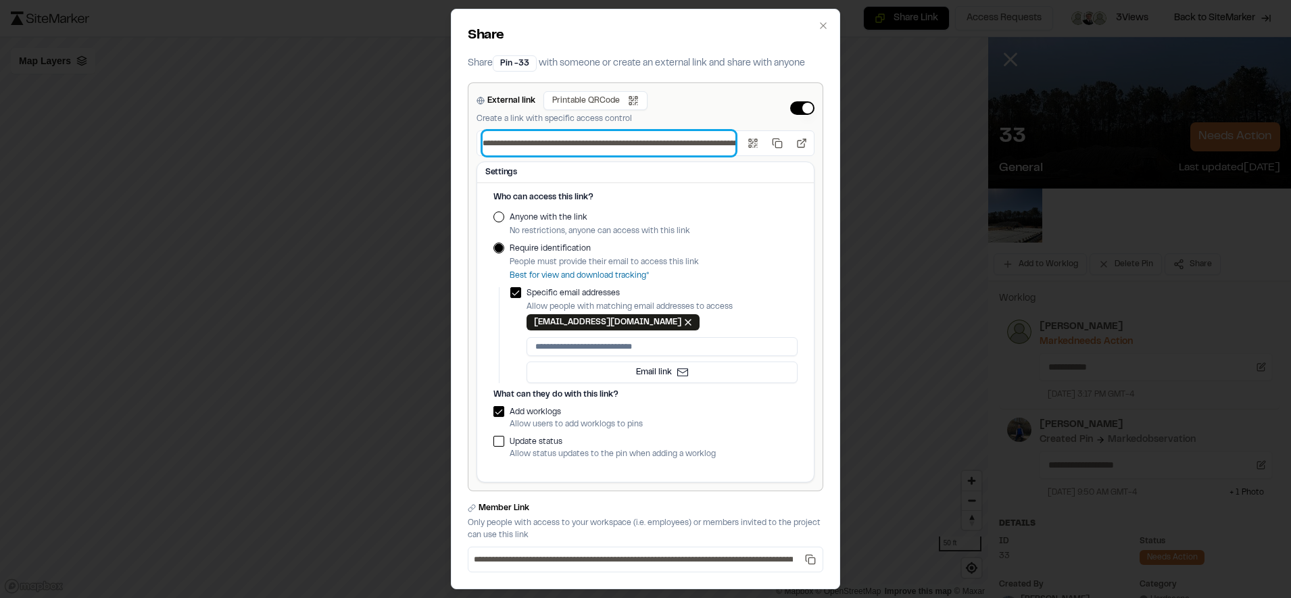
click at [639, 145] on input "**********" at bounding box center [609, 143] width 253 height 24
click at [820, 26] on icon "button" at bounding box center [823, 25] width 6 height 6
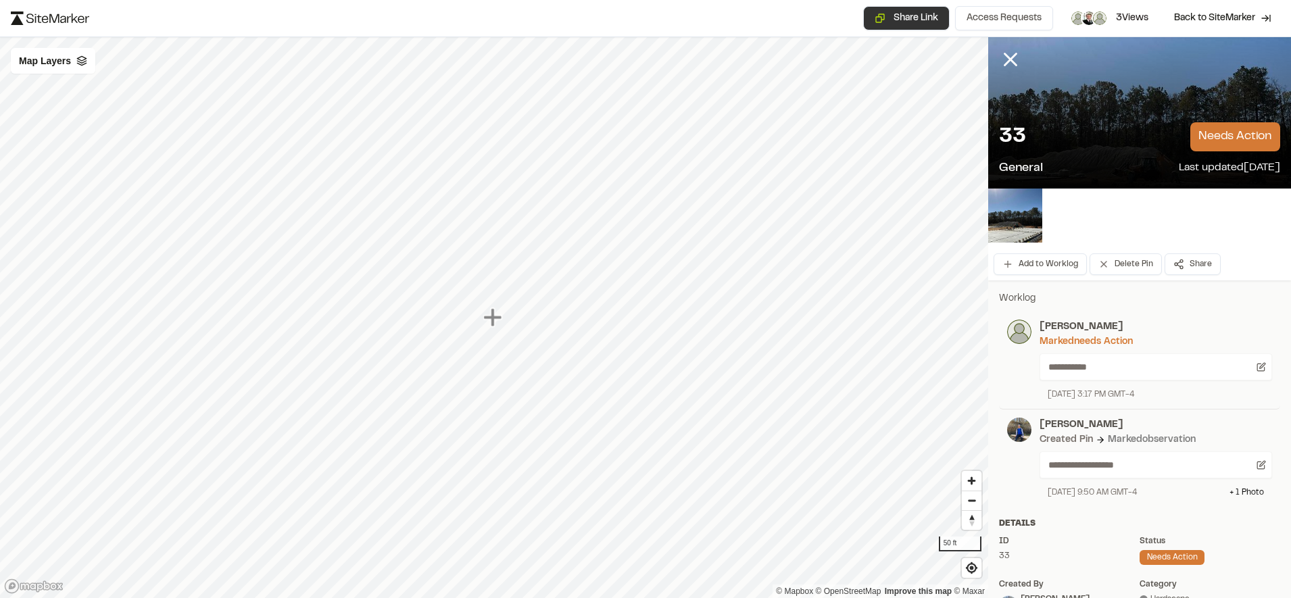
click at [892, 29] on button "Share Link" at bounding box center [906, 18] width 87 height 24
click at [1201, 272] on button "Share" at bounding box center [1193, 264] width 56 height 22
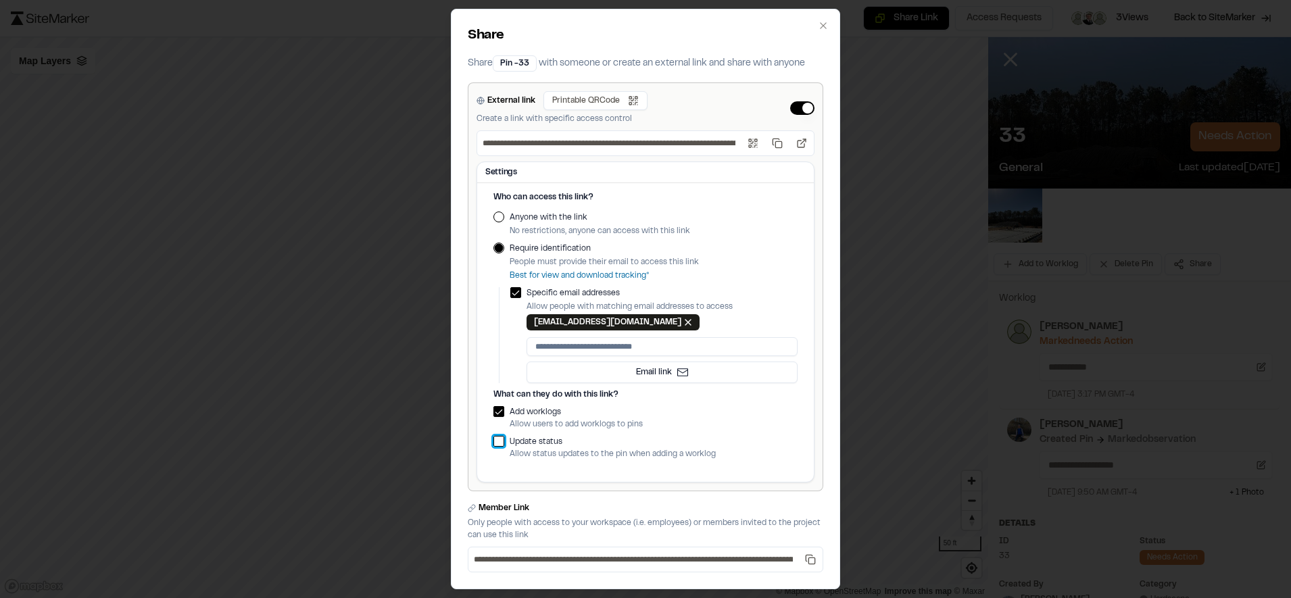
click at [493, 442] on button "button" at bounding box center [498, 441] width 11 height 11
click at [798, 145] on button "Open link" at bounding box center [801, 143] width 24 height 24
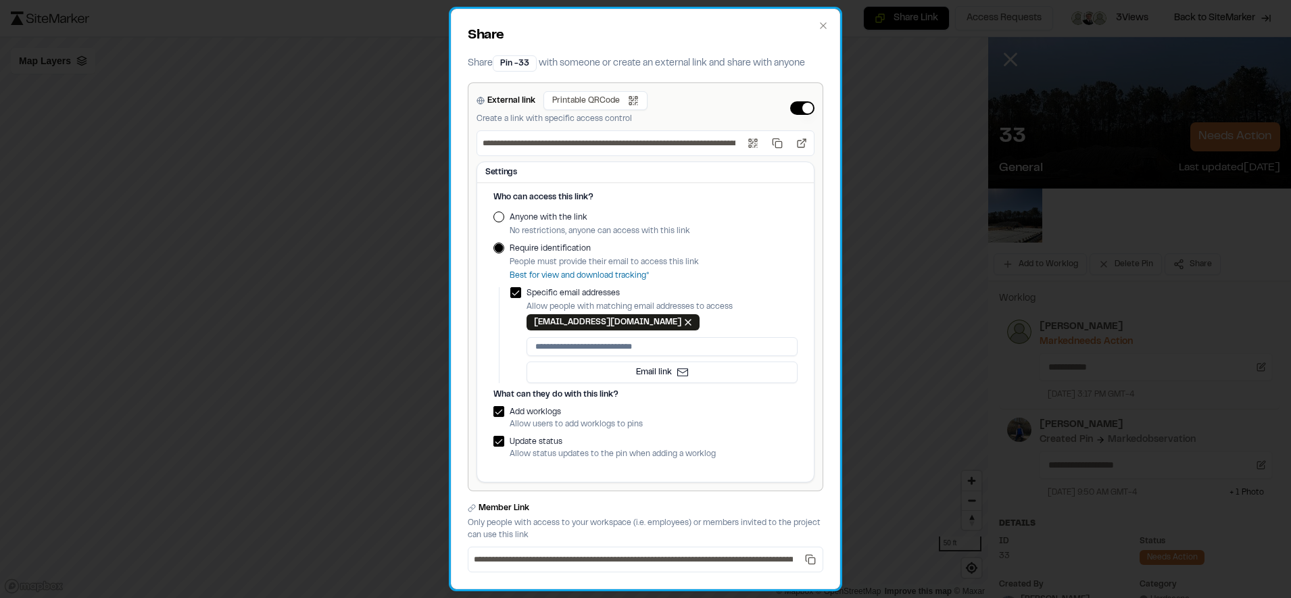
click at [826, 32] on div "**********" at bounding box center [645, 299] width 389 height 581
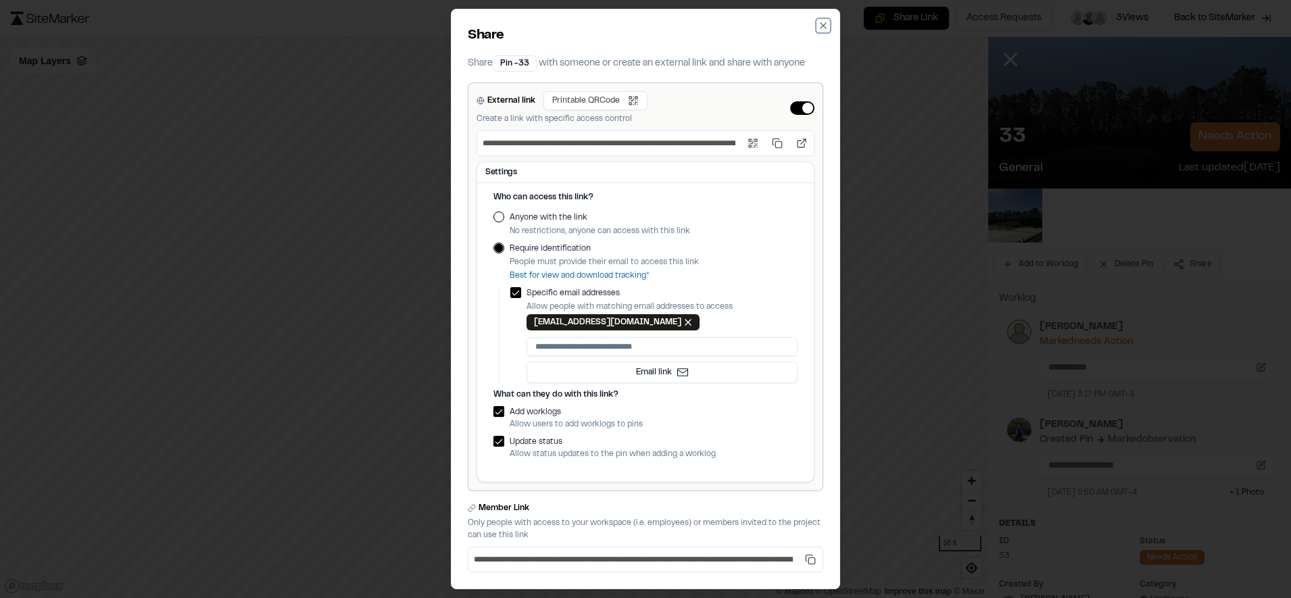
click at [818, 29] on icon "button" at bounding box center [823, 25] width 11 height 11
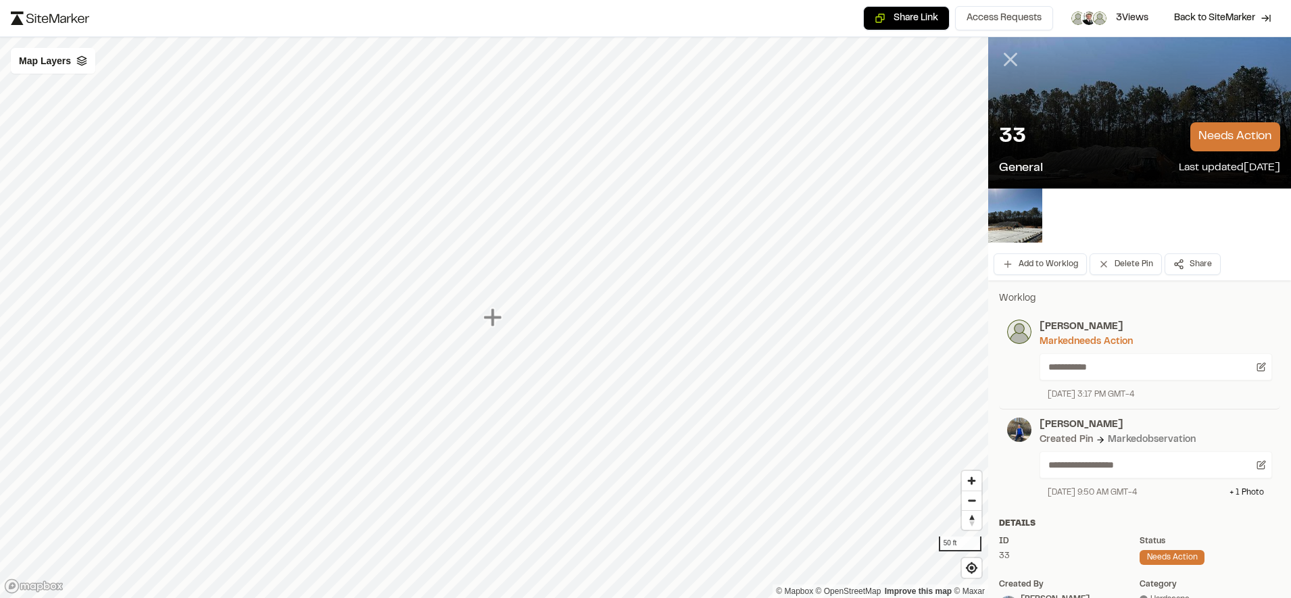
click at [1005, 66] on line at bounding box center [1010, 59] width 11 height 11
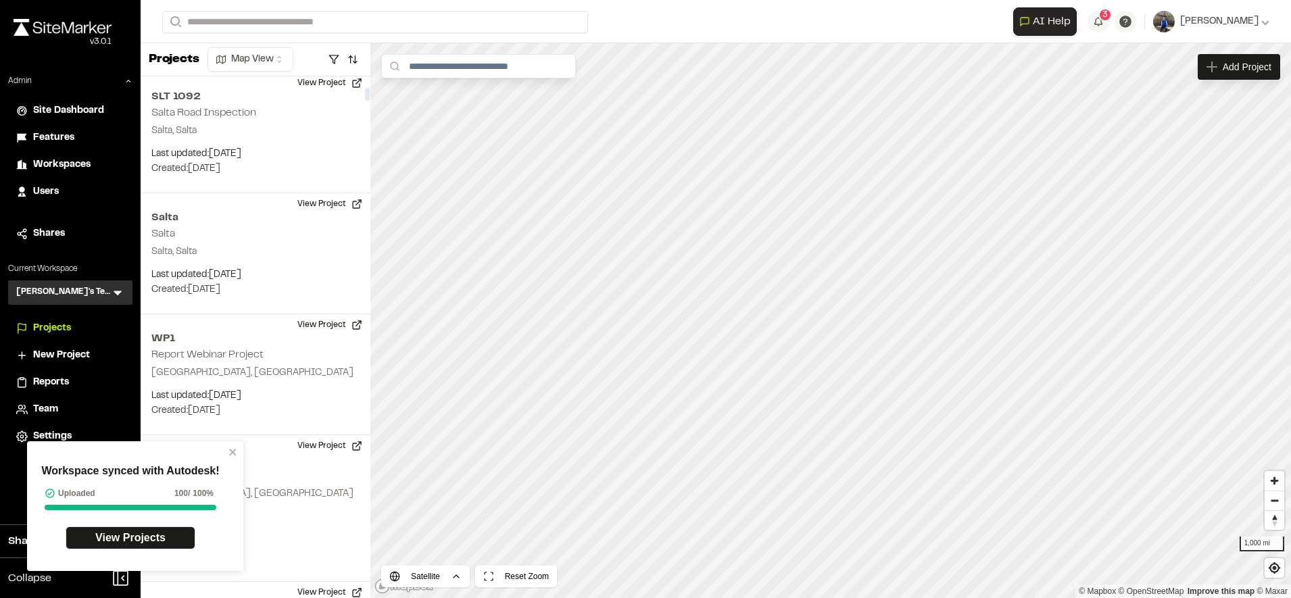
scroll to position [497, 0]
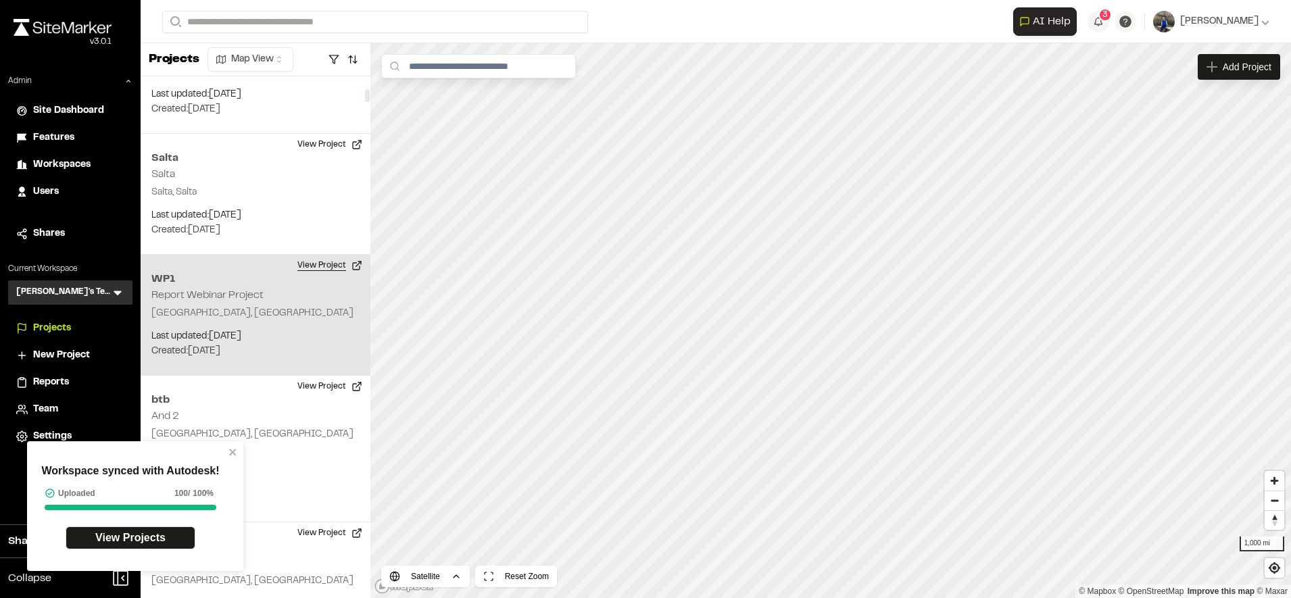
click at [351, 255] on button "View Project" at bounding box center [329, 266] width 81 height 22
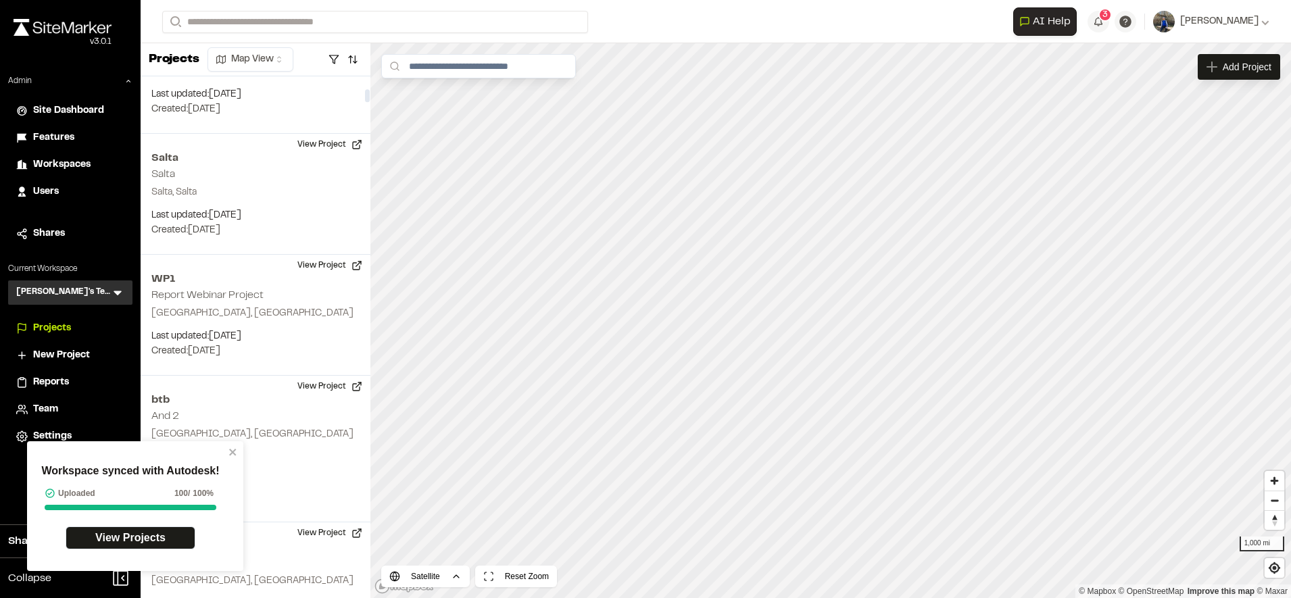
click at [84, 160] on span "Workspaces" at bounding box center [61, 164] width 57 height 15
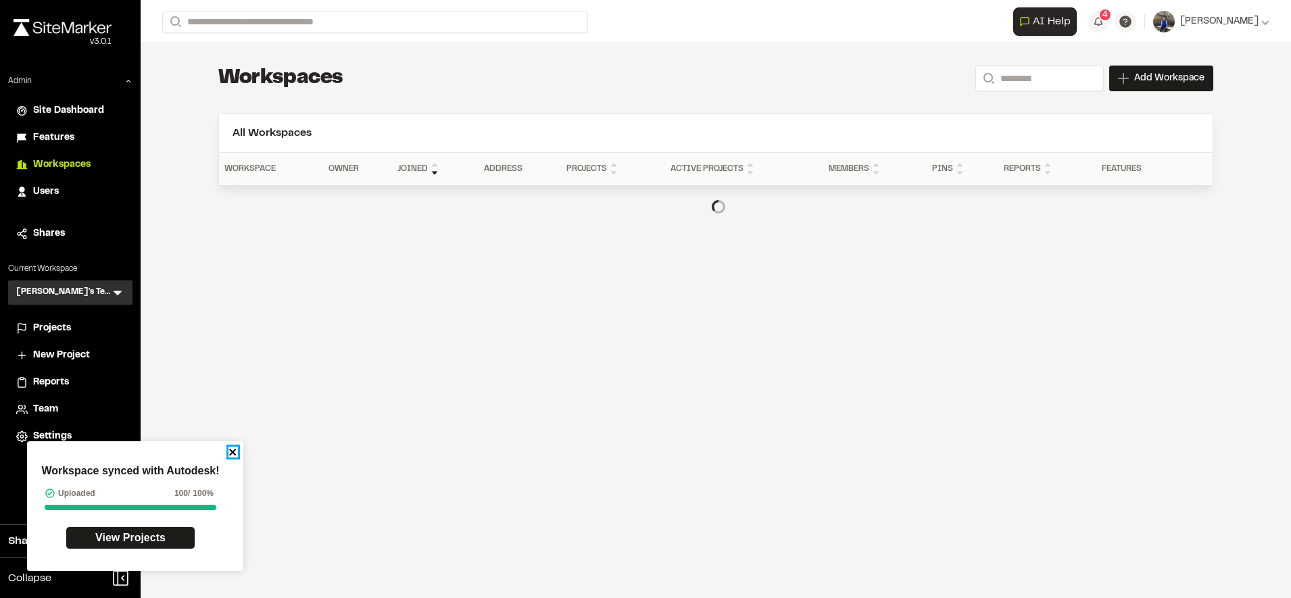
click at [237, 452] on icon "close" at bounding box center [232, 452] width 9 height 11
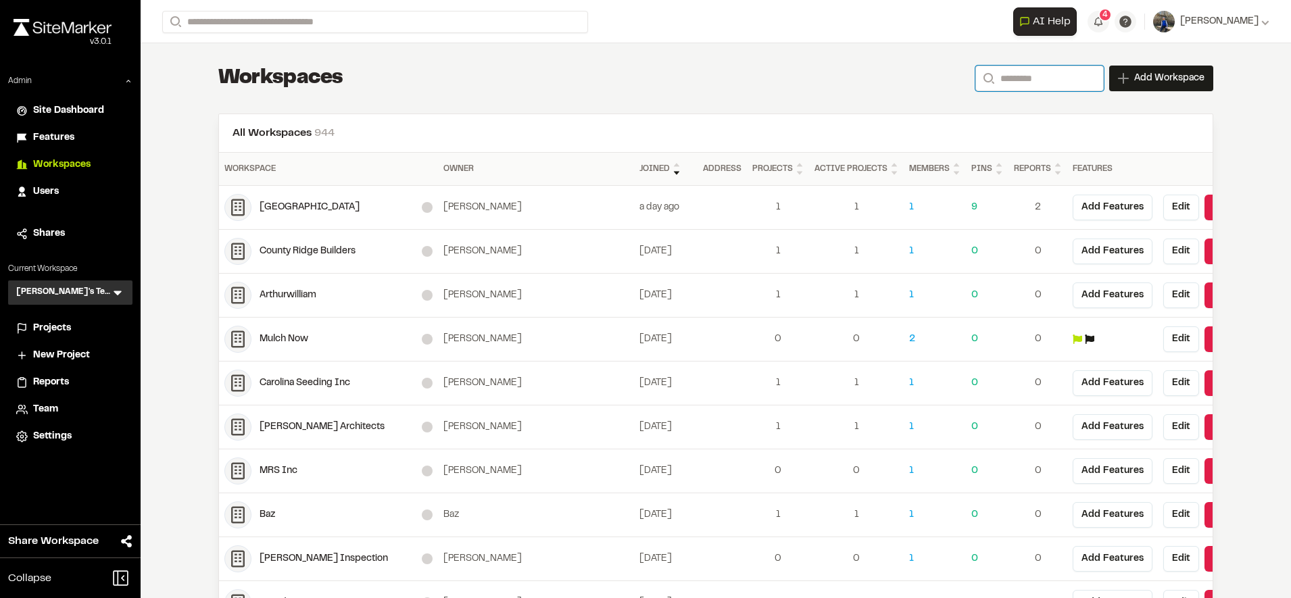
click at [1017, 82] on input "Search" at bounding box center [1039, 79] width 128 height 26
click at [993, 80] on input "Search" at bounding box center [1039, 79] width 128 height 26
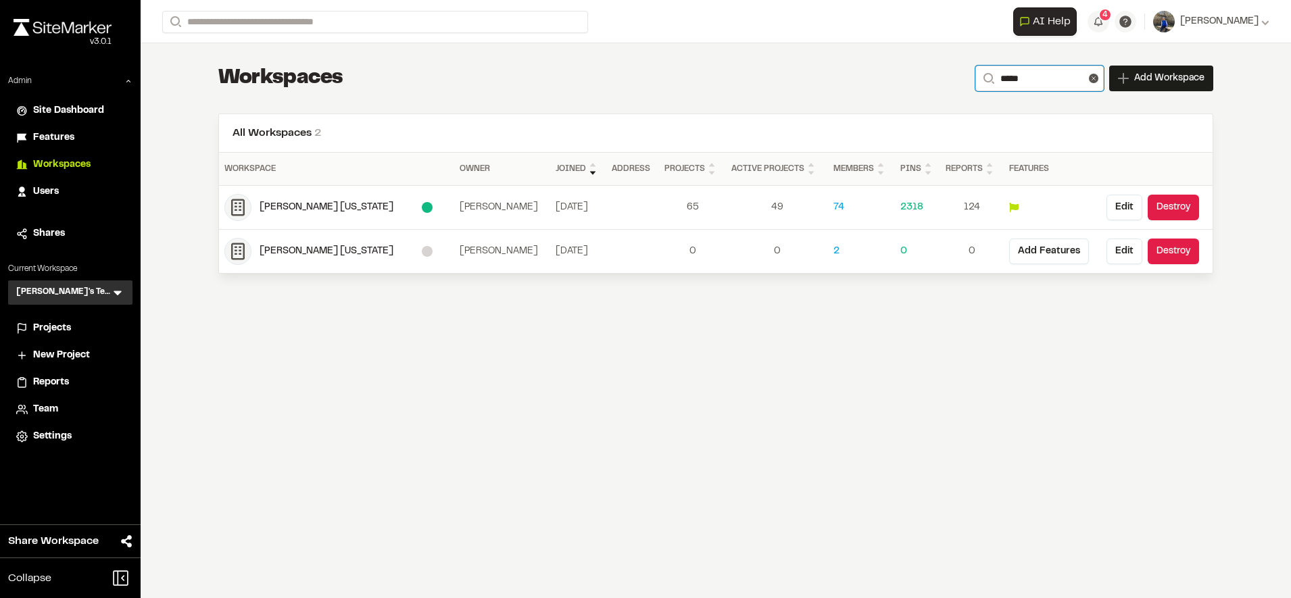
type input "*****"
click at [1098, 82] on button at bounding box center [1093, 78] width 9 height 9
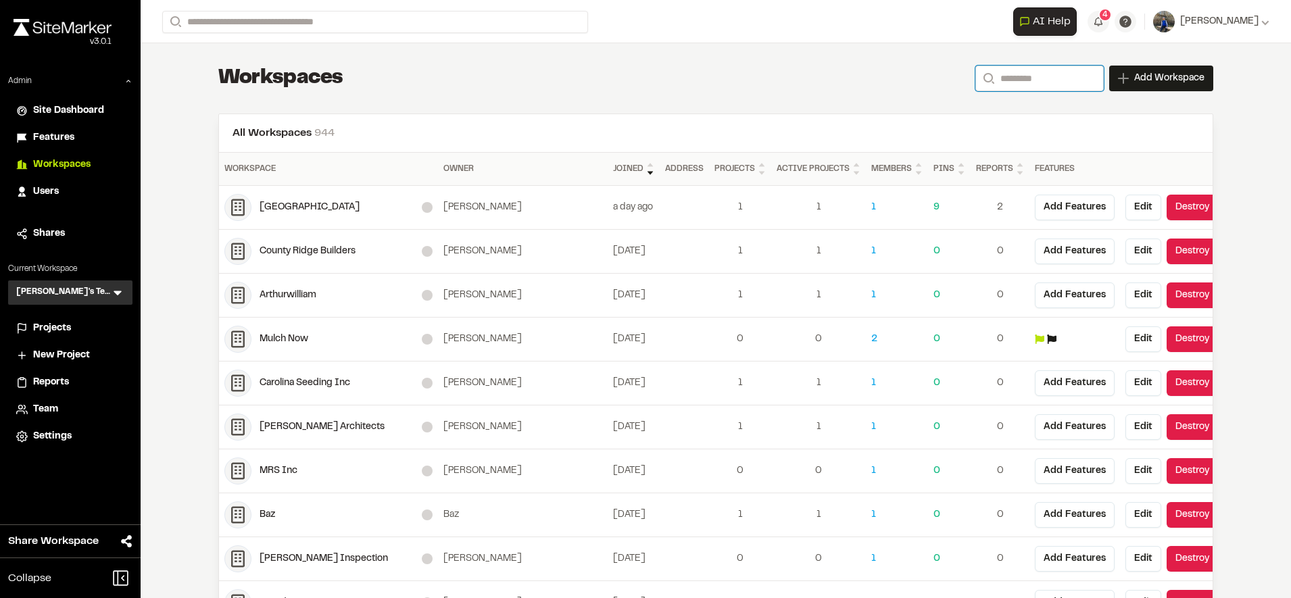
click at [1069, 83] on input "Search" at bounding box center [1039, 79] width 128 height 26
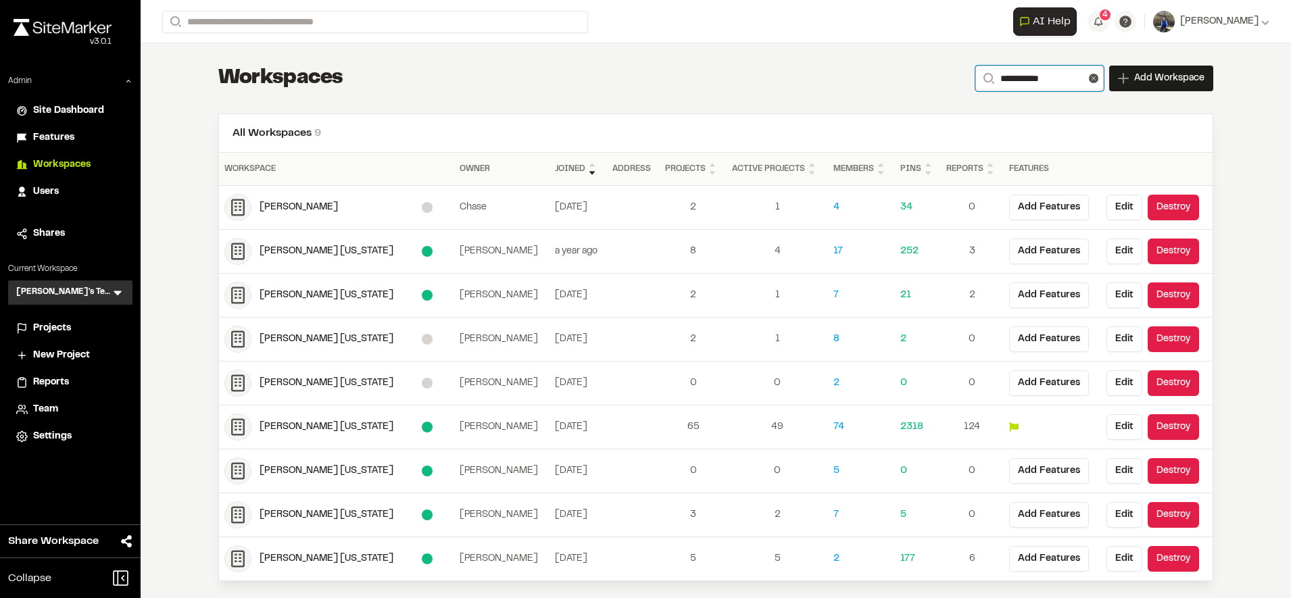
type input "**********"
click at [814, 69] on div "**********" at bounding box center [715, 78] width 995 height 27
click at [812, 91] on div "**********" at bounding box center [715, 78] width 995 height 27
click at [1089, 79] on icon at bounding box center [1093, 78] width 9 height 9
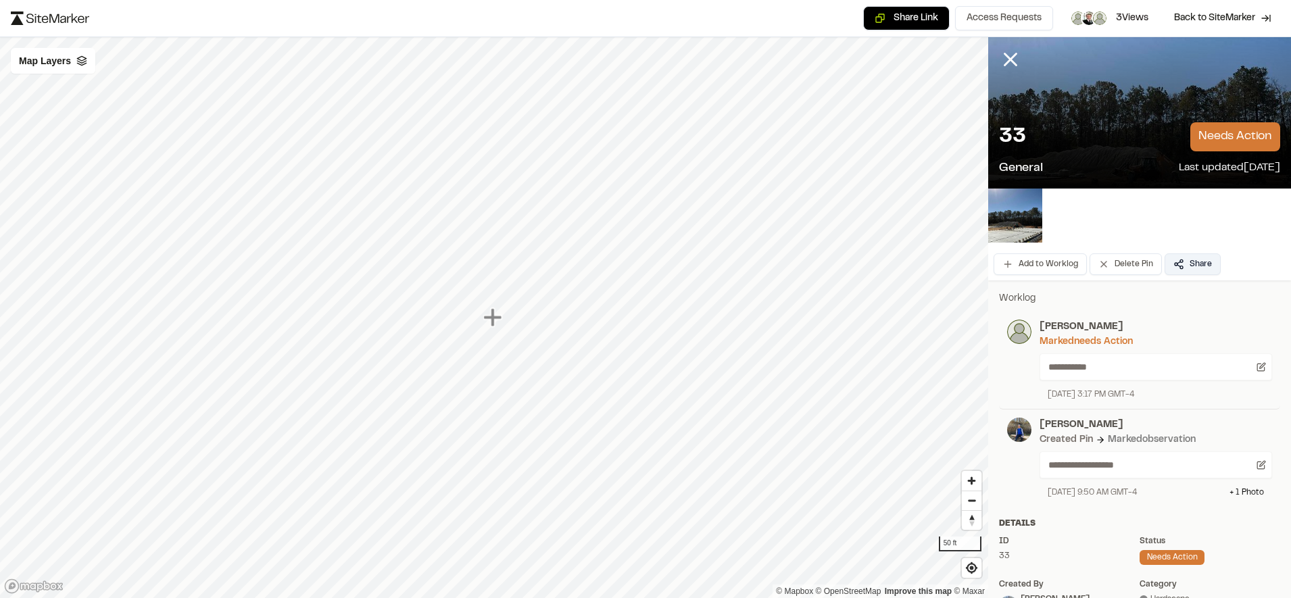
click at [1188, 269] on button "Share" at bounding box center [1193, 264] width 56 height 22
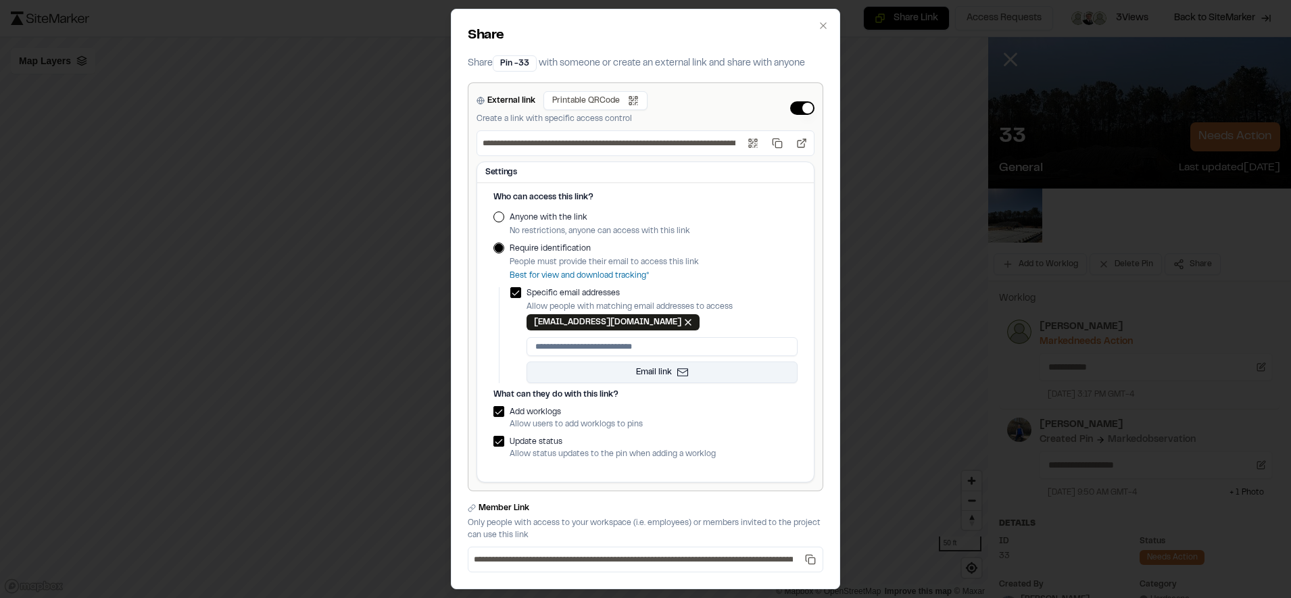
click at [687, 371] on button "Email link" at bounding box center [662, 373] width 271 height 22
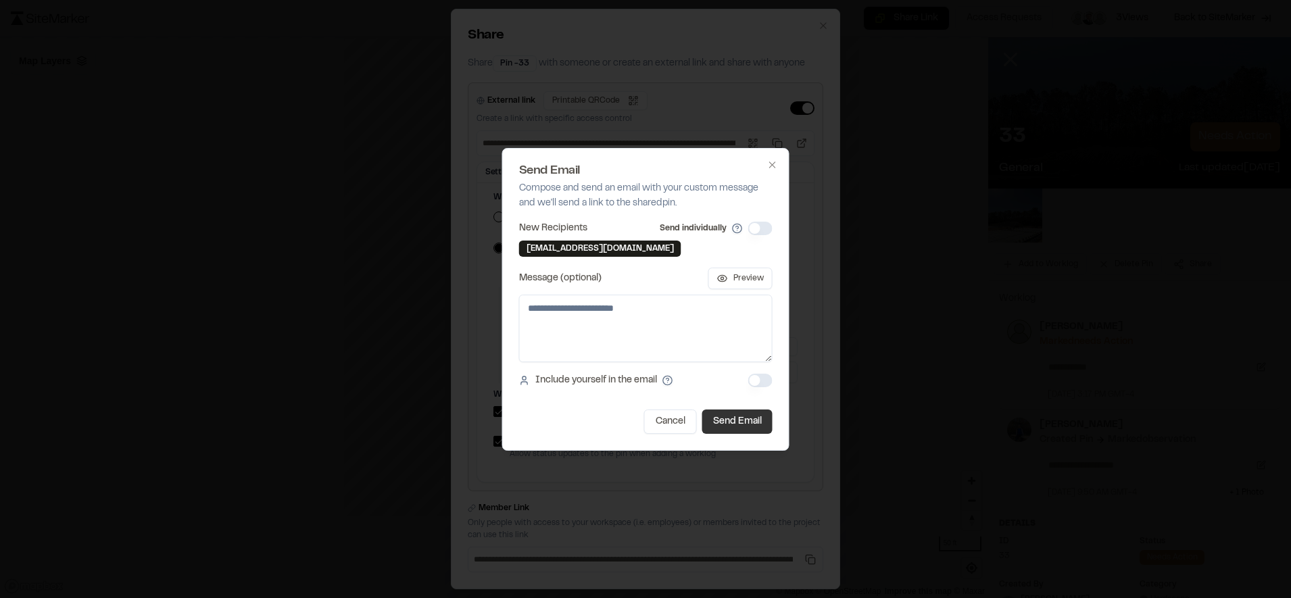
click at [736, 418] on button "Send Email" at bounding box center [737, 422] width 70 height 24
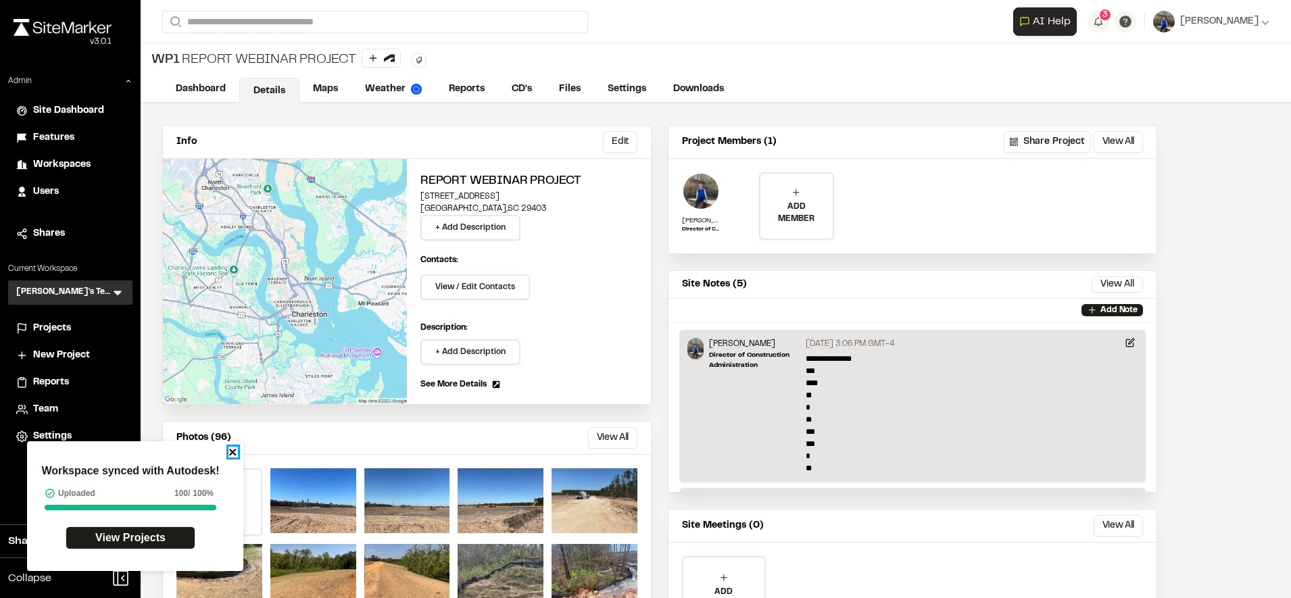
click at [230, 456] on icon "close" at bounding box center [232, 452] width 9 height 11
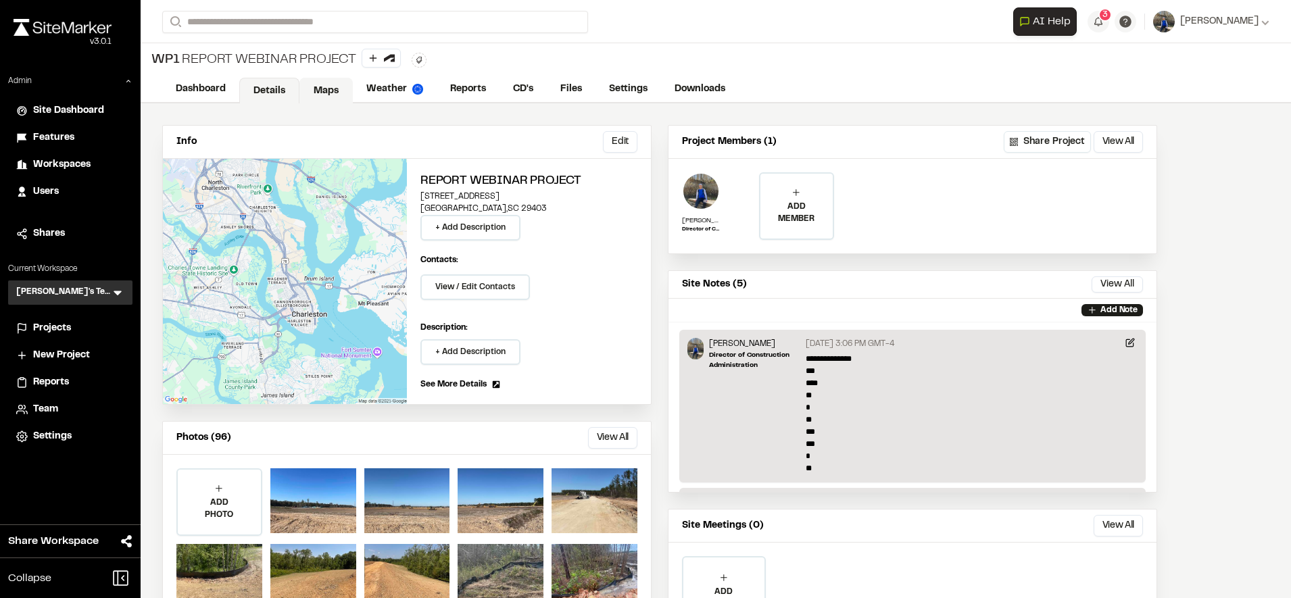
click at [312, 92] on link "Maps" at bounding box center [325, 91] width 53 height 26
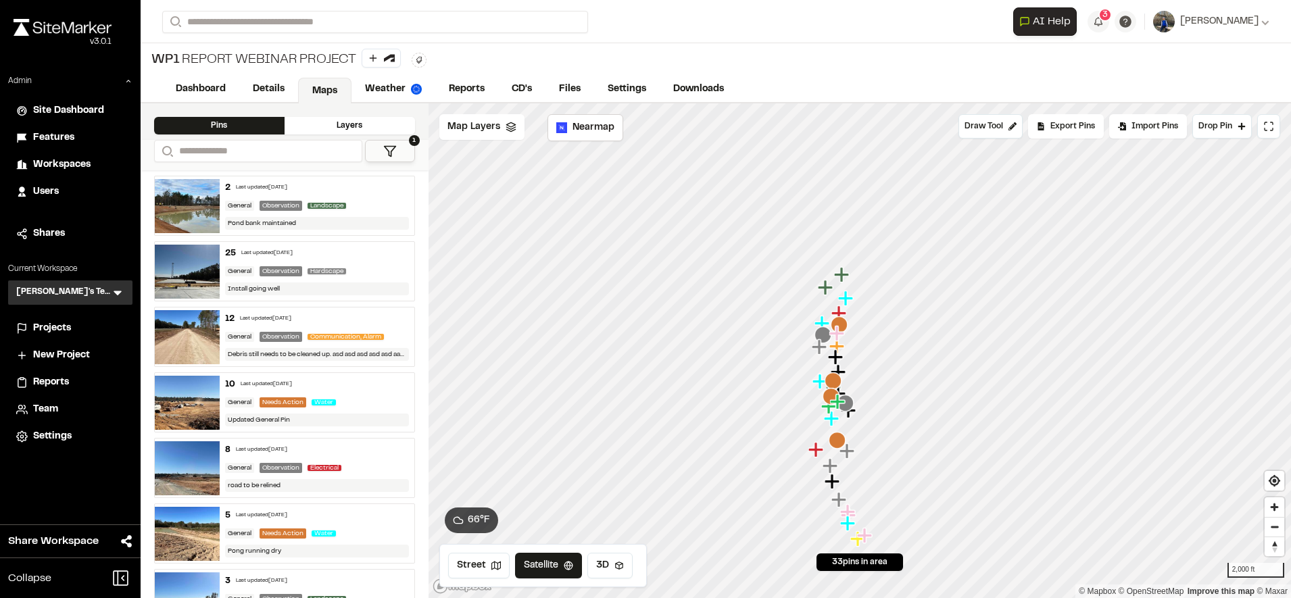
click at [848, 526] on icon "Map marker" at bounding box center [846, 523] width 15 height 15
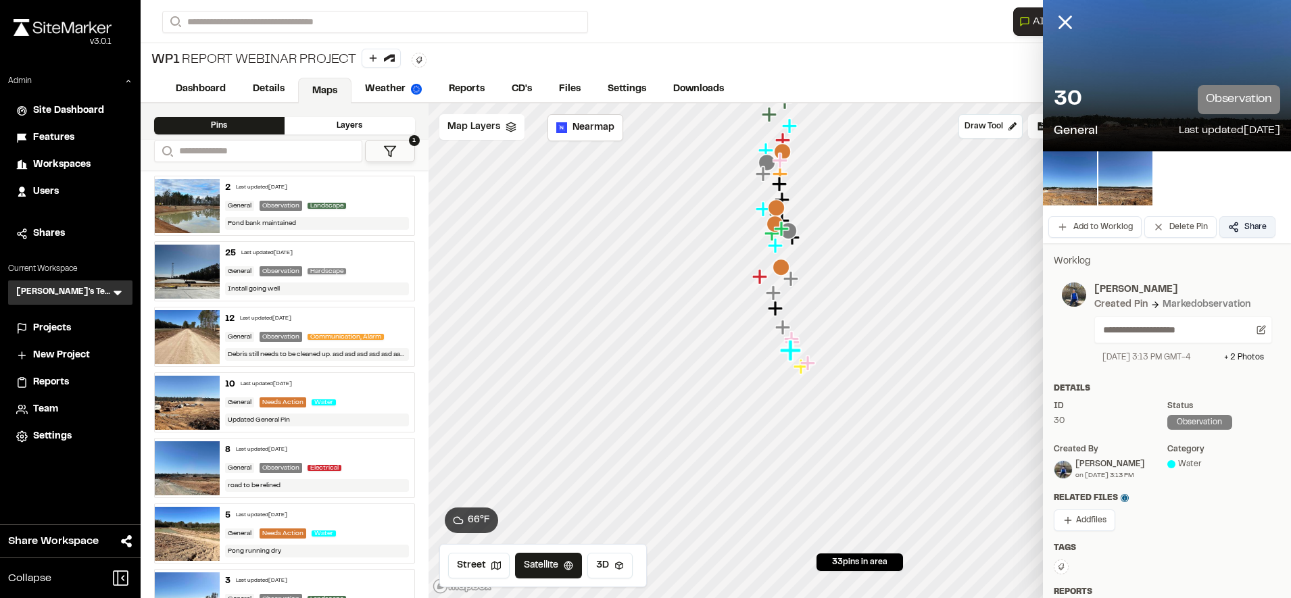
click at [1228, 228] on button "Share" at bounding box center [1247, 227] width 56 height 22
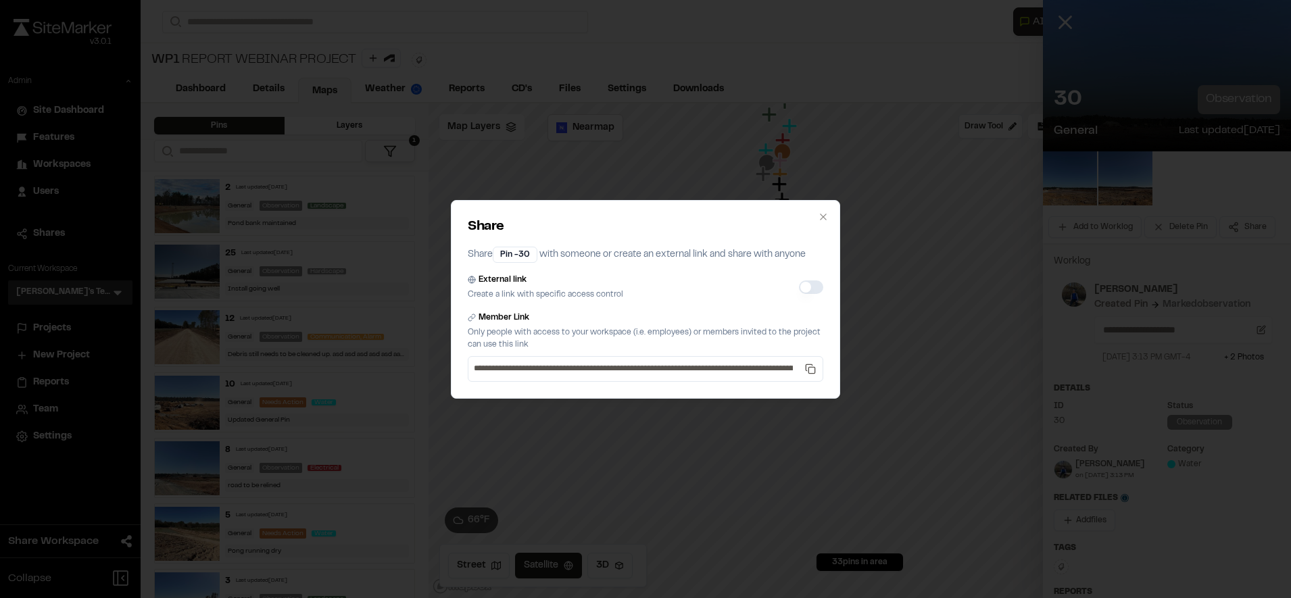
click at [811, 286] on button "External link" at bounding box center [811, 288] width 24 height 14
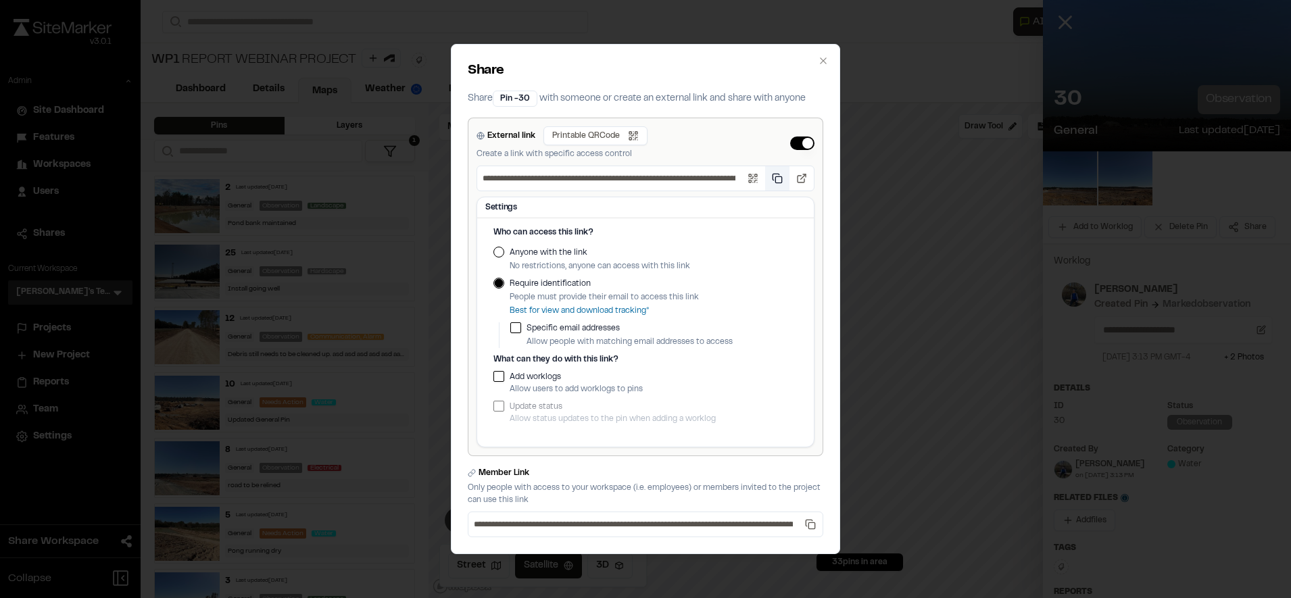
click at [779, 178] on button "Copy public link" at bounding box center [777, 178] width 24 height 24
click at [507, 258] on div "Anyone with the link No restrictions, anyone can access with this link" at bounding box center [645, 260] width 304 height 26
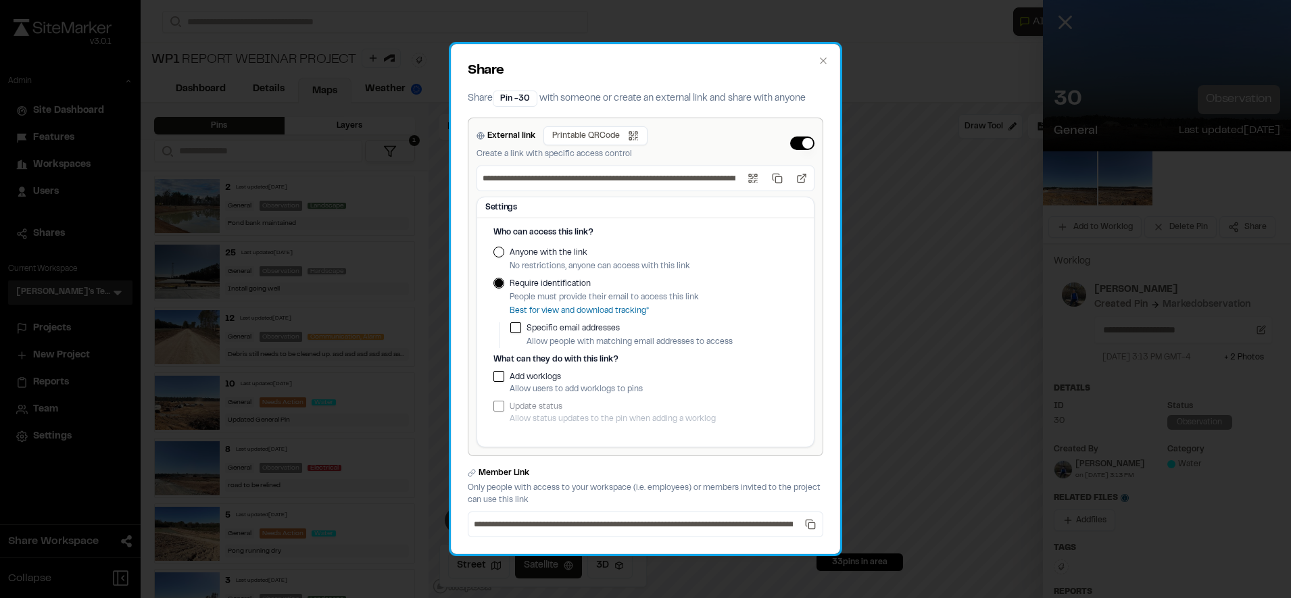
click at [493, 249] on div "Who can access this link? Anyone with the link No restrictions, anyone can acce…" at bounding box center [645, 336] width 337 height 220
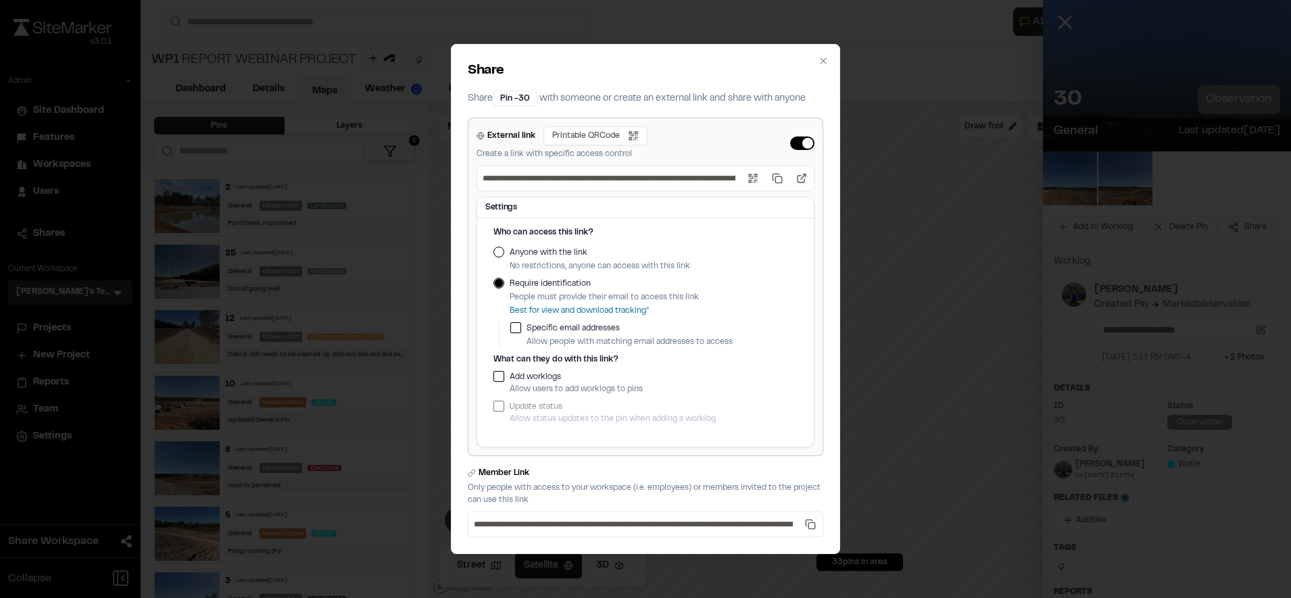
click at [497, 252] on button "Anyone with the link" at bounding box center [498, 252] width 11 height 11
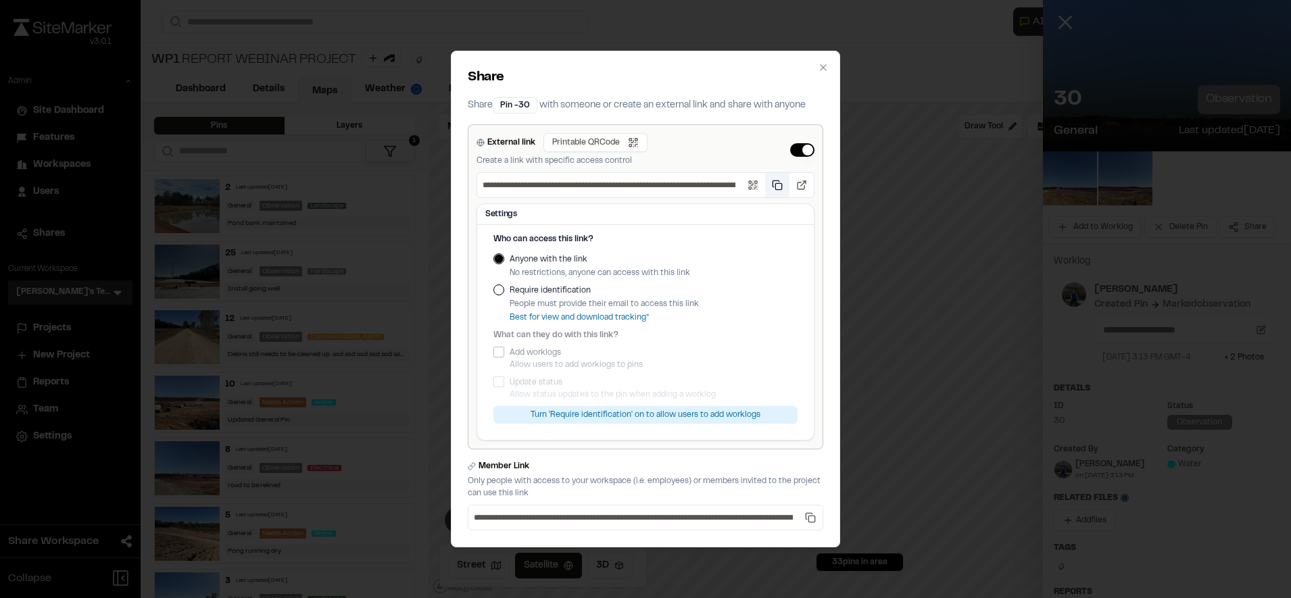
click at [775, 181] on button "Copy public link" at bounding box center [777, 185] width 24 height 24
click at [500, 287] on button "Require identification" at bounding box center [498, 290] width 11 height 11
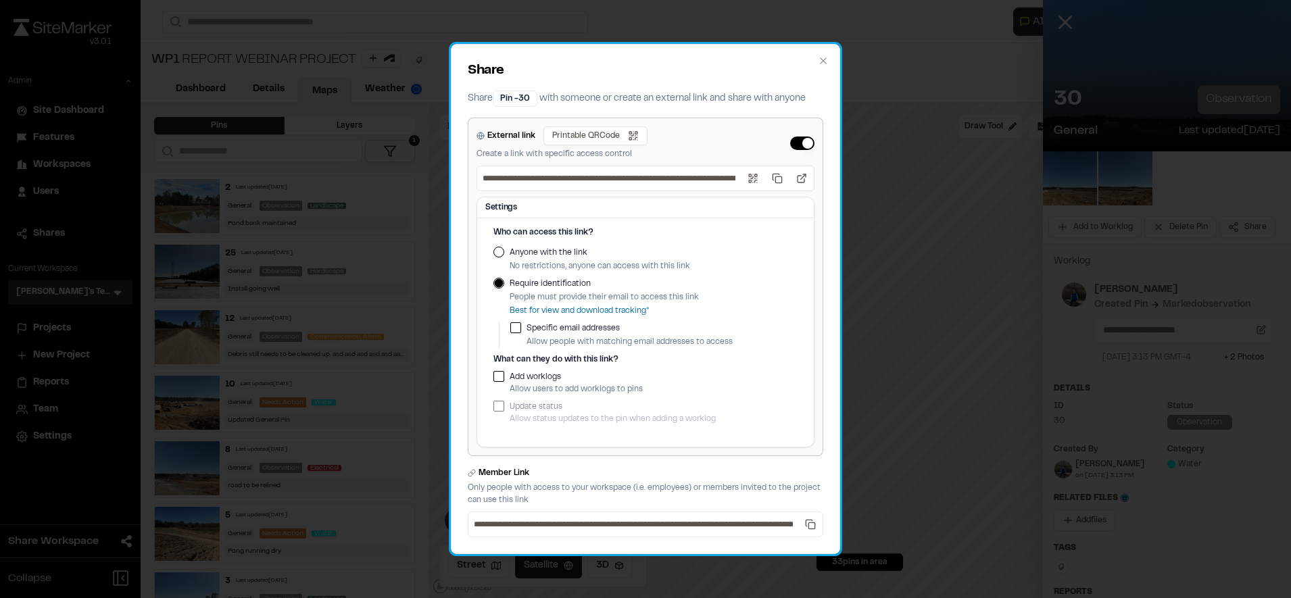
click at [524, 330] on div "Specific email addresses Allow people with matching email addresses to access" at bounding box center [653, 335] width 287 height 26
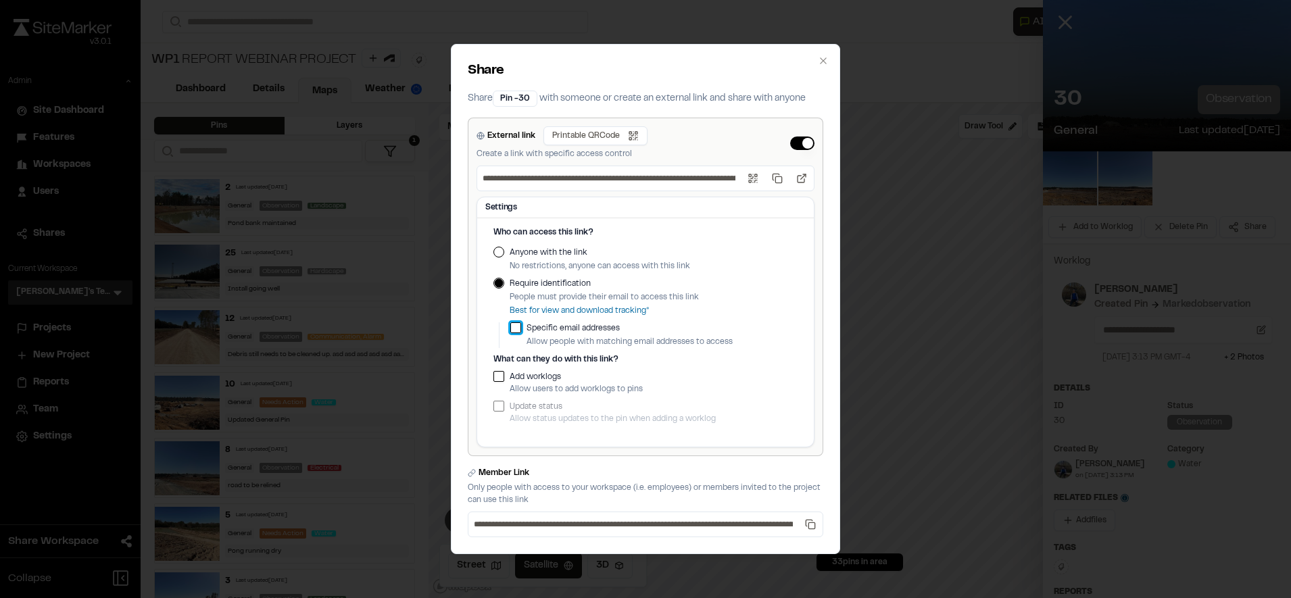
click at [518, 329] on button "button" at bounding box center [515, 327] width 11 height 11
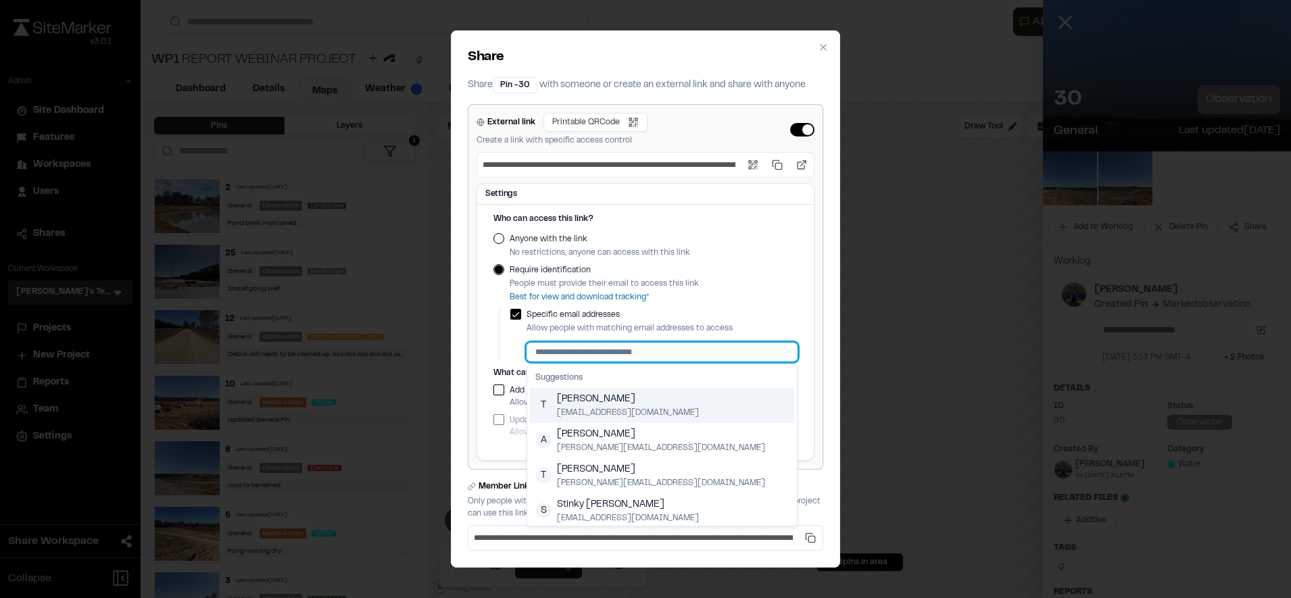
click at [579, 351] on input at bounding box center [662, 352] width 271 height 19
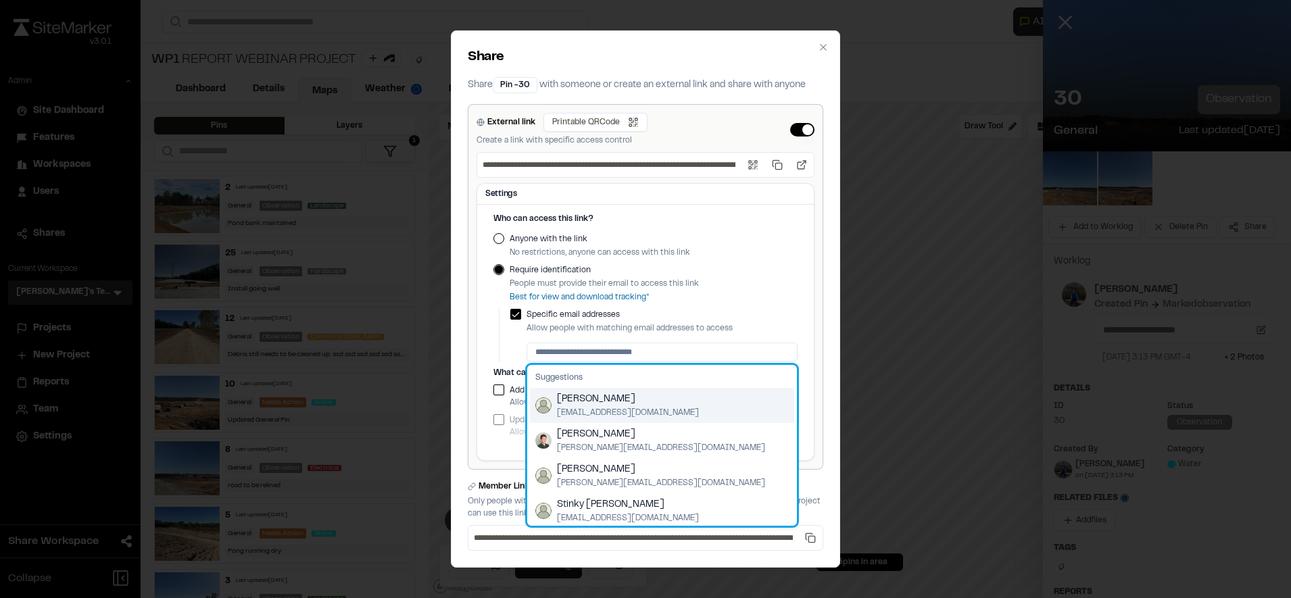
click at [536, 372] on div "Suggestions" at bounding box center [662, 378] width 264 height 20
click at [620, 403] on span "[PERSON_NAME]" at bounding box center [628, 399] width 142 height 15
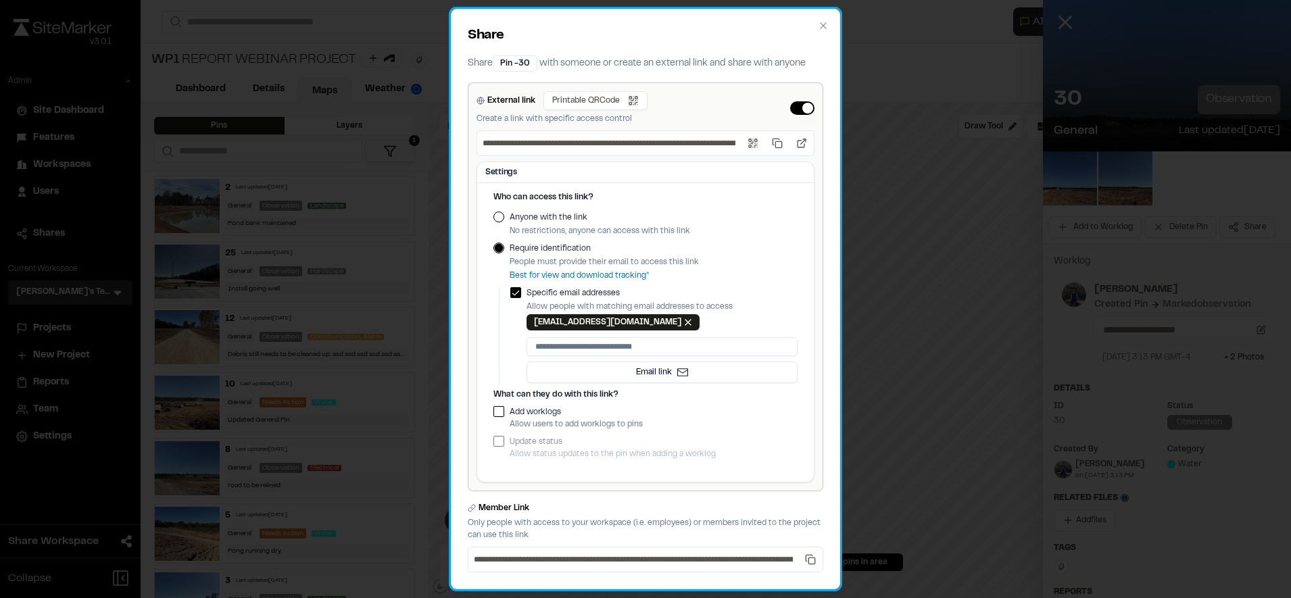
click at [706, 329] on div "troyirishbrennan+128@gmail.com Remove troyirishbrennan+128@gmail.com" at bounding box center [662, 322] width 271 height 16
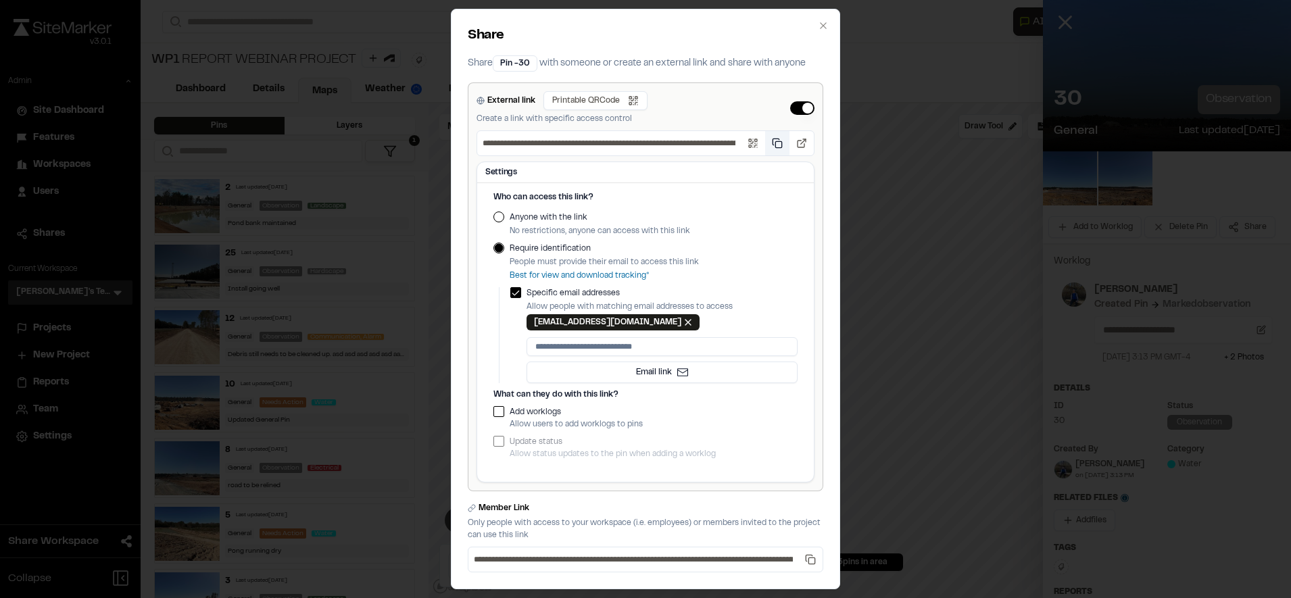
click at [769, 143] on button "Copy public link" at bounding box center [777, 143] width 24 height 24
click at [639, 378] on span "Email link" at bounding box center [654, 372] width 36 height 12
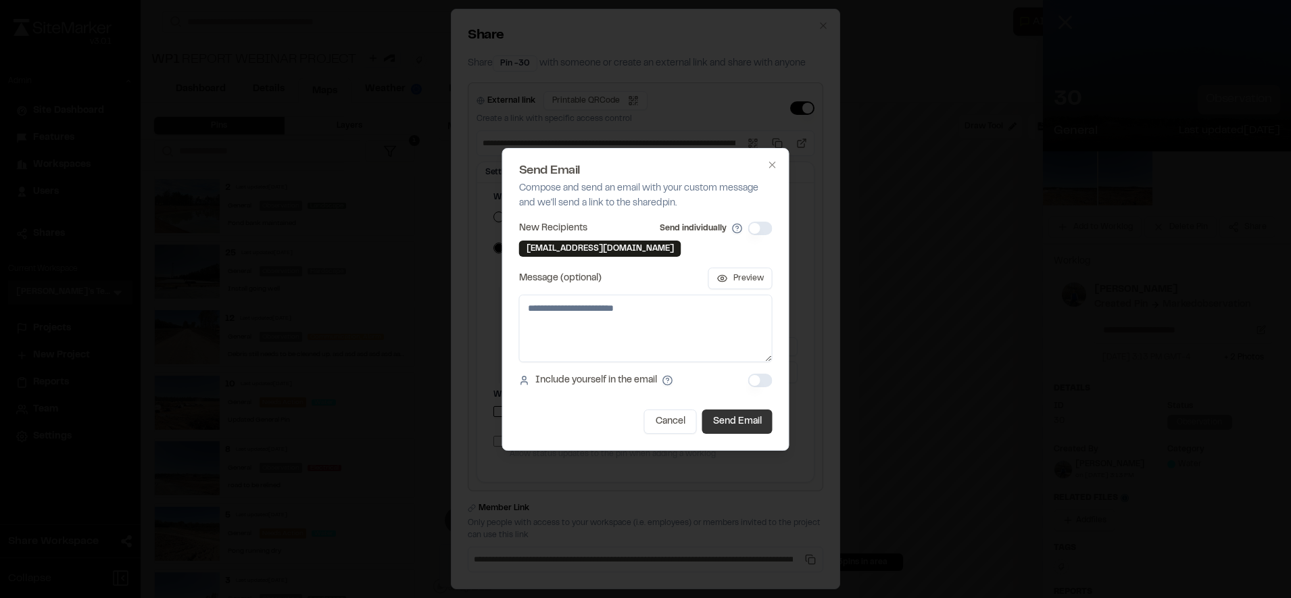
click at [731, 418] on button "Send Email" at bounding box center [737, 422] width 70 height 24
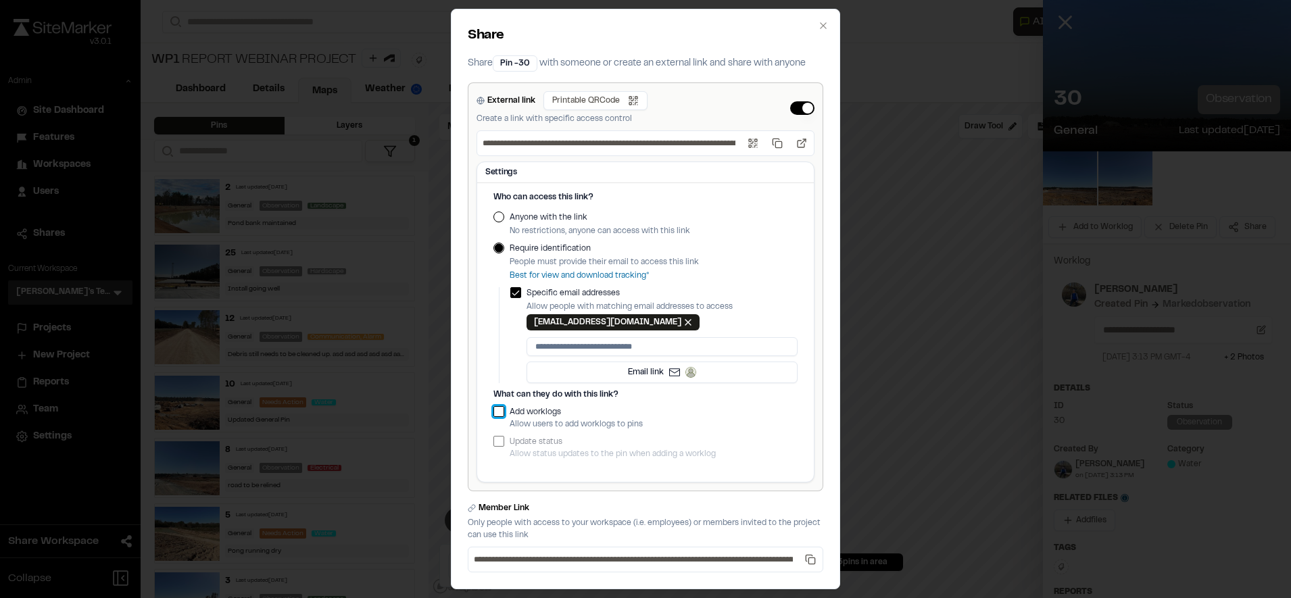
click at [495, 412] on button "Add worklogs" at bounding box center [498, 411] width 11 height 11
type button "on"
click at [638, 366] on span "Email link" at bounding box center [646, 372] width 36 height 12
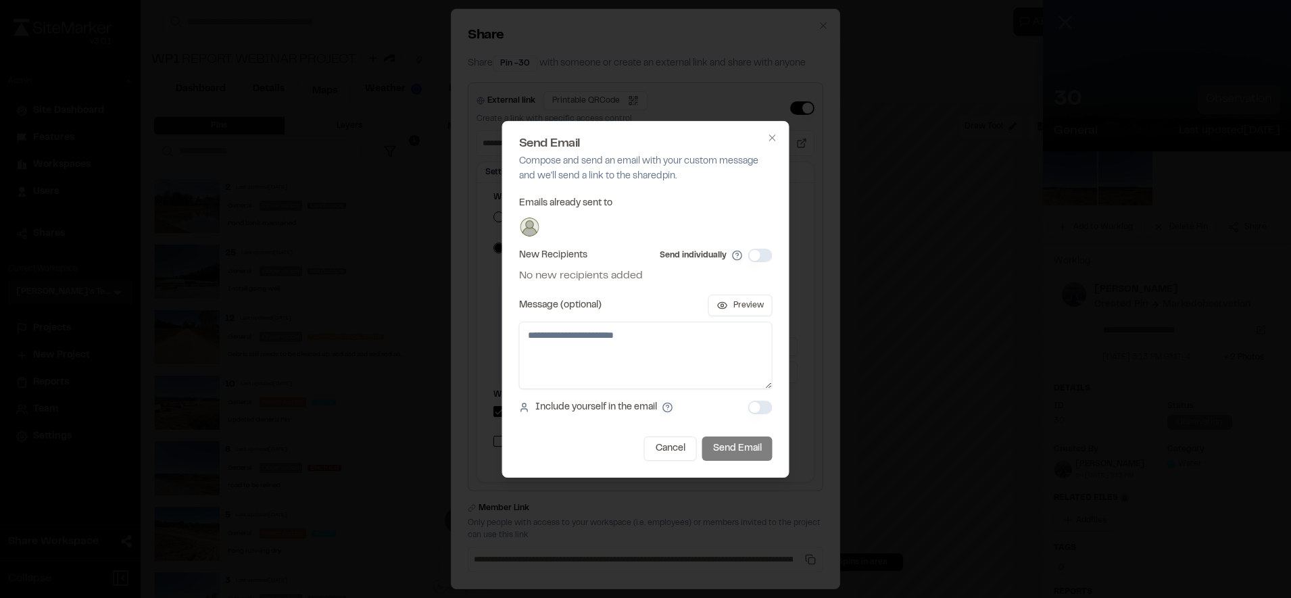
click at [761, 260] on button "Send individually" at bounding box center [760, 256] width 24 height 14
click at [668, 450] on button "Cancel" at bounding box center [670, 449] width 53 height 24
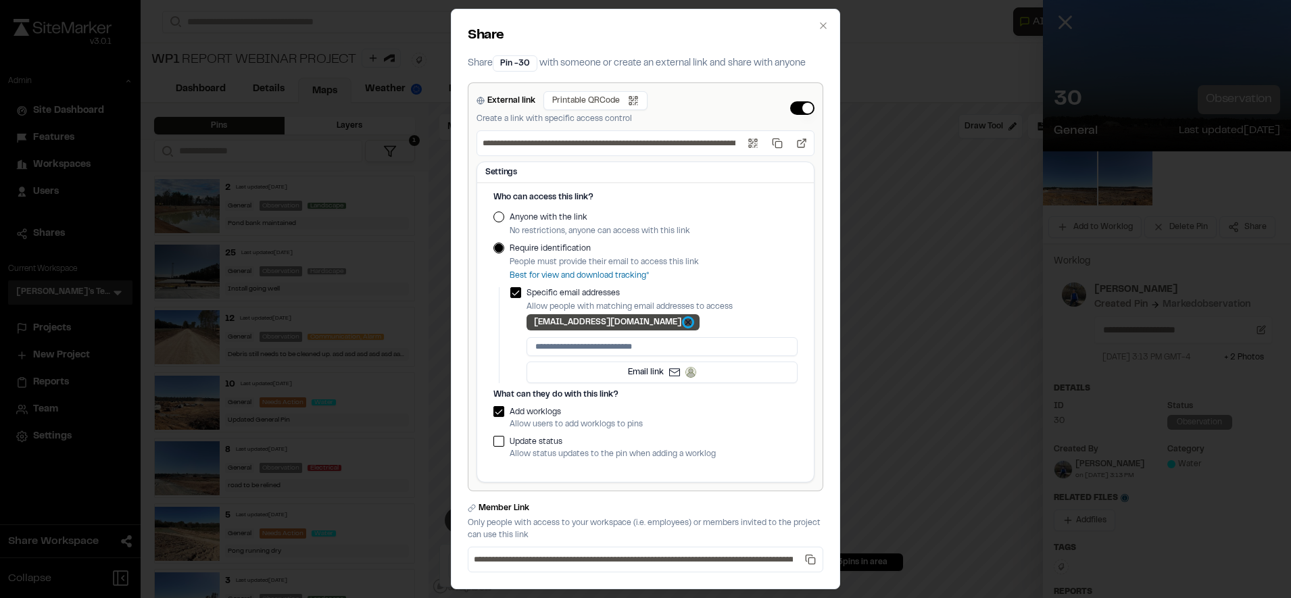
click at [684, 323] on button "Remove troyirishbrennan+128@gmail.com" at bounding box center [688, 322] width 8 height 8
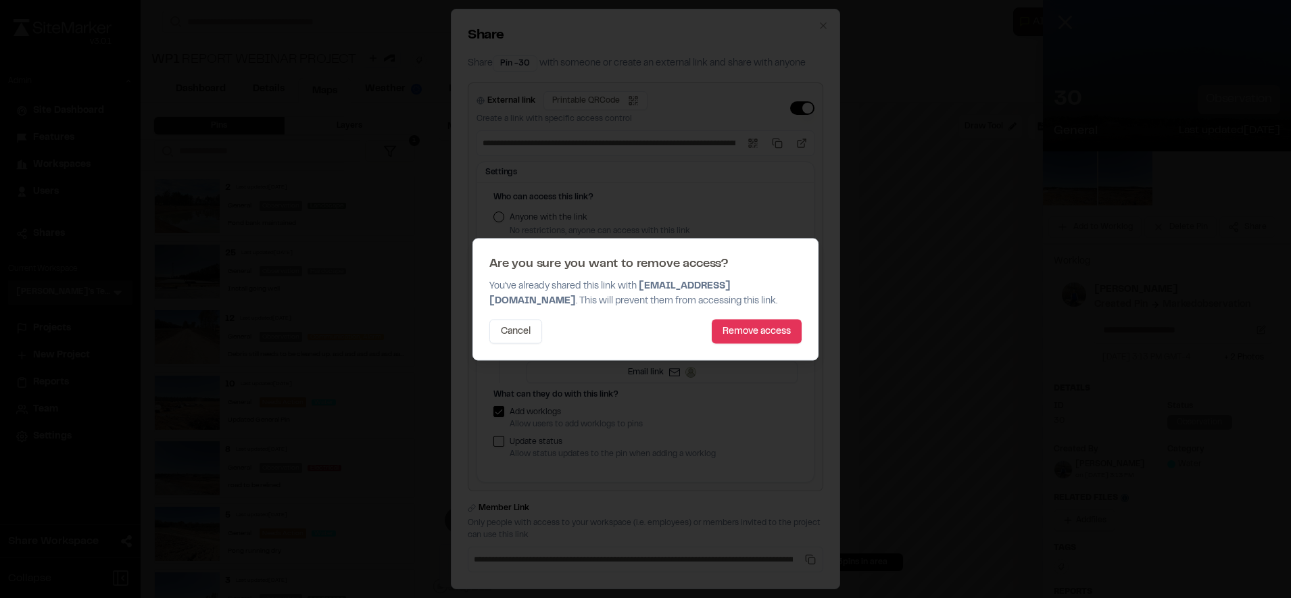
click at [725, 329] on button "Remove access" at bounding box center [757, 331] width 90 height 24
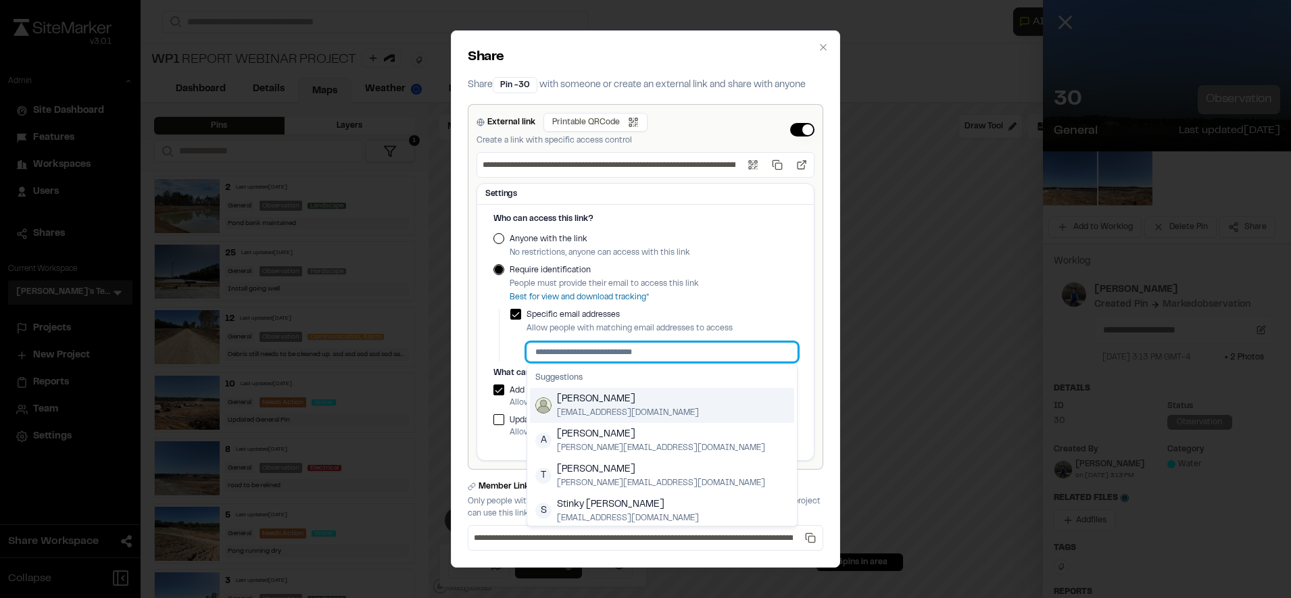
click at [591, 360] on input at bounding box center [662, 352] width 271 height 19
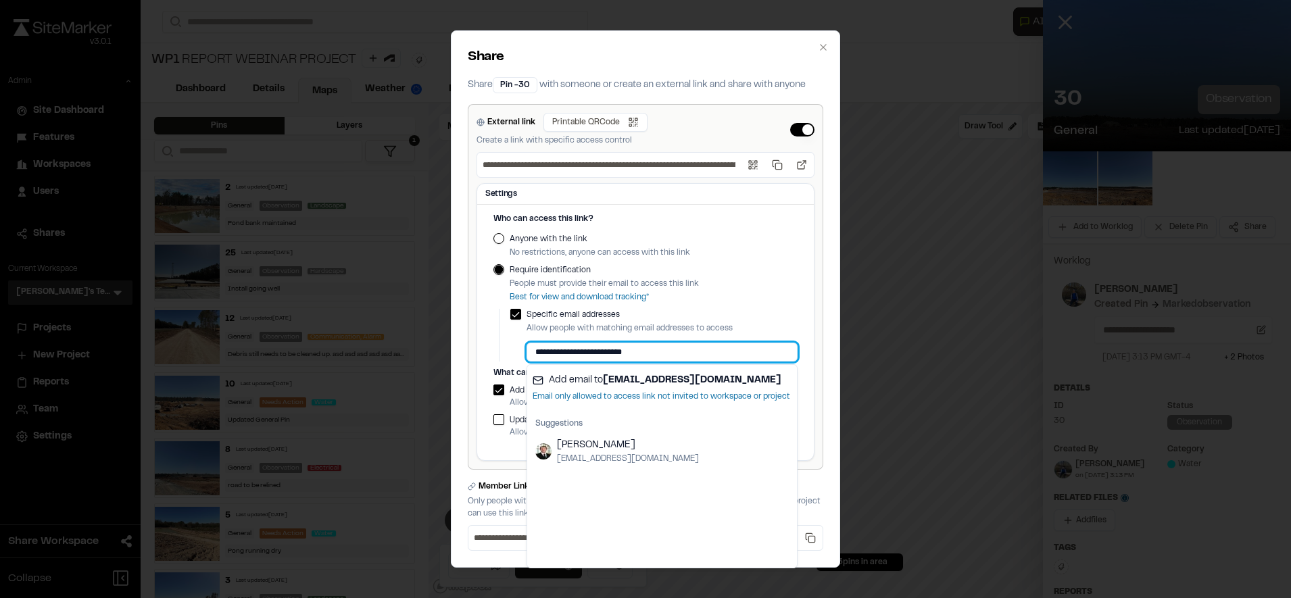
click at [597, 351] on input "**********" at bounding box center [662, 352] width 271 height 19
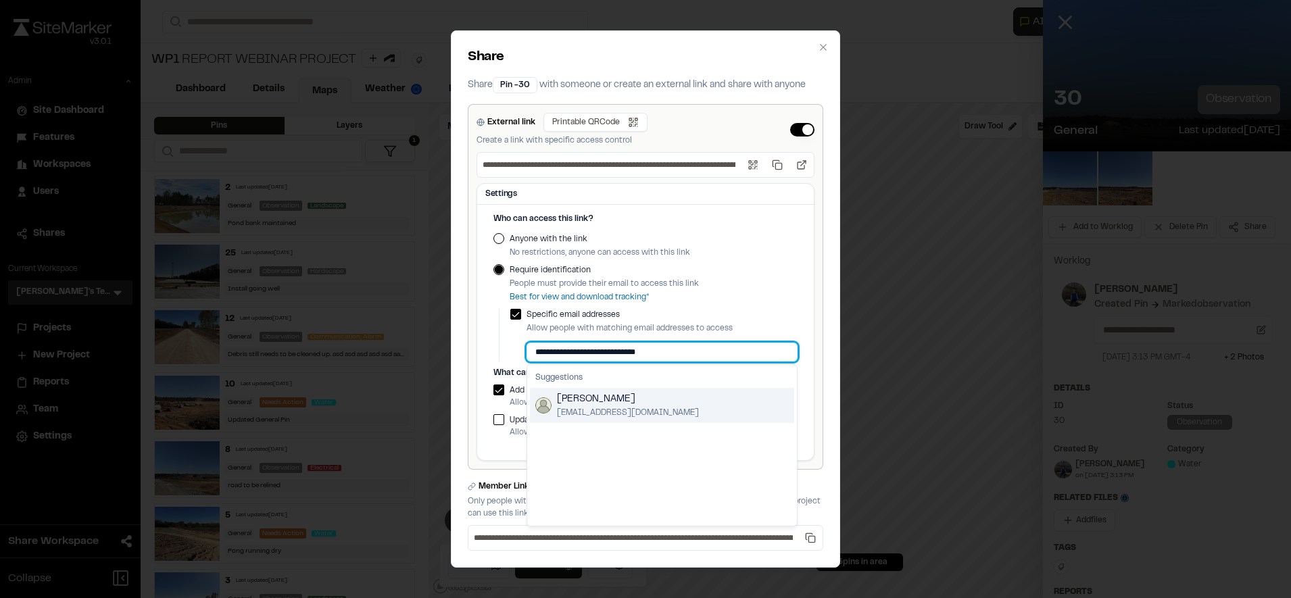
type input "**********"
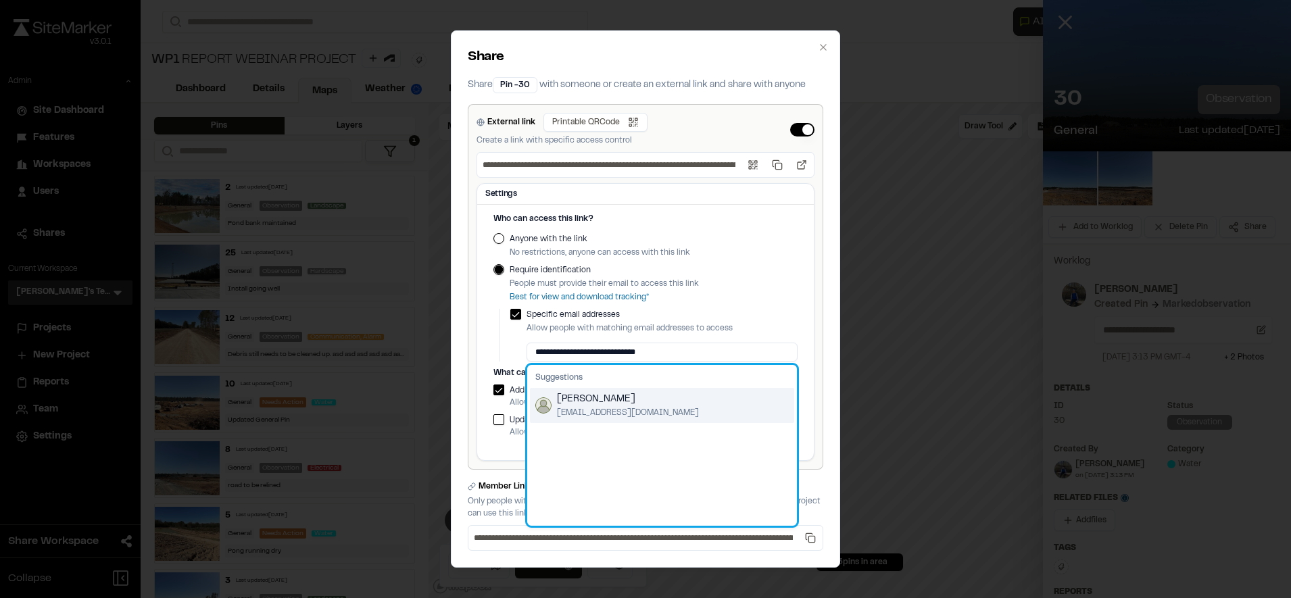
click at [613, 400] on span "[PERSON_NAME]" at bounding box center [628, 399] width 142 height 15
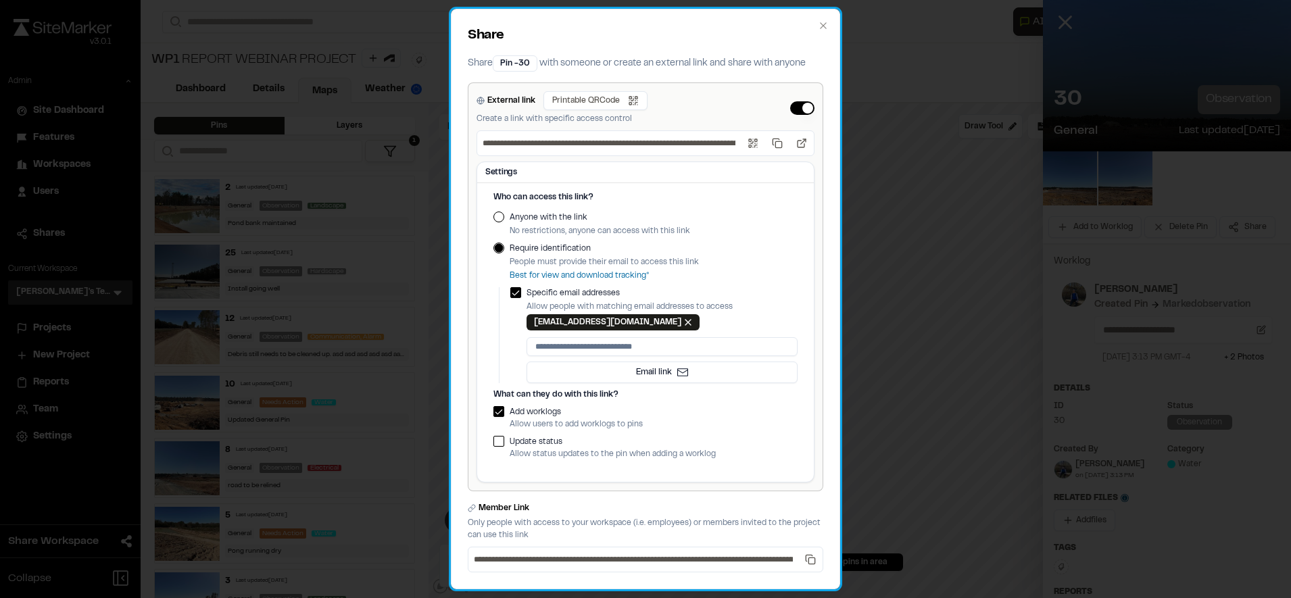
click at [763, 303] on p "Allow people with matching email addresses to access" at bounding box center [662, 307] width 271 height 12
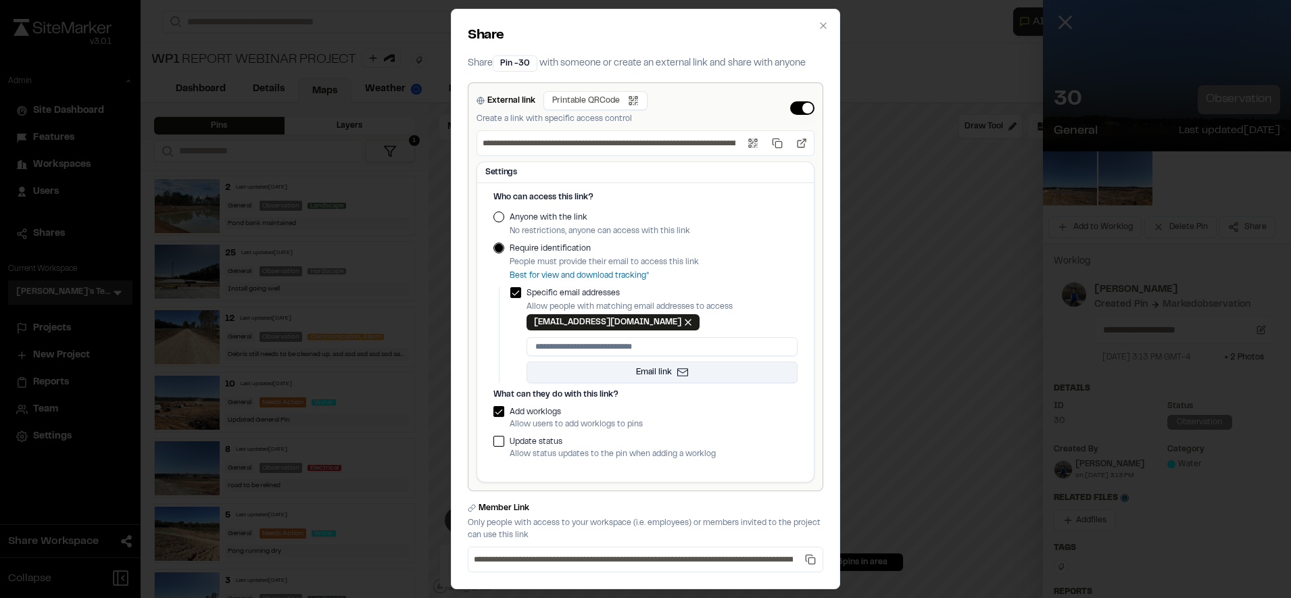
click at [683, 371] on button "Email link" at bounding box center [662, 373] width 271 height 22
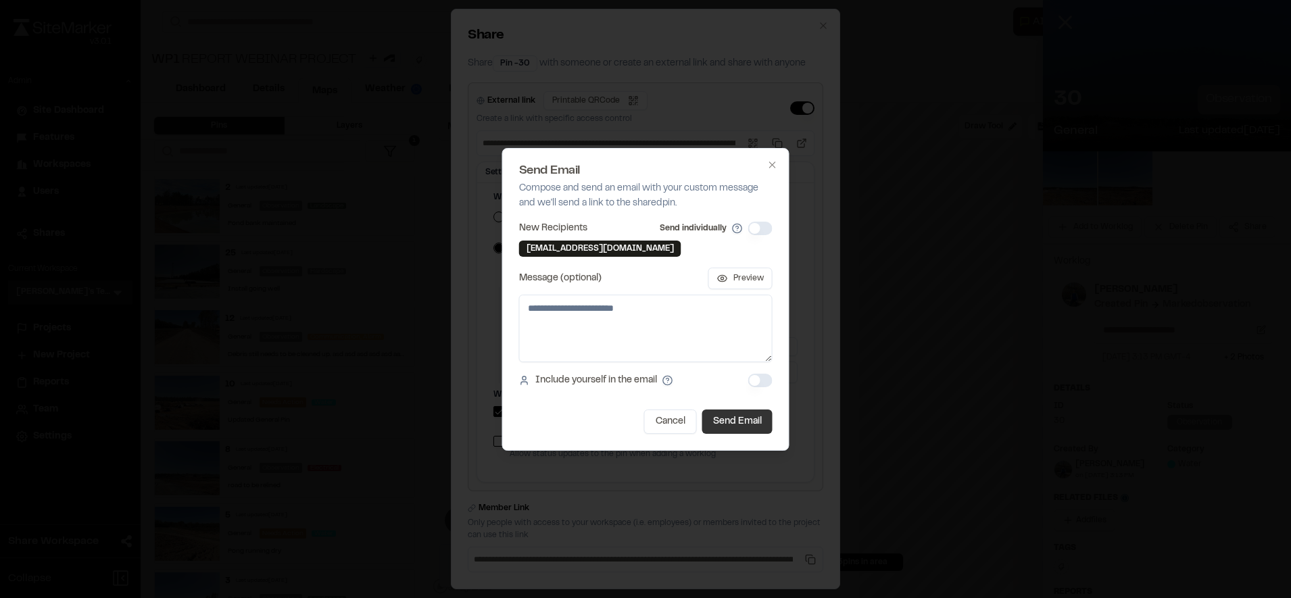
click at [721, 414] on button "Send Email" at bounding box center [737, 422] width 70 height 24
